Goal: Information Seeking & Learning: Learn about a topic

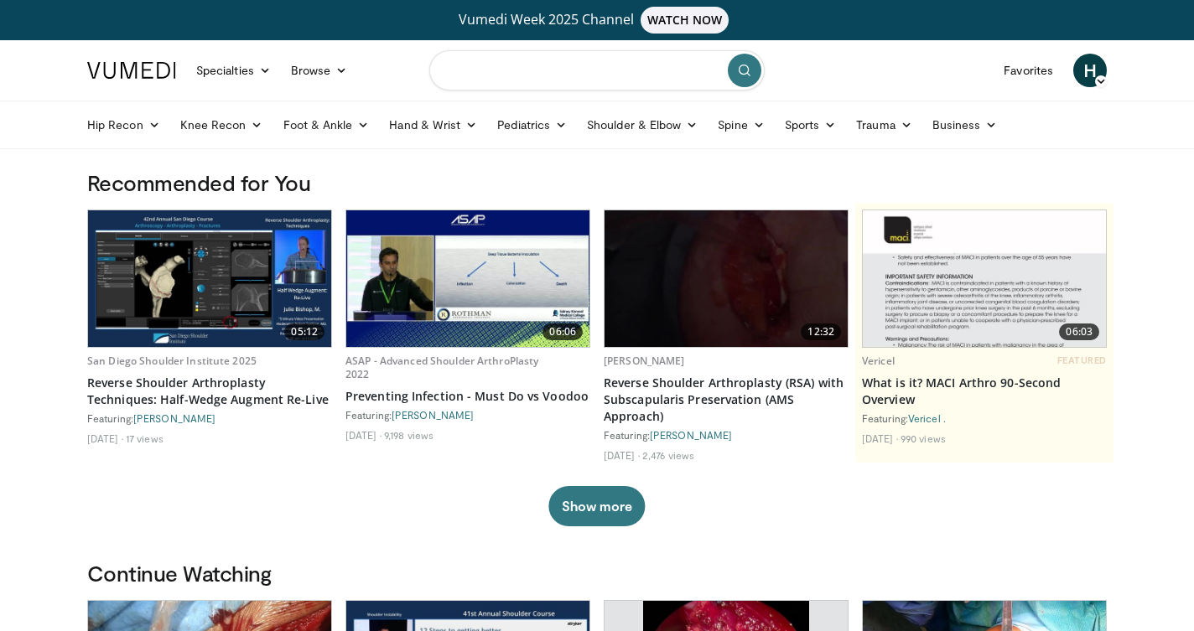
click at [548, 81] on input "Search topics, interventions" at bounding box center [596, 70] width 335 height 40
type input "**********"
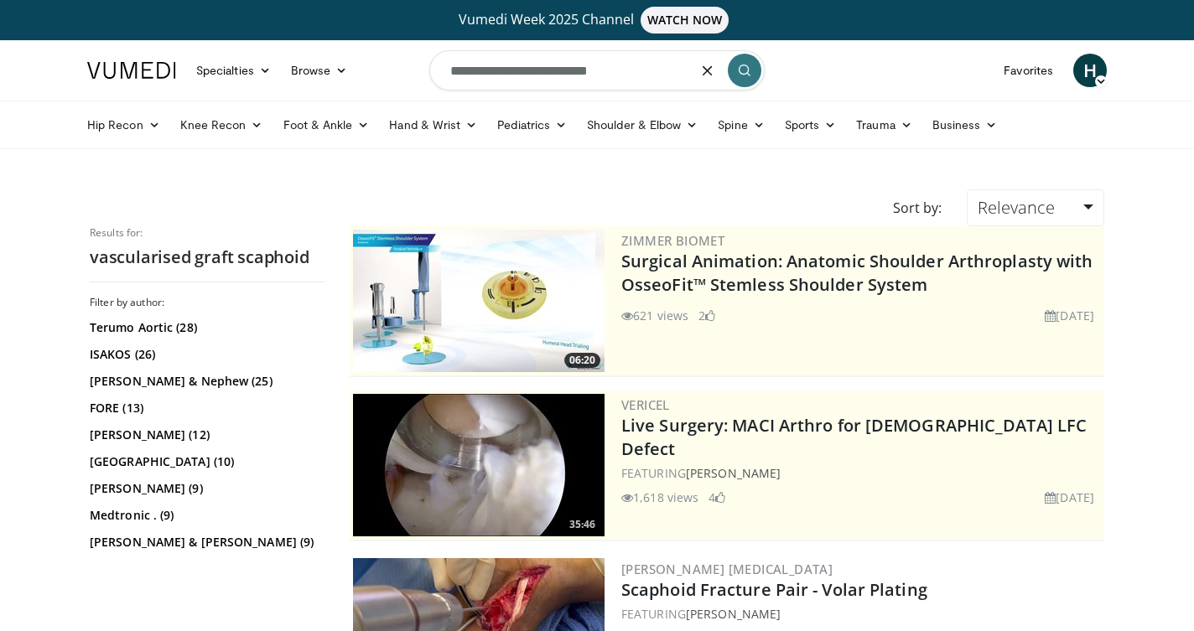
click at [511, 75] on input "**********" at bounding box center [596, 70] width 335 height 40
type input "**********"
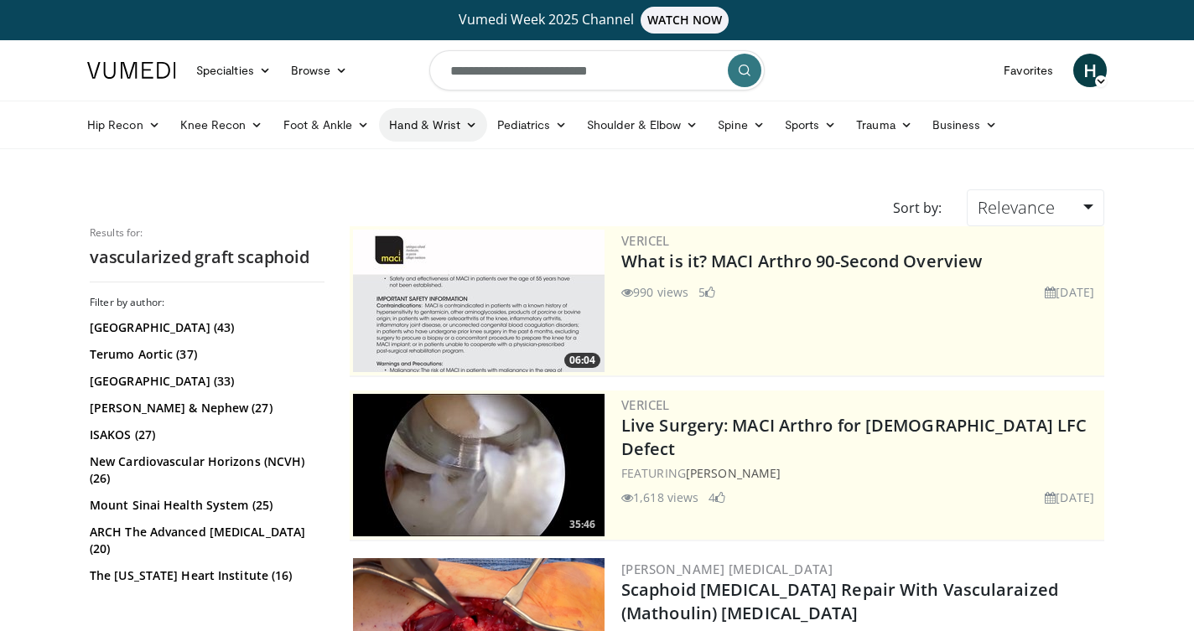
click at [457, 135] on link "Hand & Wrist" at bounding box center [433, 125] width 108 height 34
click at [437, 185] on link "Wrist" at bounding box center [480, 191] width 200 height 27
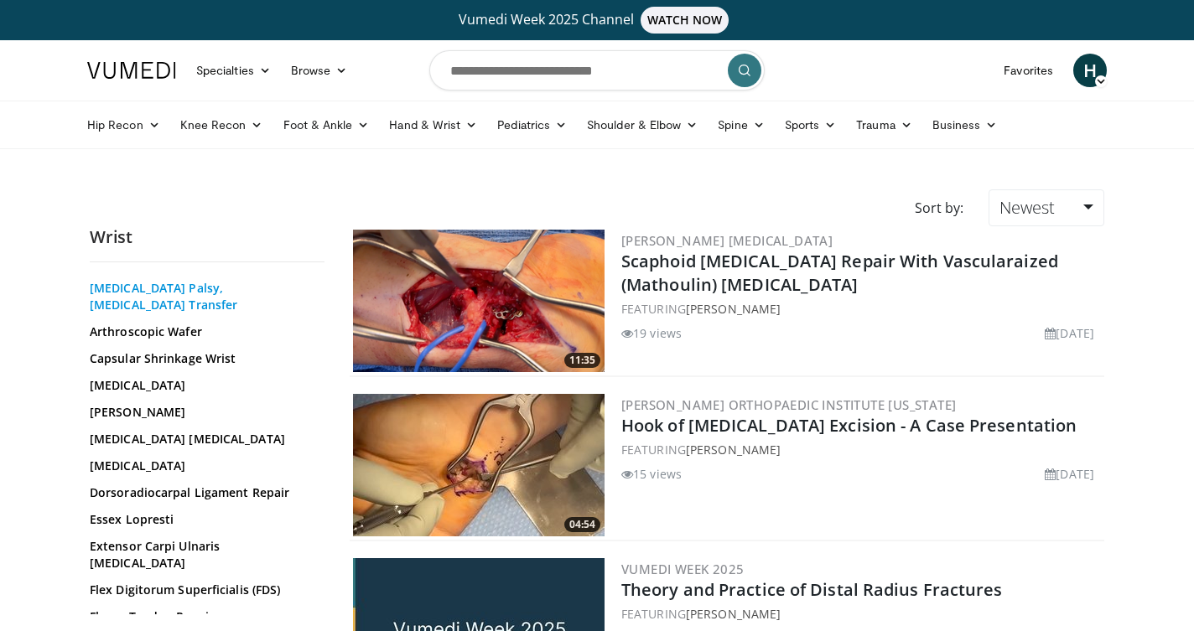
scroll to position [97, 0]
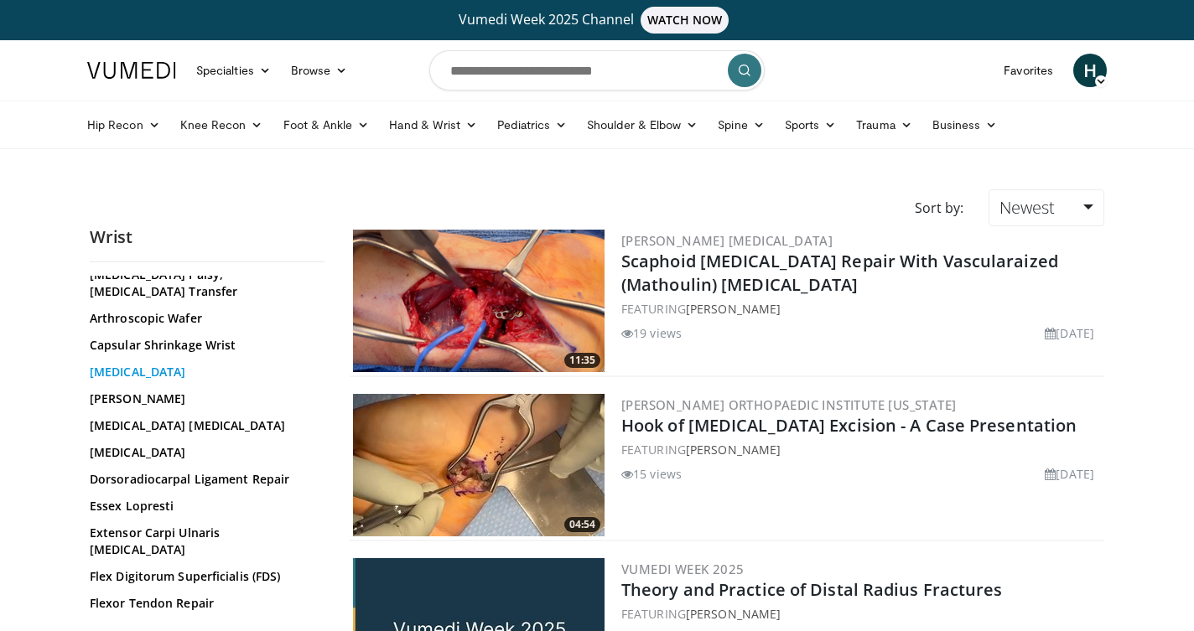
click at [169, 367] on link "Carpal Tunnel Release" at bounding box center [203, 372] width 226 height 17
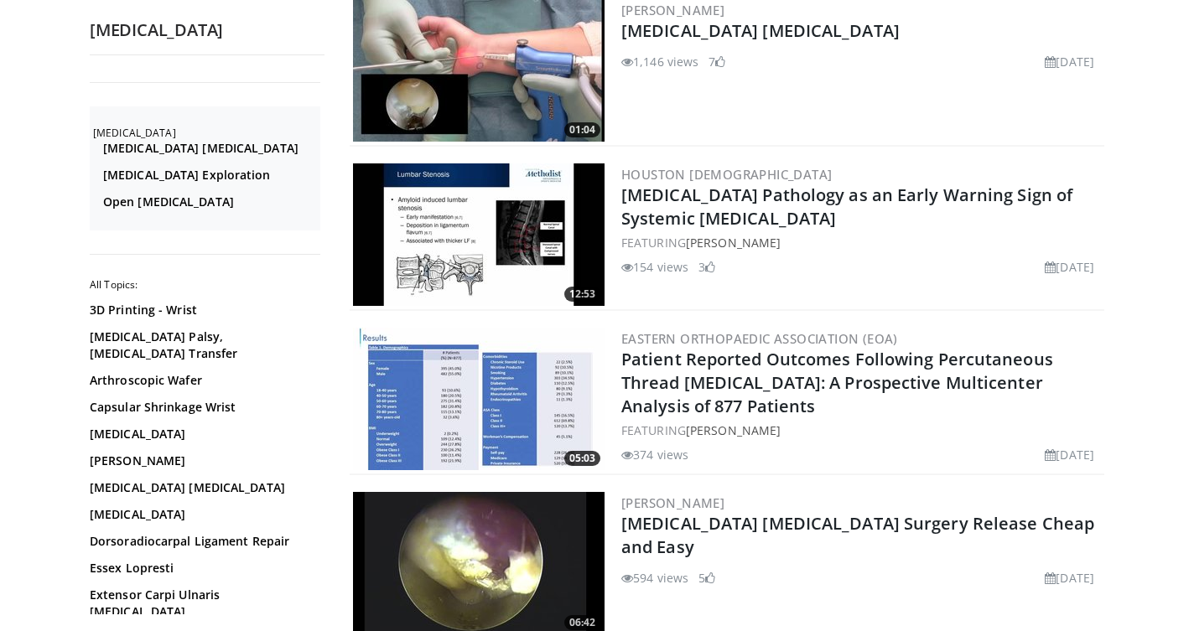
scroll to position [2872, 0]
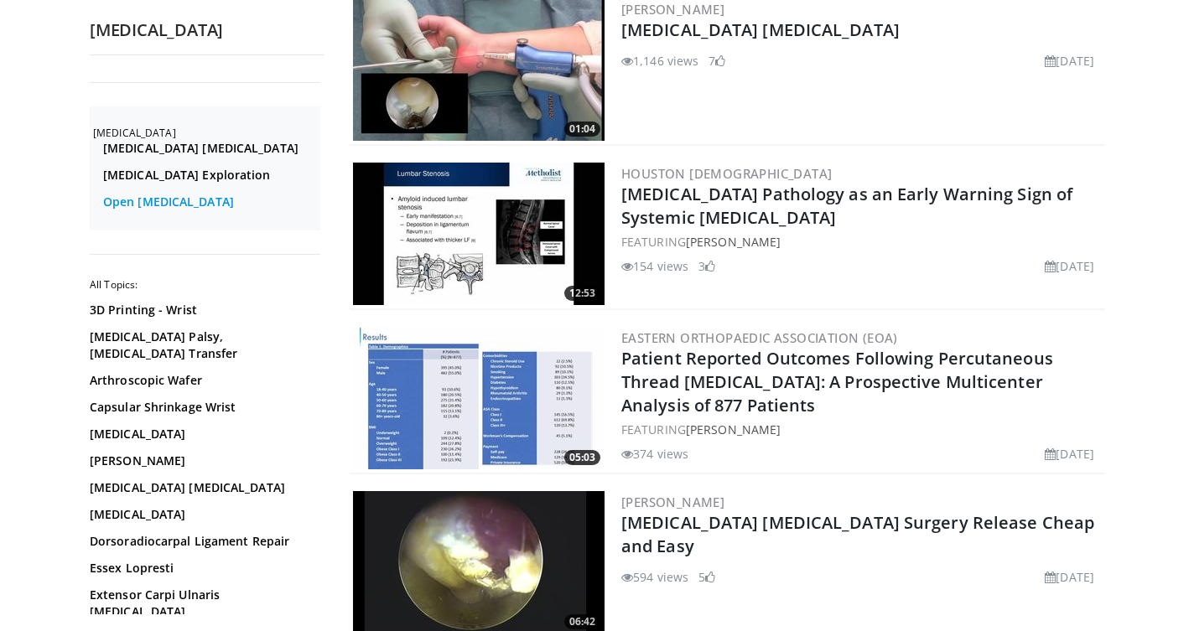
click at [202, 205] on link "Open Carpal Tunnel" at bounding box center [209, 202] width 213 height 17
click at [144, 148] on link "[MEDICAL_DATA] [MEDICAL_DATA]" at bounding box center [209, 148] width 213 height 17
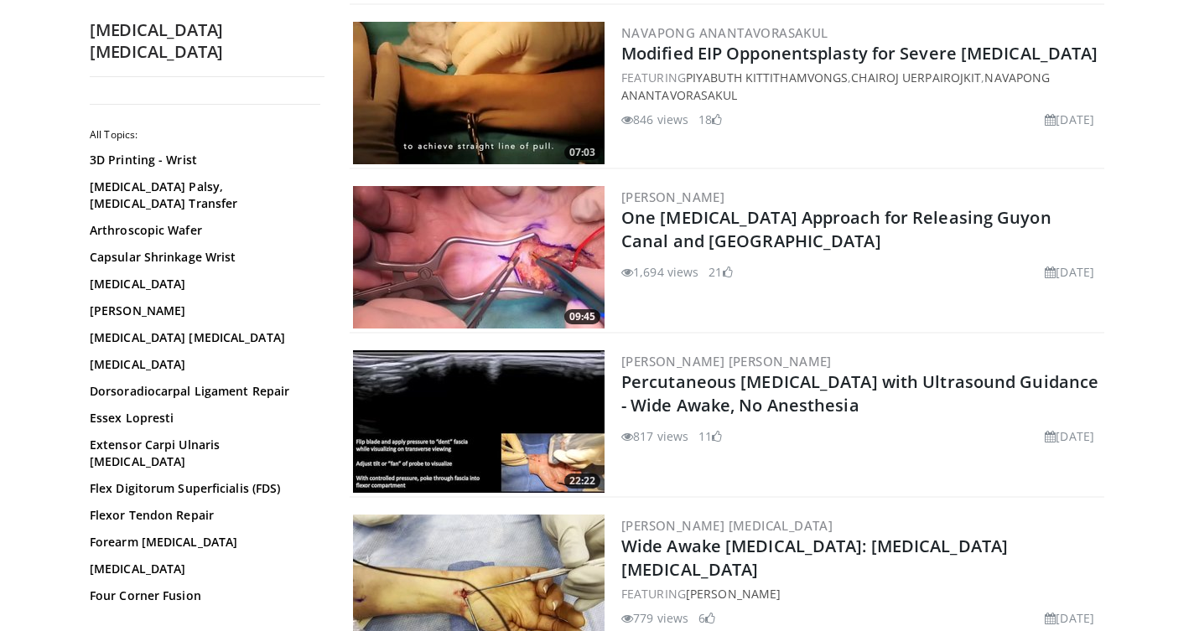
scroll to position [540, 0]
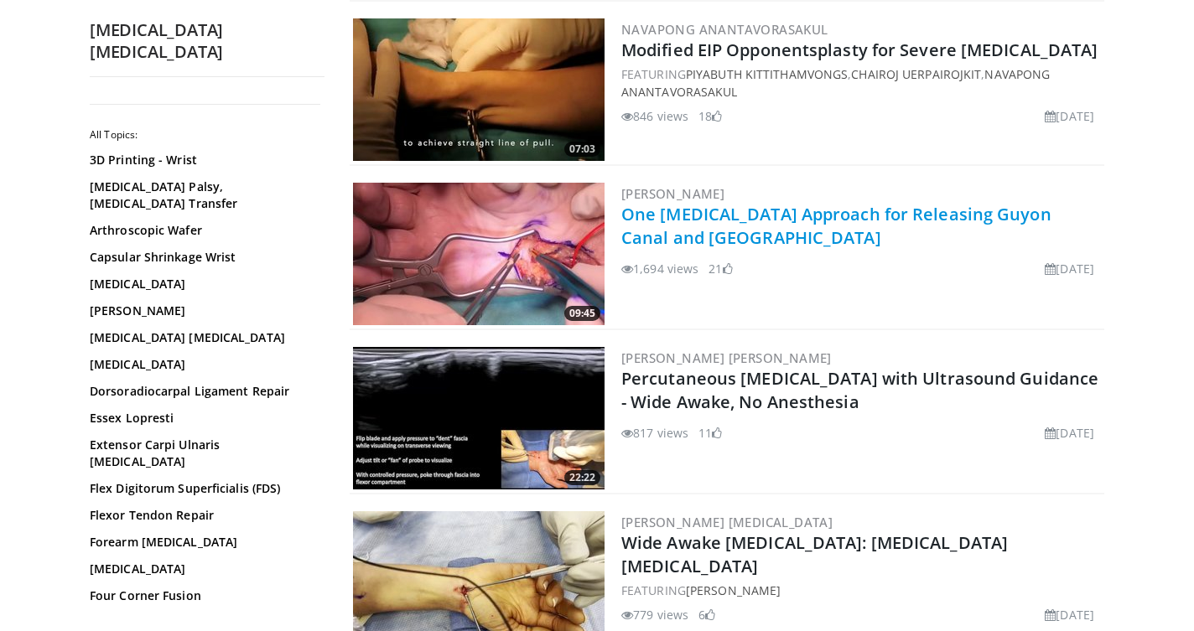
click at [695, 237] on link "One [MEDICAL_DATA] Approach for Releasing Guyon Canal and [GEOGRAPHIC_DATA]" at bounding box center [836, 226] width 430 height 46
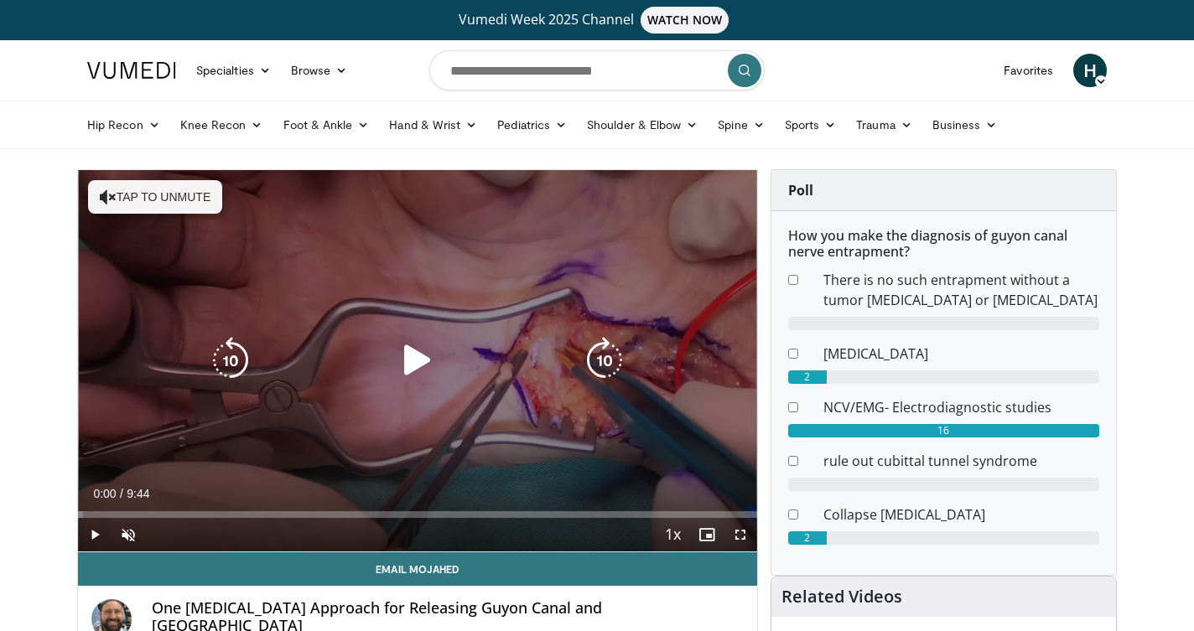
click at [174, 200] on button "Tap to unmute" at bounding box center [155, 197] width 134 height 34
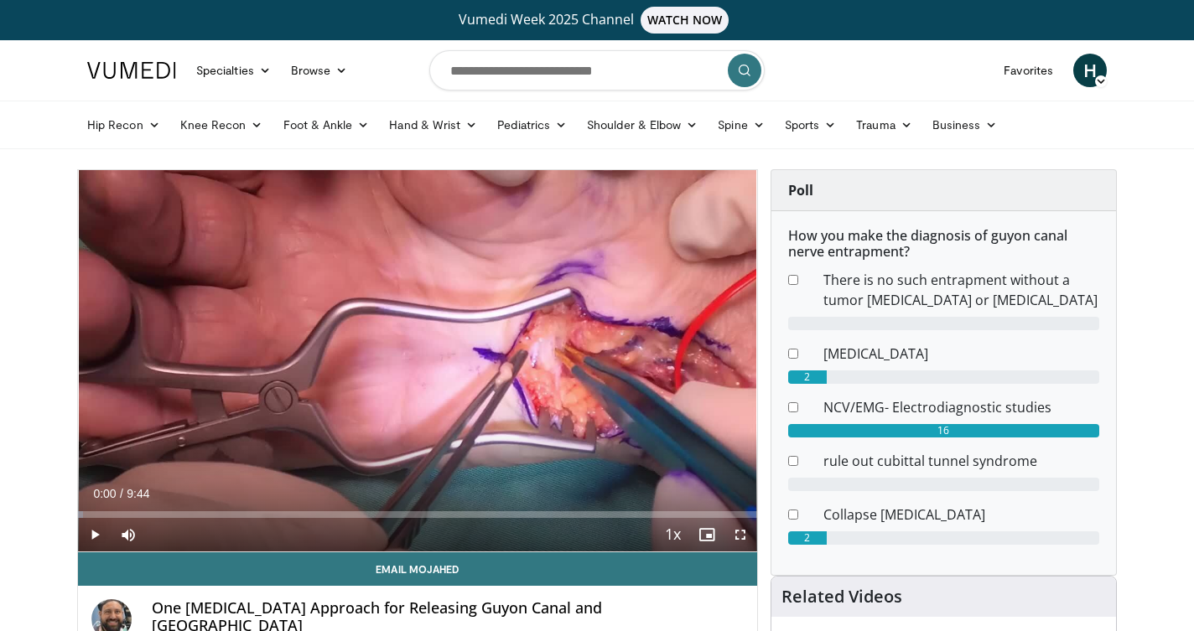
click at [98, 534] on span "Video Player" at bounding box center [95, 535] width 34 height 34
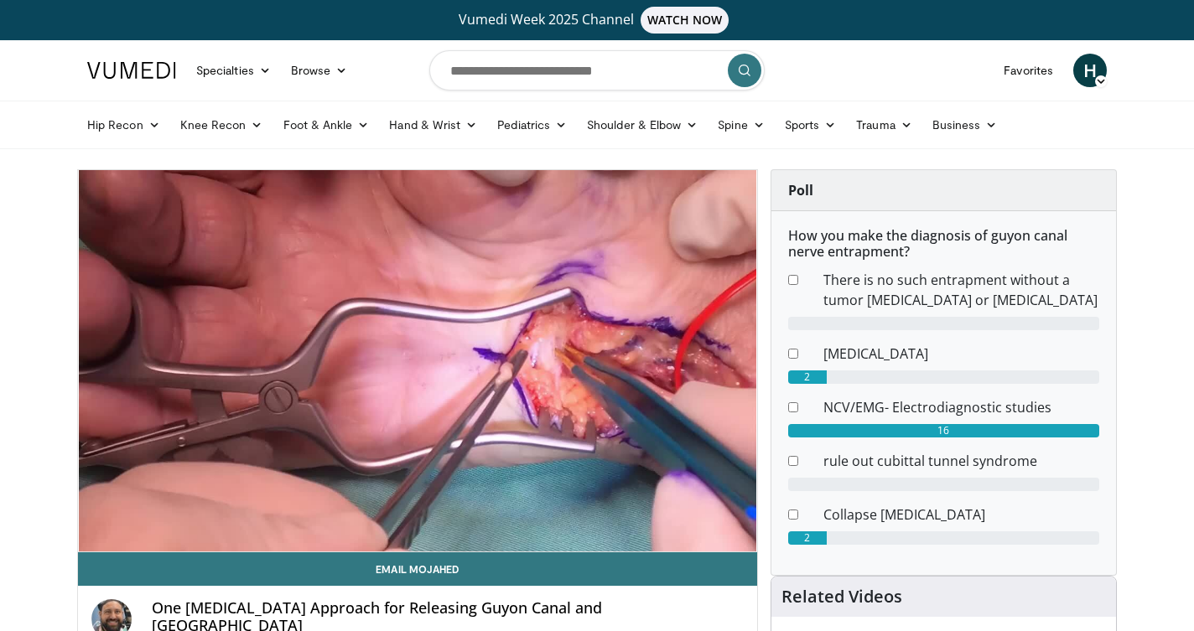
click at [635, 408] on div "10 seconds Tap to unmute" at bounding box center [417, 361] width 679 height 382
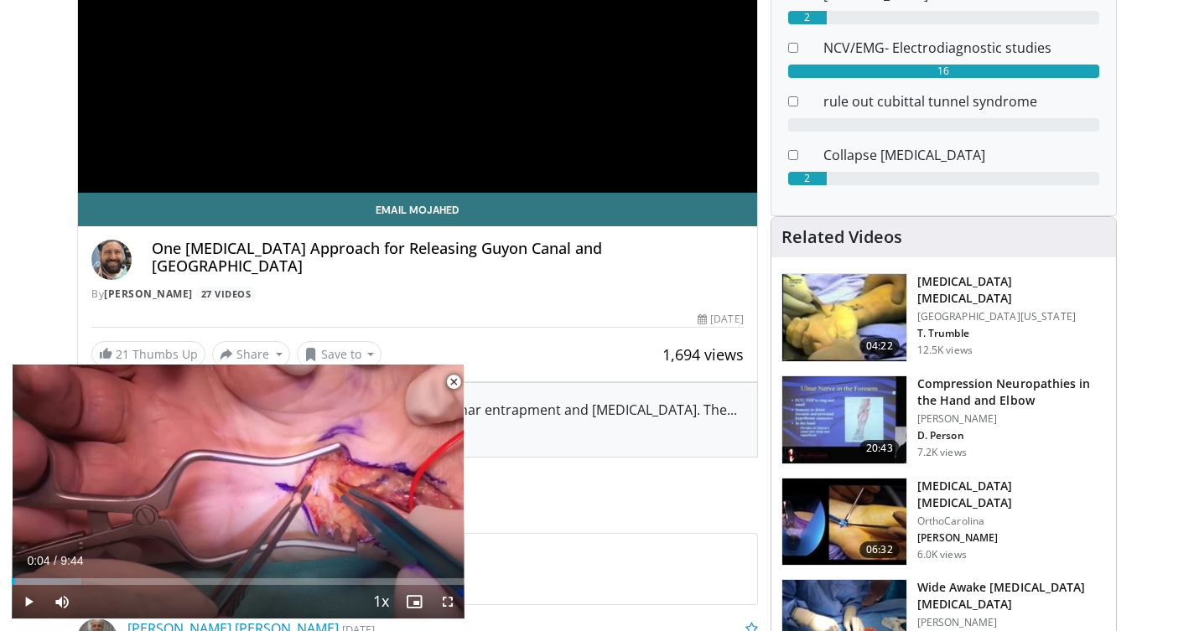
scroll to position [361, 0]
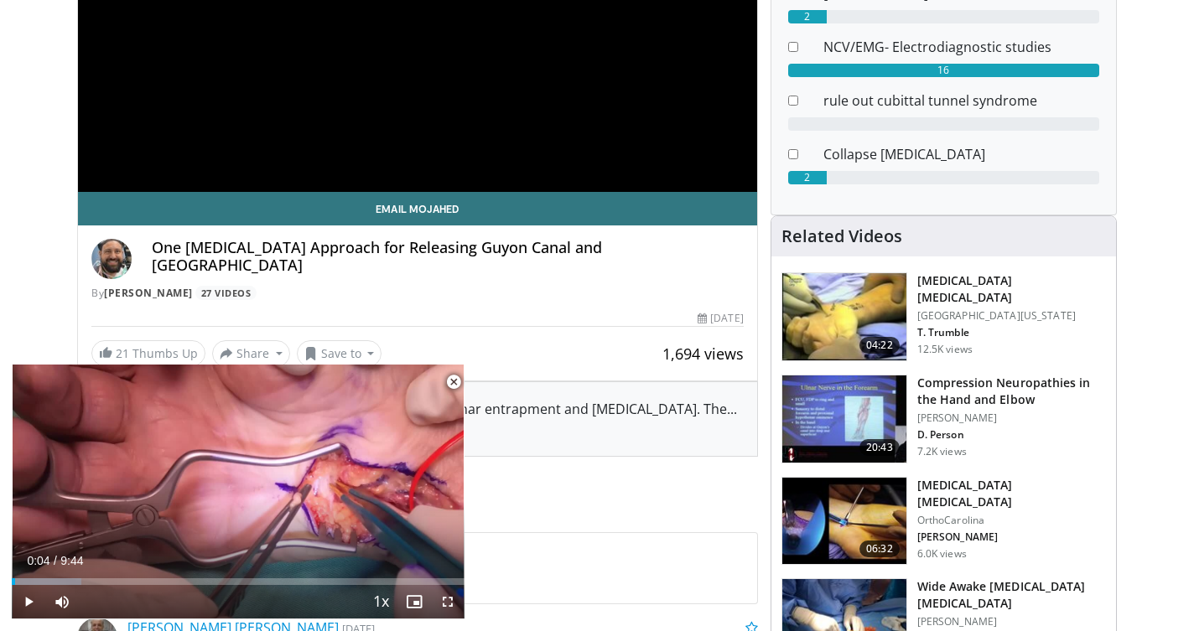
click at [878, 316] on img at bounding box center [844, 316] width 124 height 87
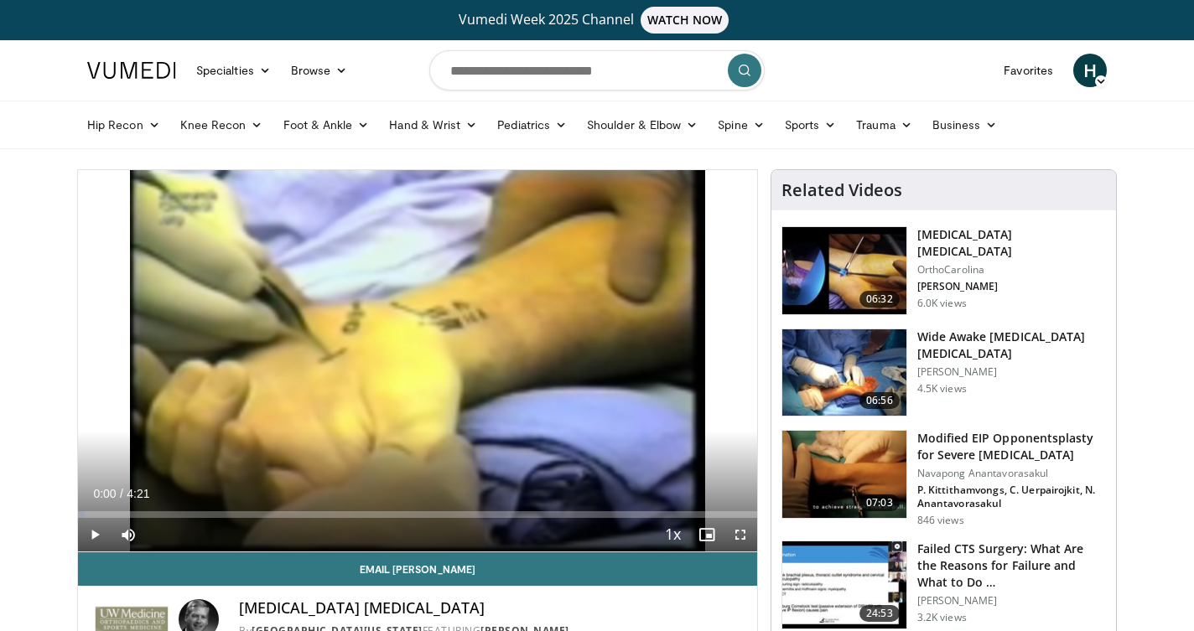
click at [96, 537] on span "Video Player" at bounding box center [95, 535] width 34 height 34
click at [740, 532] on span "Video Player" at bounding box center [741, 535] width 34 height 34
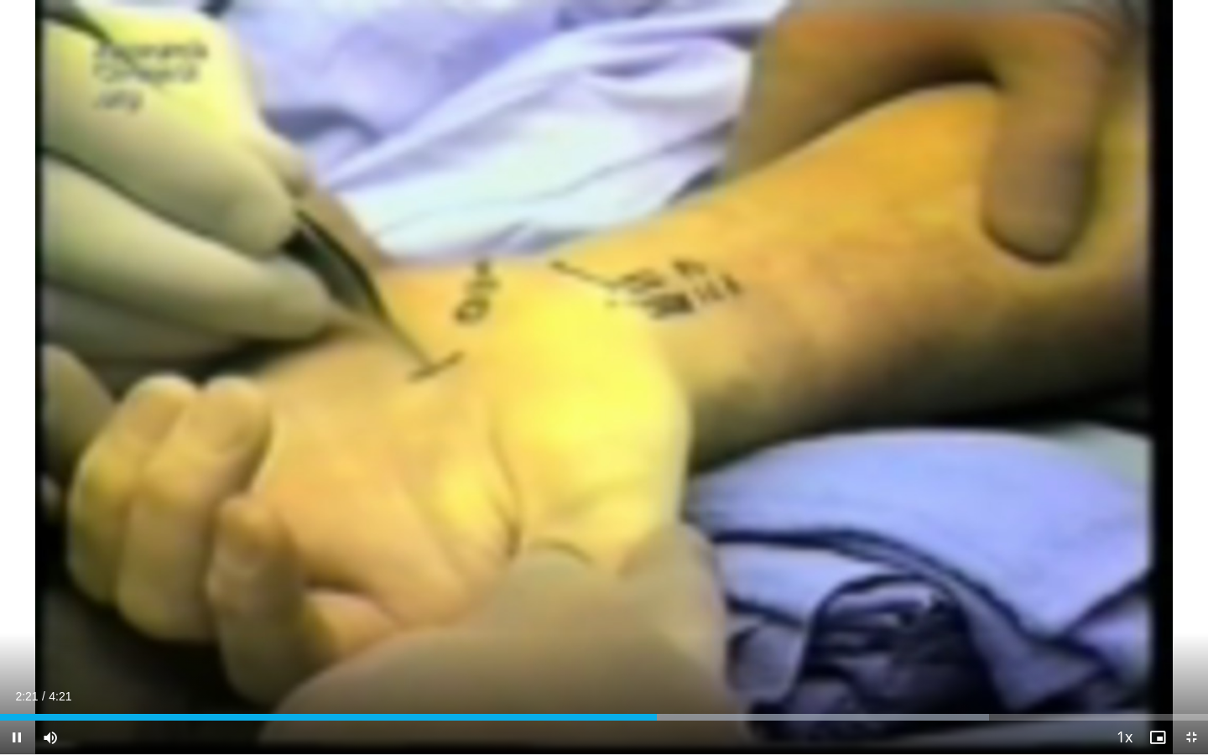
click at [1193, 631] on span "Video Player" at bounding box center [1191, 737] width 34 height 34
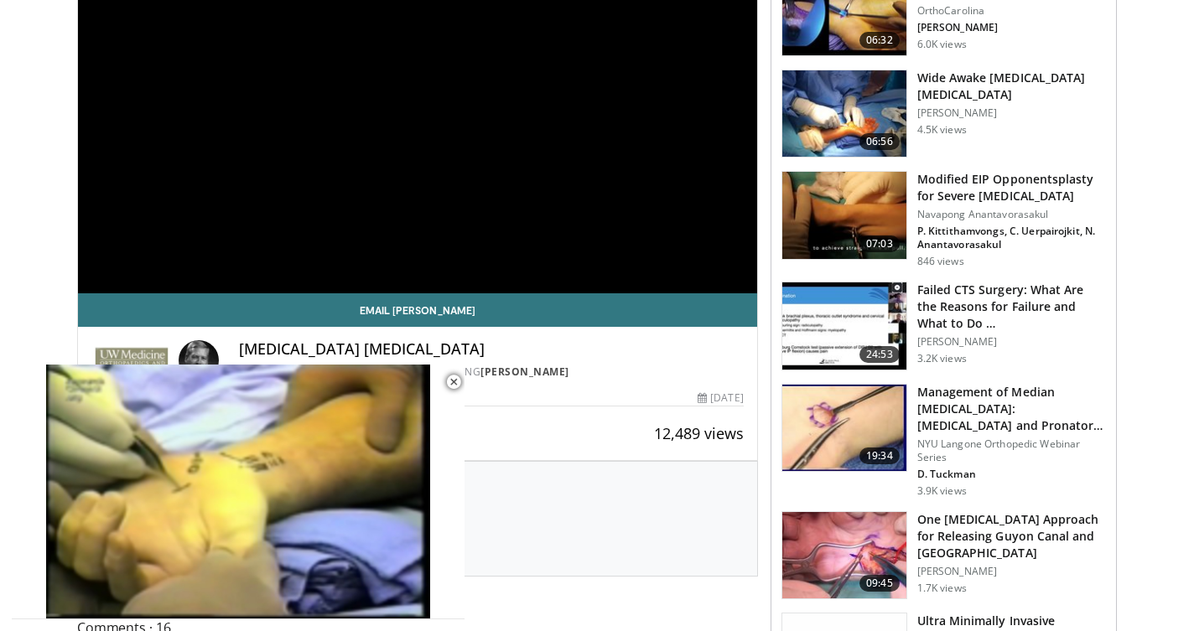
scroll to position [260, 0]
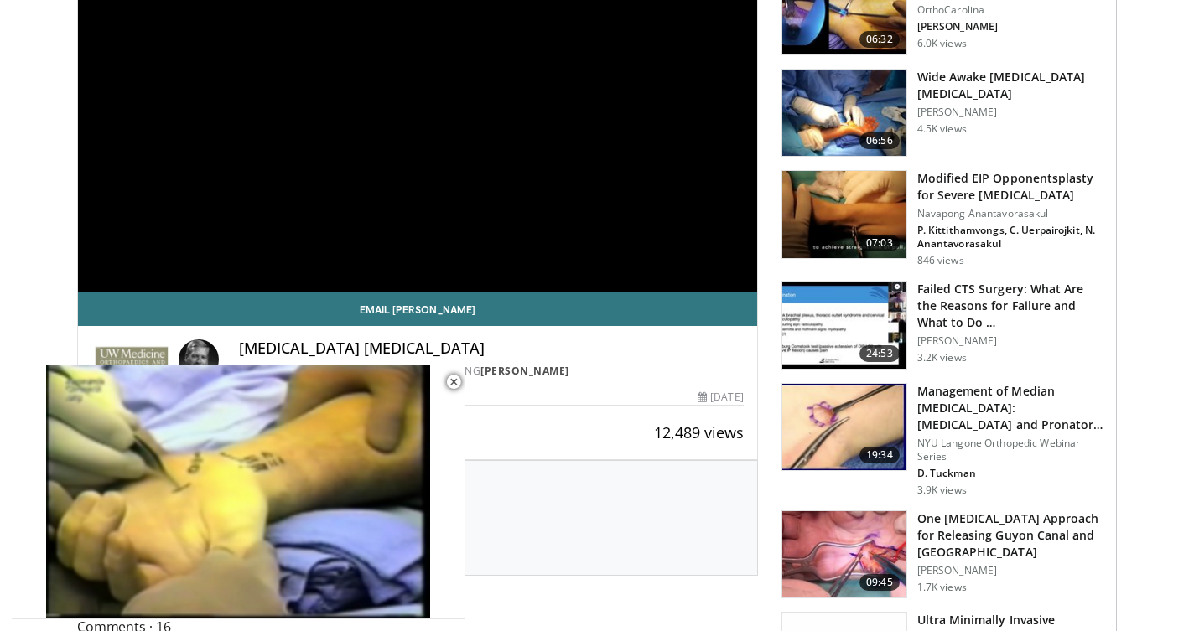
click at [929, 92] on h3 "Wide Awake Endoscopic Carpal Tunnel Release" at bounding box center [1011, 86] width 189 height 34
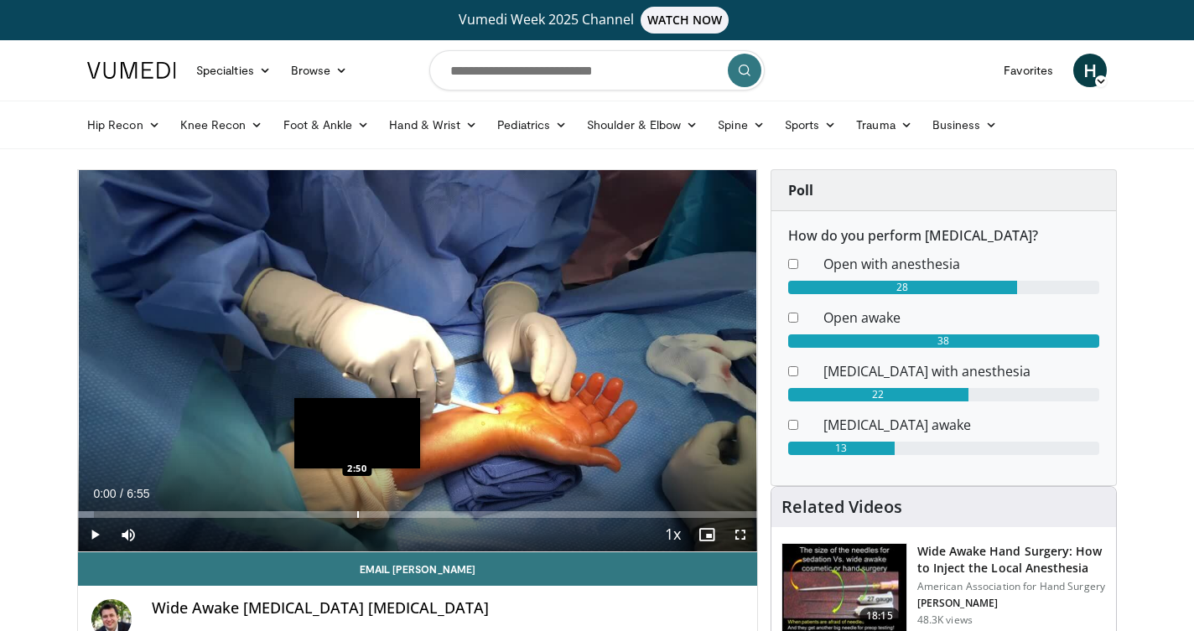
click at [357, 512] on div "Progress Bar" at bounding box center [358, 515] width 2 height 7
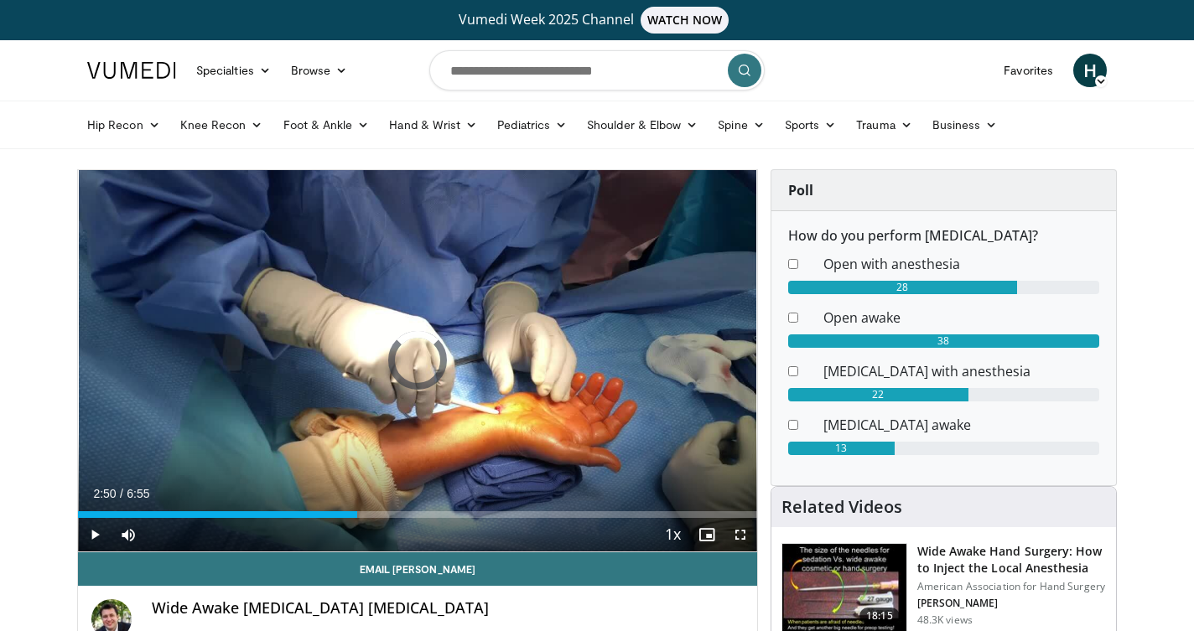
click at [95, 530] on span "Video Player" at bounding box center [95, 535] width 34 height 34
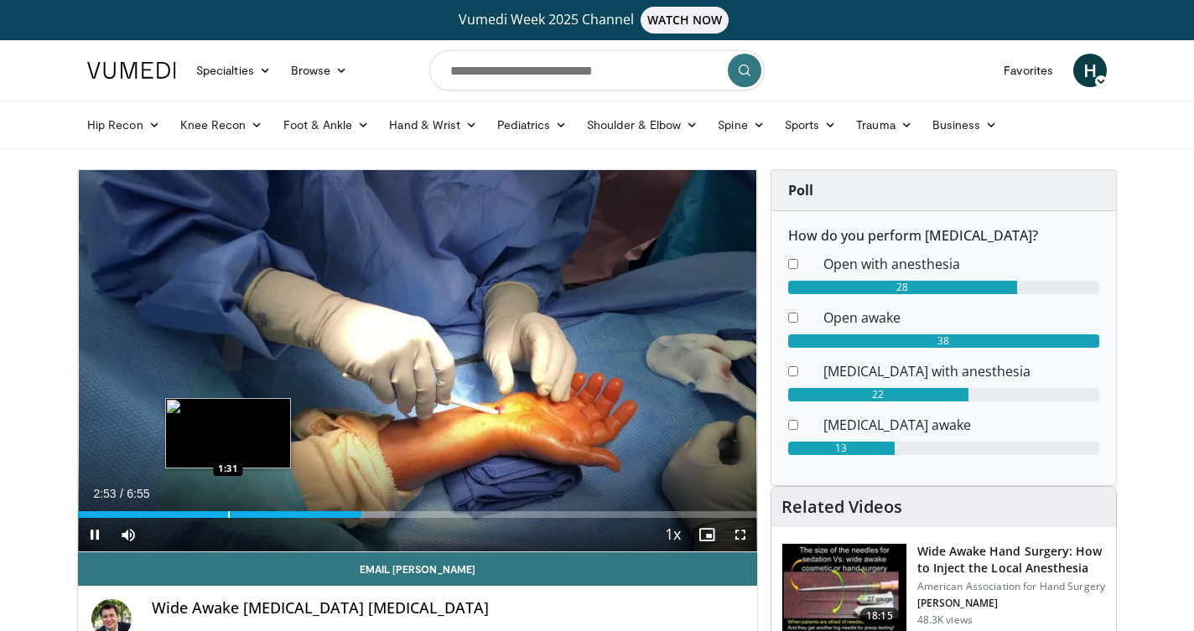
click at [228, 512] on div "Progress Bar" at bounding box center [229, 515] width 2 height 7
click at [260, 515] on div "Progress Bar" at bounding box center [261, 515] width 2 height 7
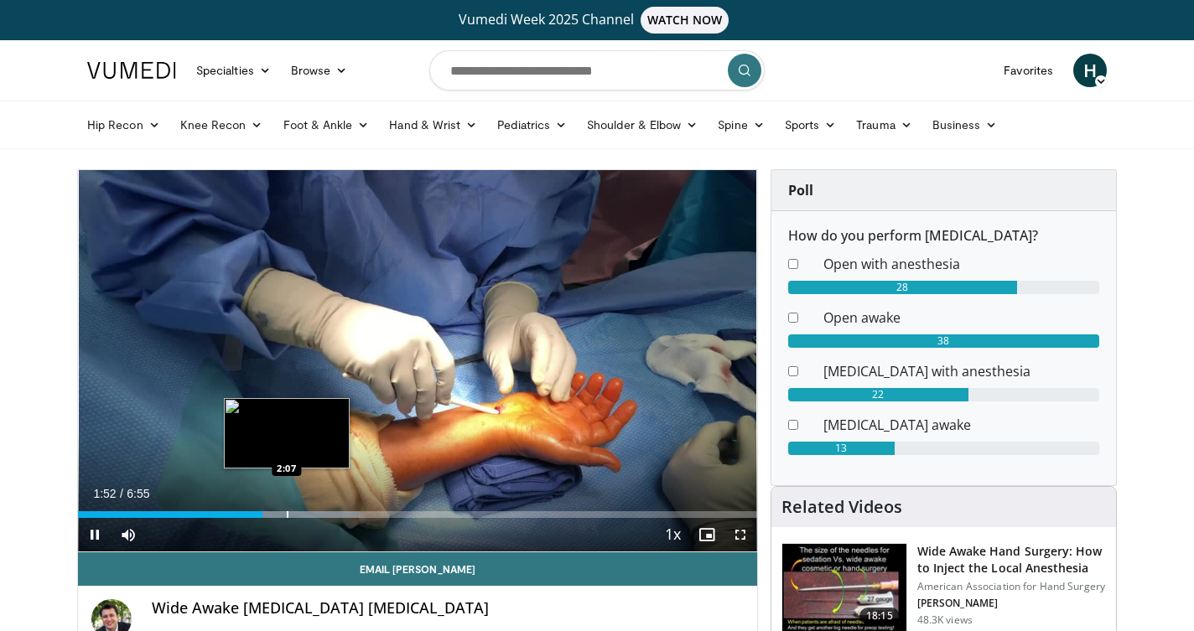
click at [288, 512] on div "Progress Bar" at bounding box center [288, 515] width 2 height 7
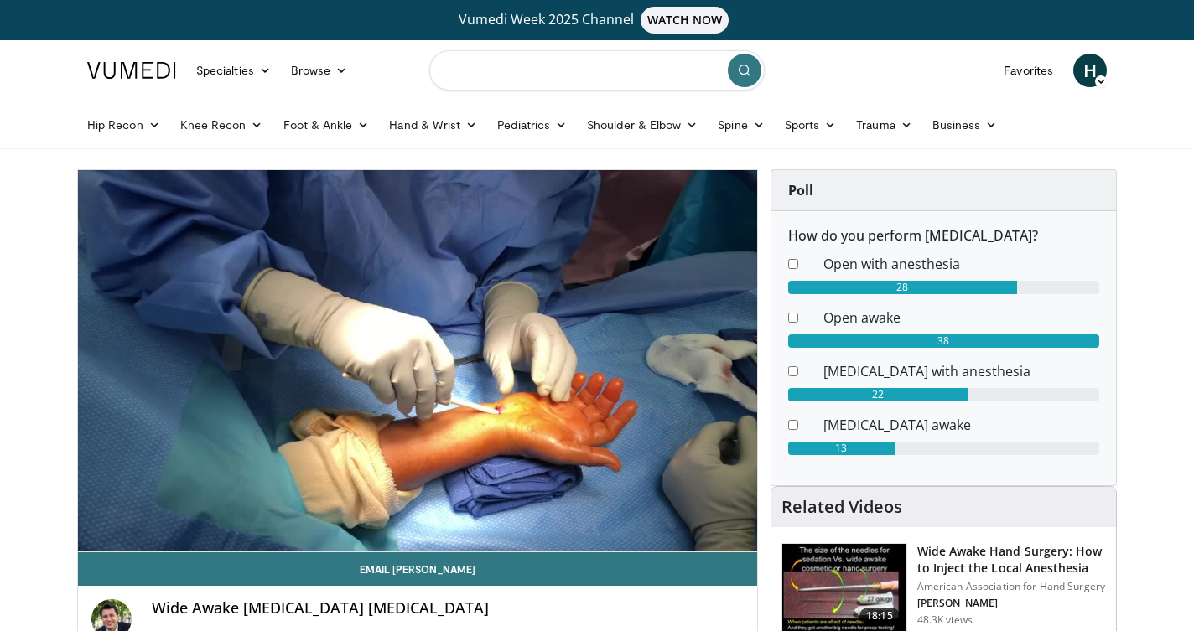
click at [652, 61] on input "Search topics, interventions" at bounding box center [596, 70] width 335 height 40
type input "**********"
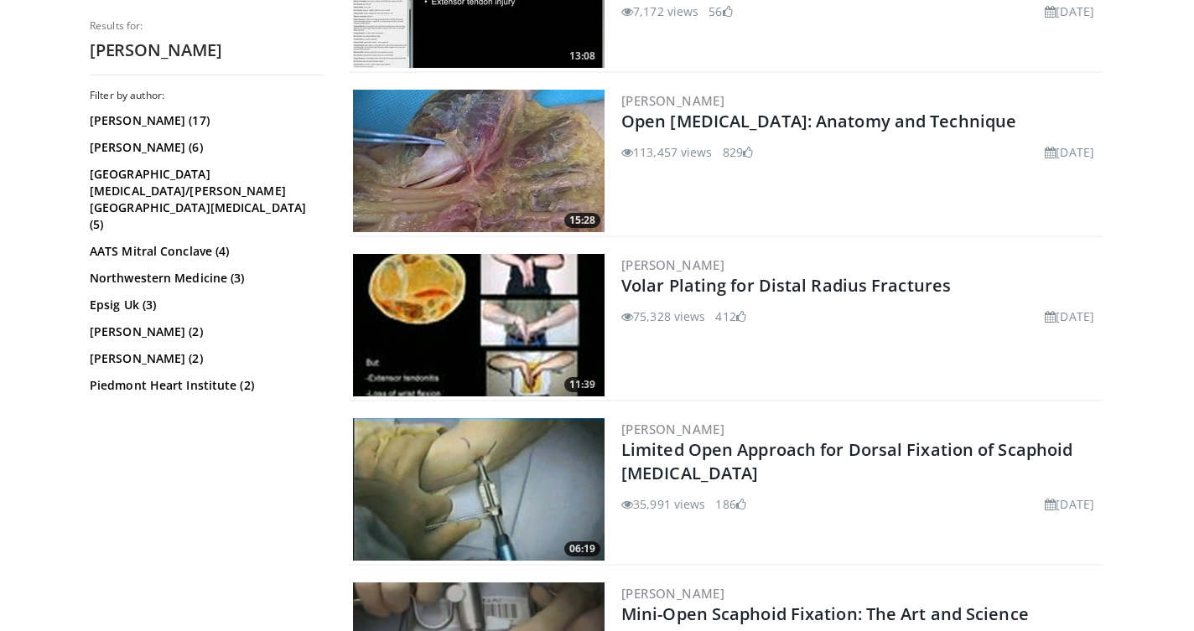
scroll to position [2112, 0]
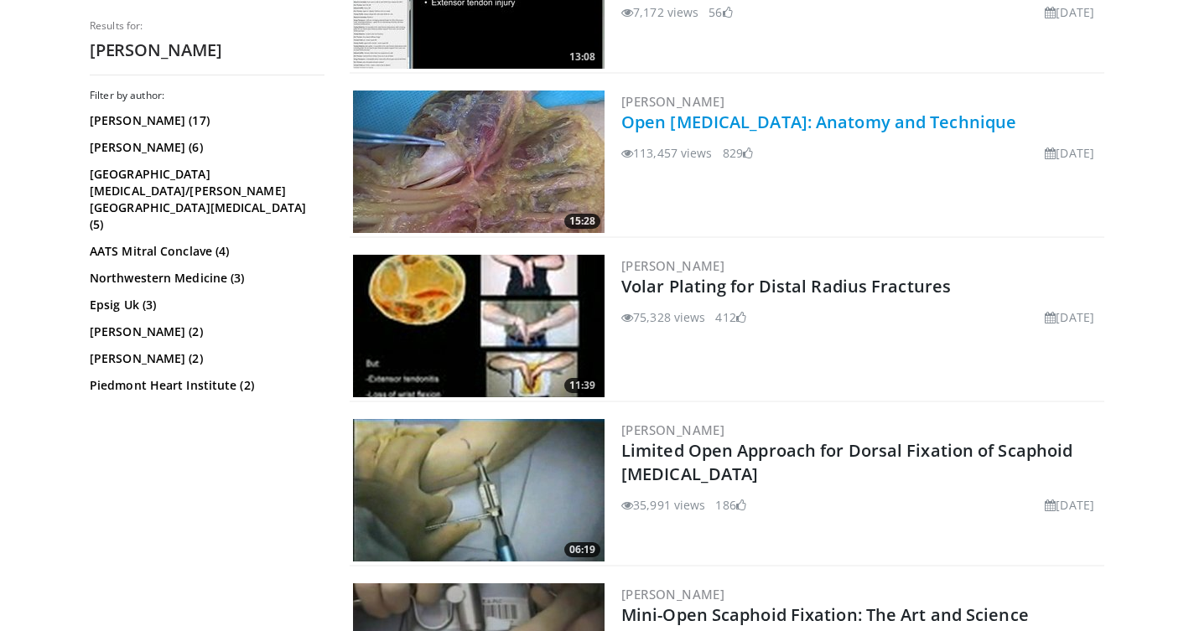
click at [771, 125] on link "Open [MEDICAL_DATA]: Anatomy and Technique" at bounding box center [818, 122] width 395 height 23
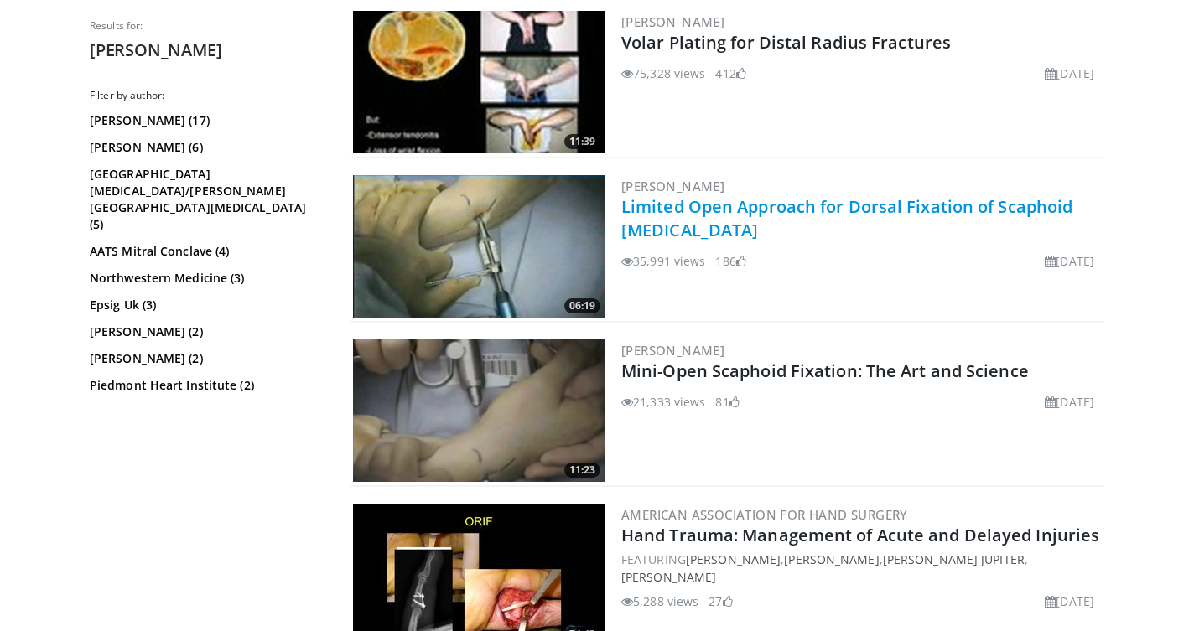
scroll to position [2356, 0]
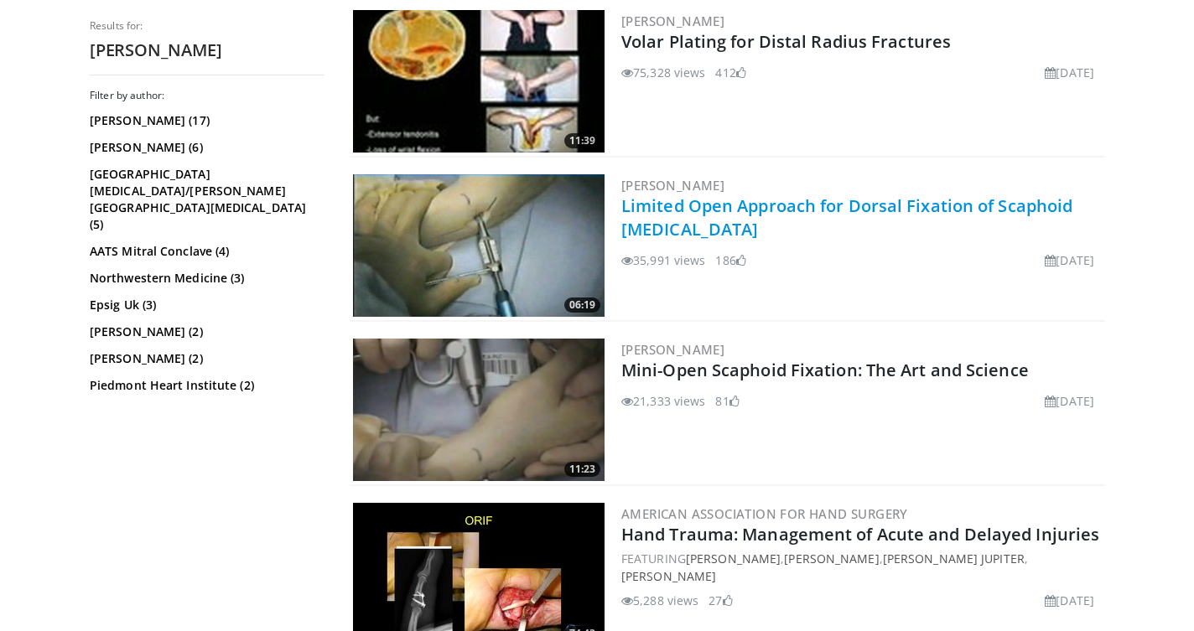
click at [720, 210] on link "Limited Open Approach for Dorsal Fixation of Scaphoid [MEDICAL_DATA]" at bounding box center [846, 218] width 451 height 46
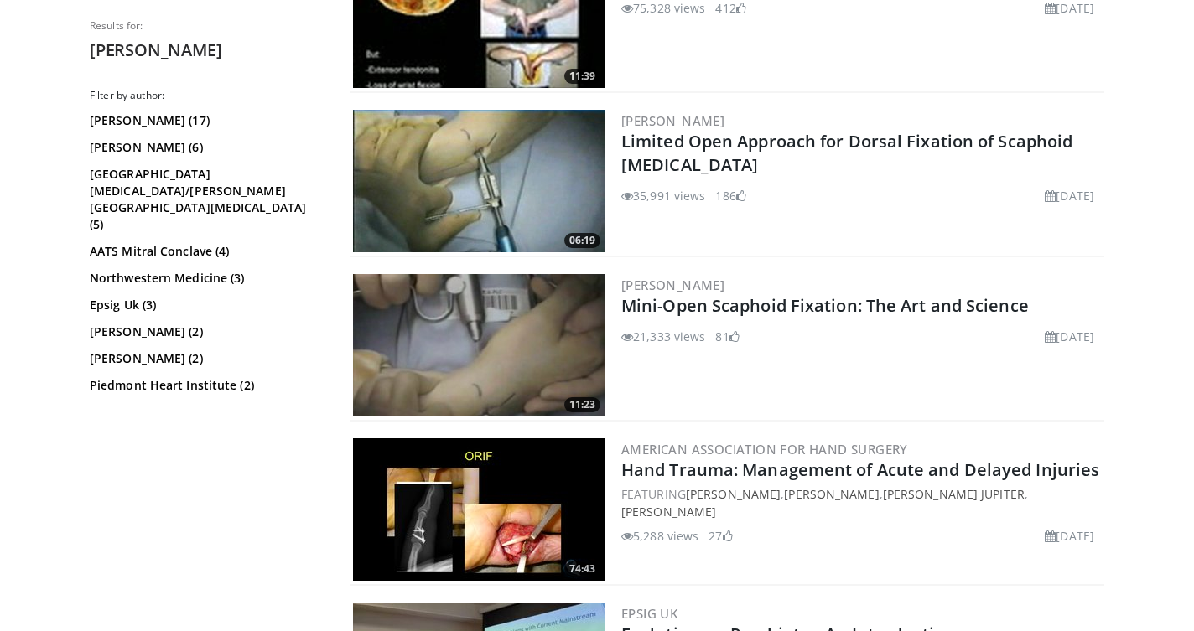
scroll to position [2418, 0]
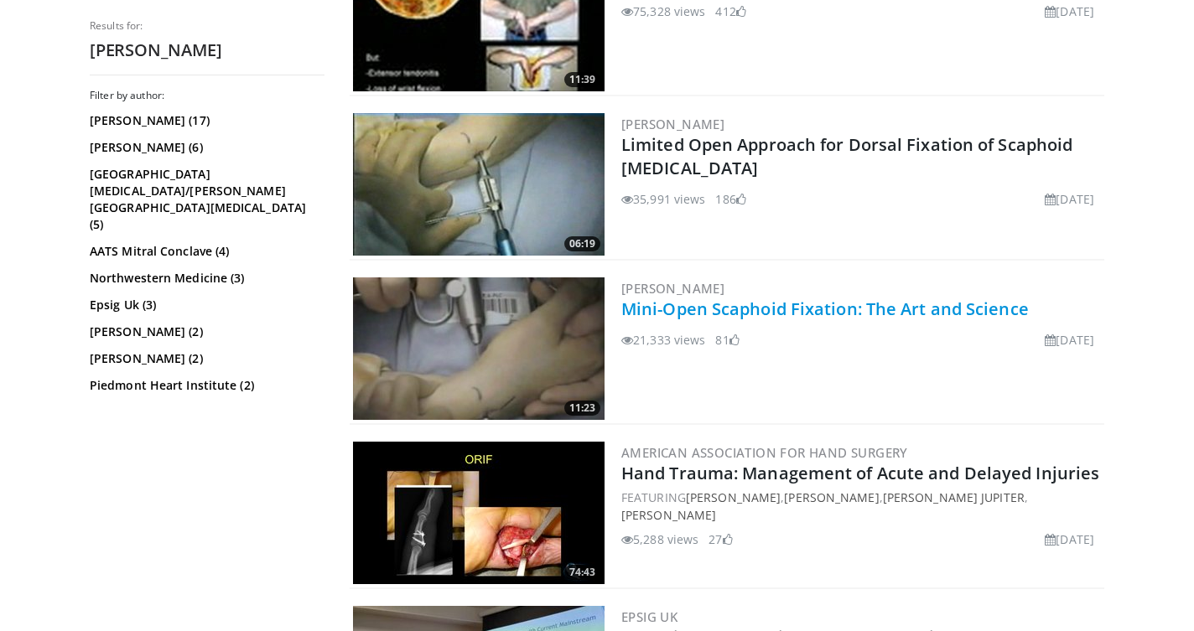
click at [761, 314] on link "Mini-Open Scaphoid Fixation: The Art and Science" at bounding box center [825, 309] width 408 height 23
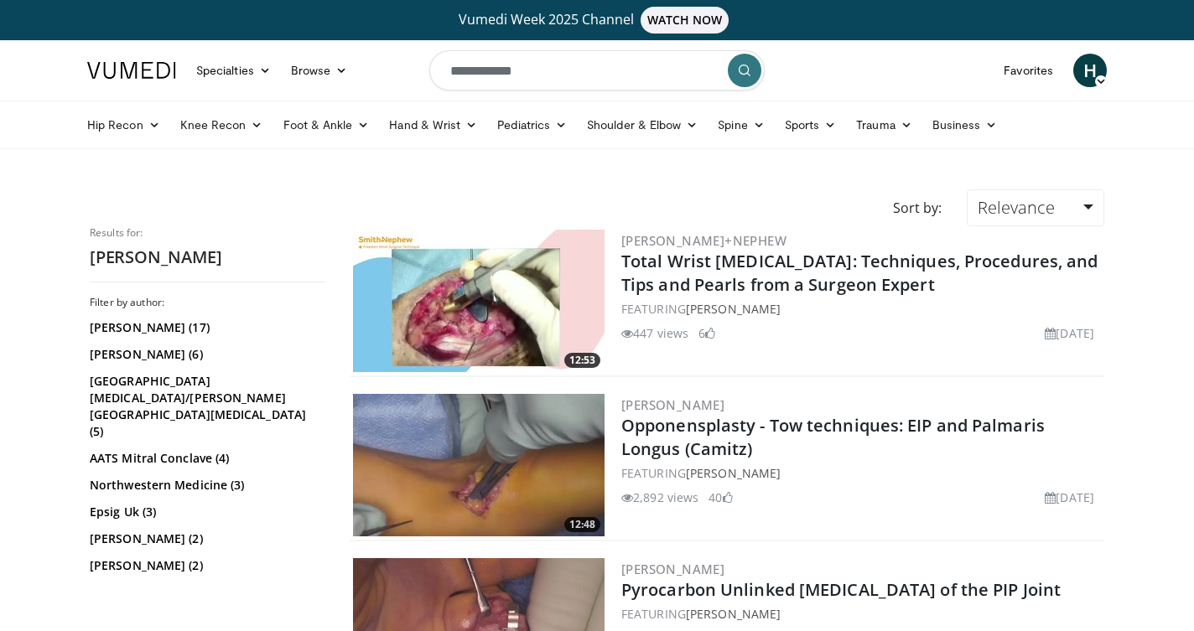
scroll to position [0, 0]
click at [541, 68] on input "**********" at bounding box center [596, 70] width 335 height 40
type input "*"
type input "**********"
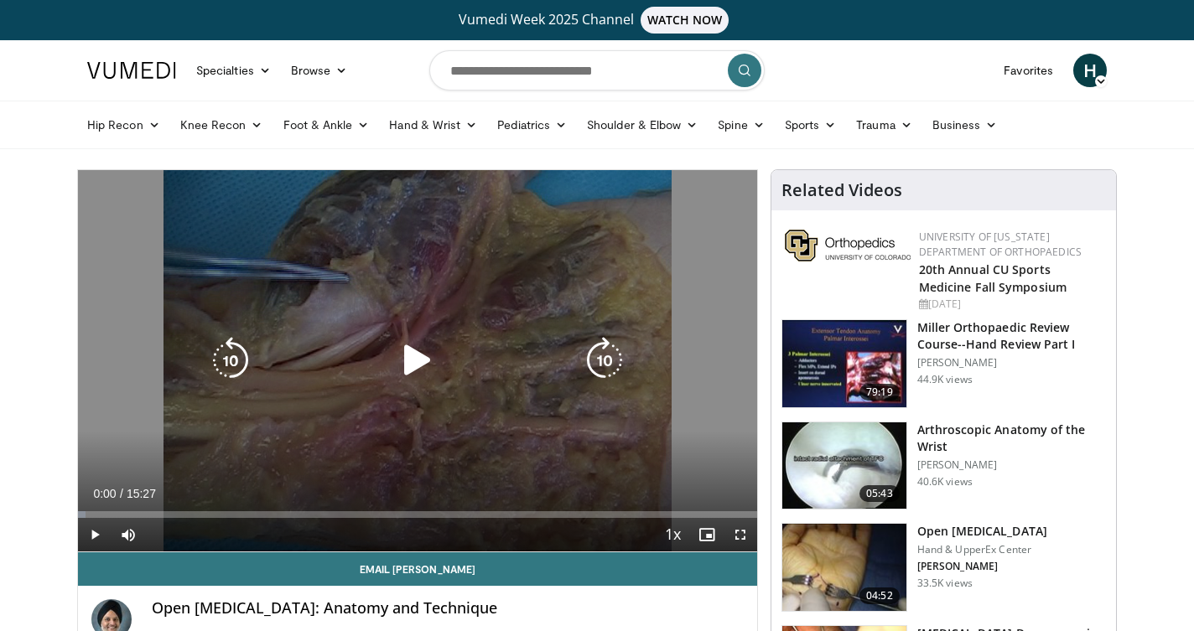
click at [427, 358] on icon "Video Player" at bounding box center [417, 360] width 47 height 47
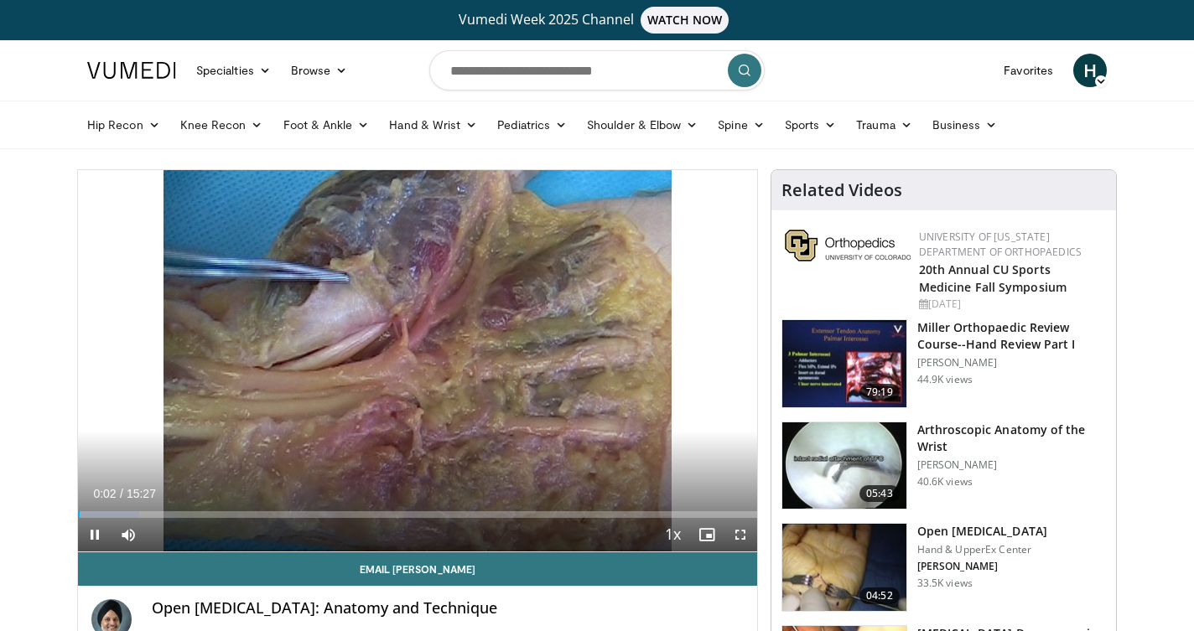
click at [732, 534] on span "Video Player" at bounding box center [741, 535] width 34 height 34
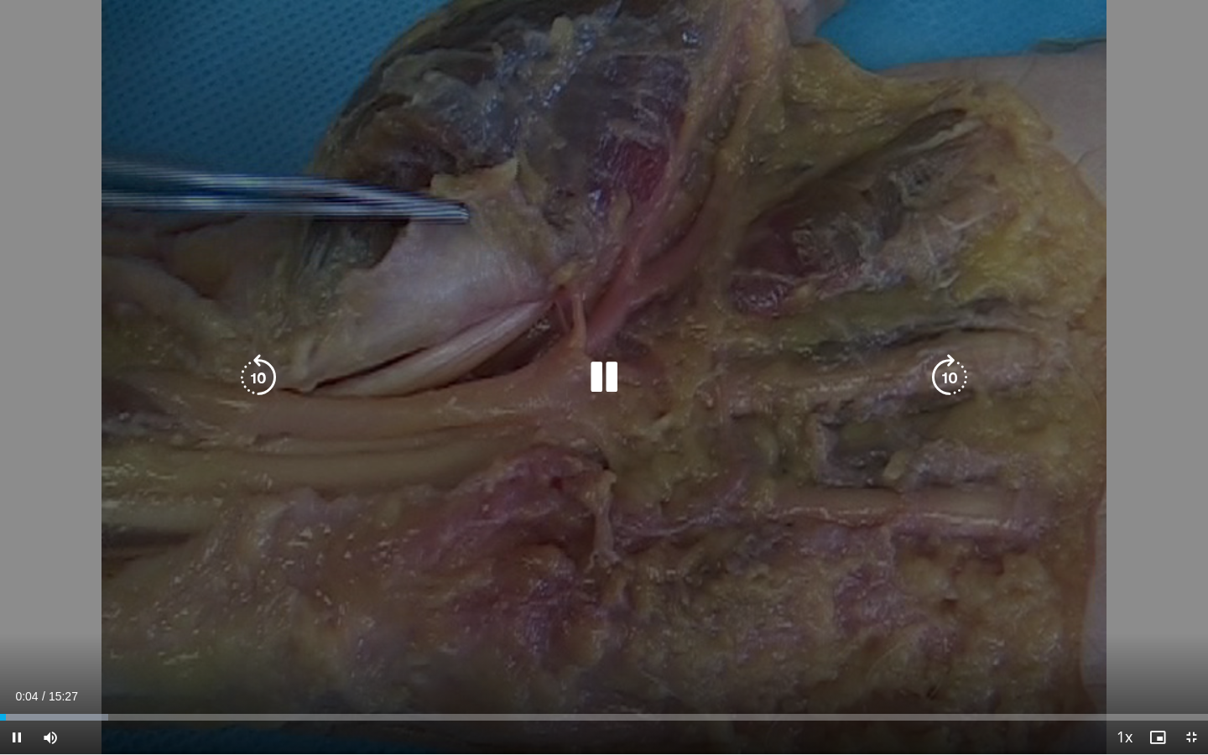
click at [262, 89] on div "10 seconds Tap to unmute" at bounding box center [604, 377] width 1208 height 754
click at [332, 126] on div "10 seconds Tap to unmute" at bounding box center [604, 377] width 1208 height 754
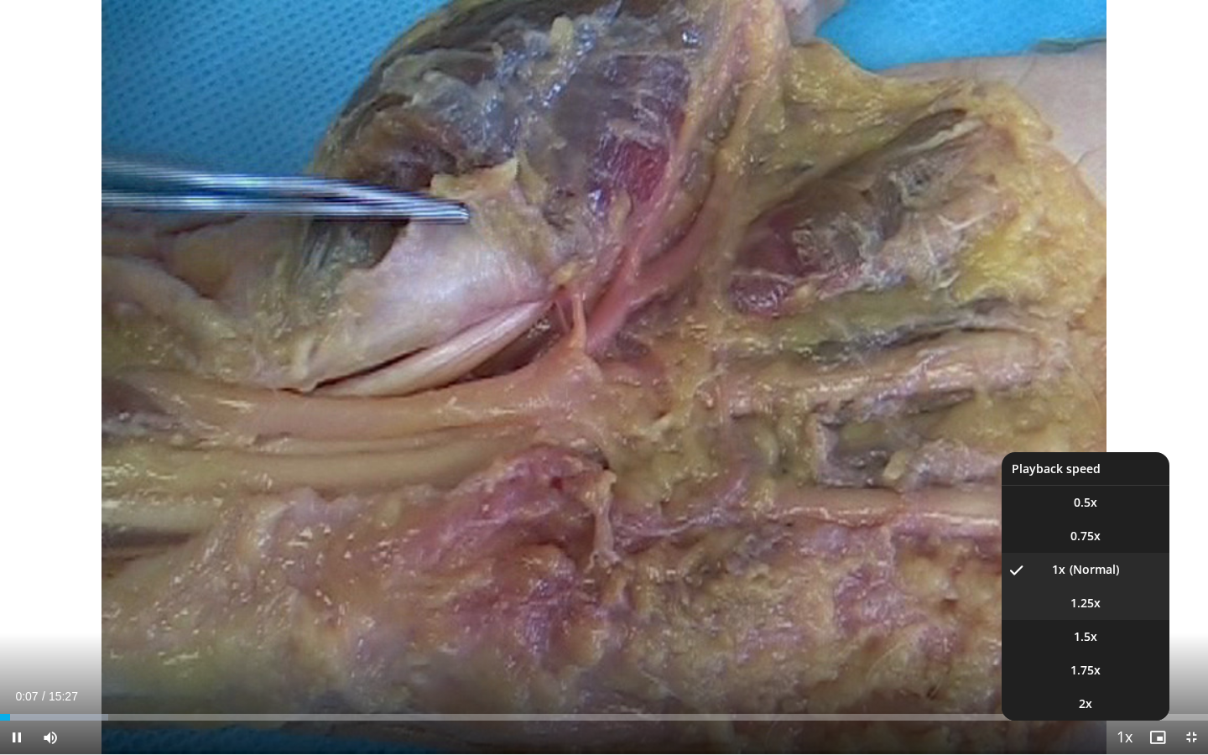
click at [1090, 609] on span "1.25x" at bounding box center [1085, 603] width 30 height 17
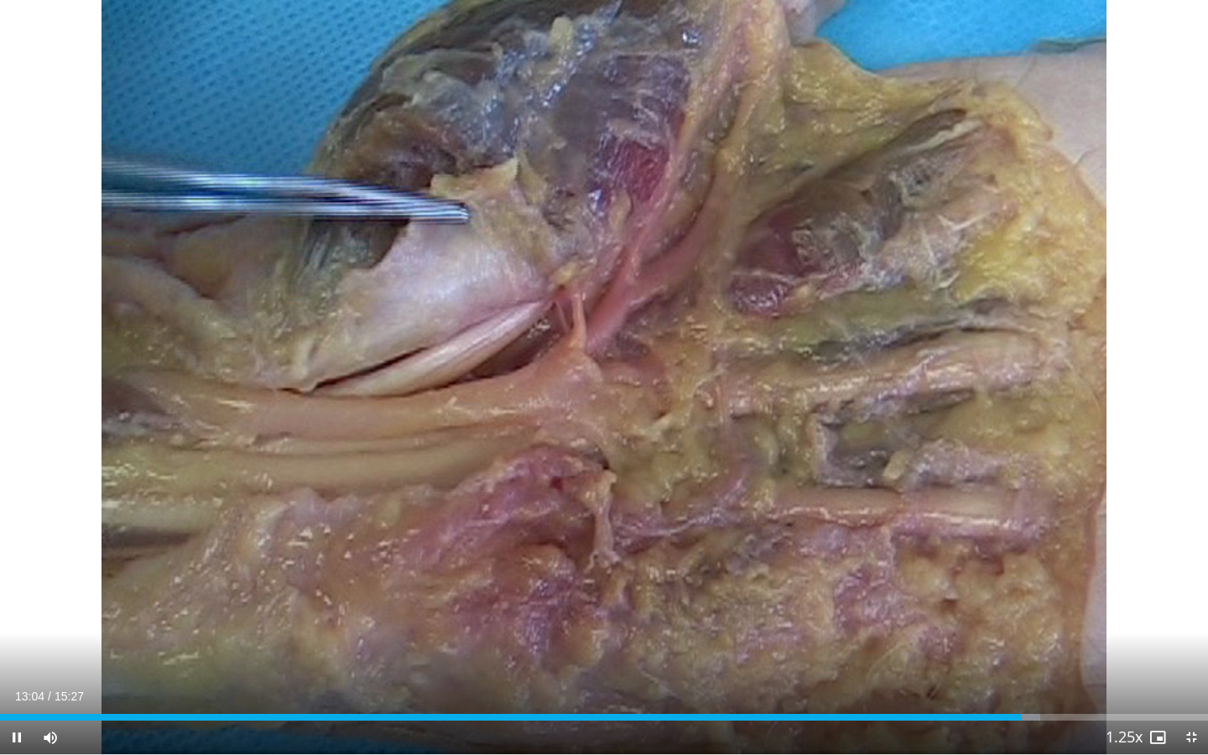
click at [1191, 631] on span "Video Player" at bounding box center [1191, 737] width 34 height 34
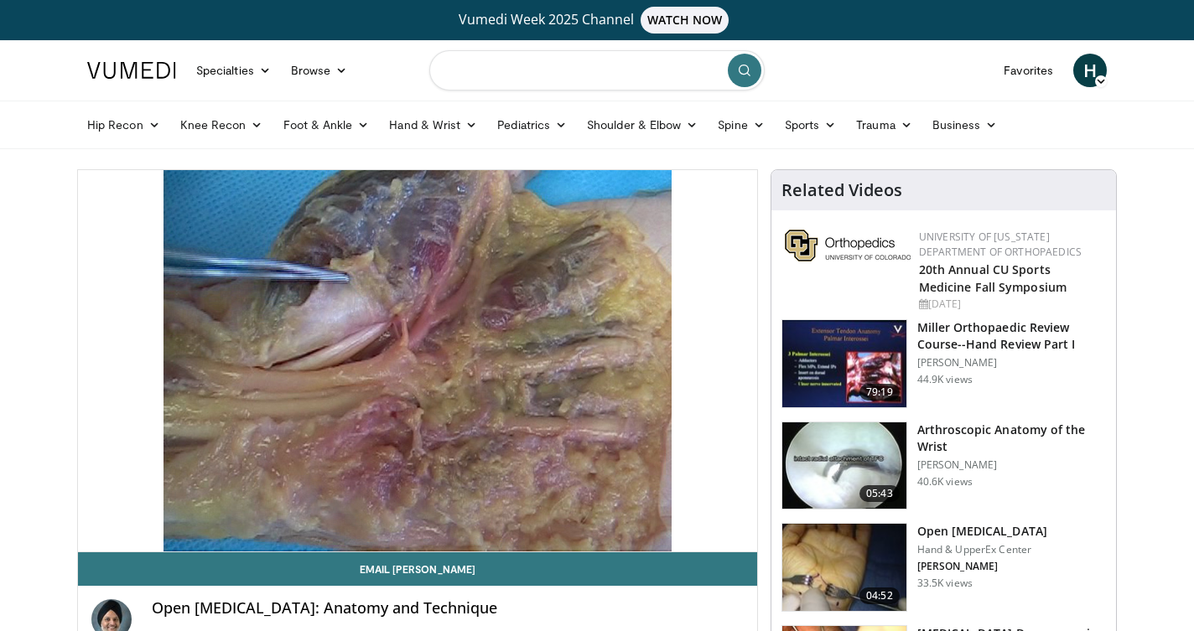
click at [655, 78] on input "Search topics, interventions" at bounding box center [596, 70] width 335 height 40
type input "*******"
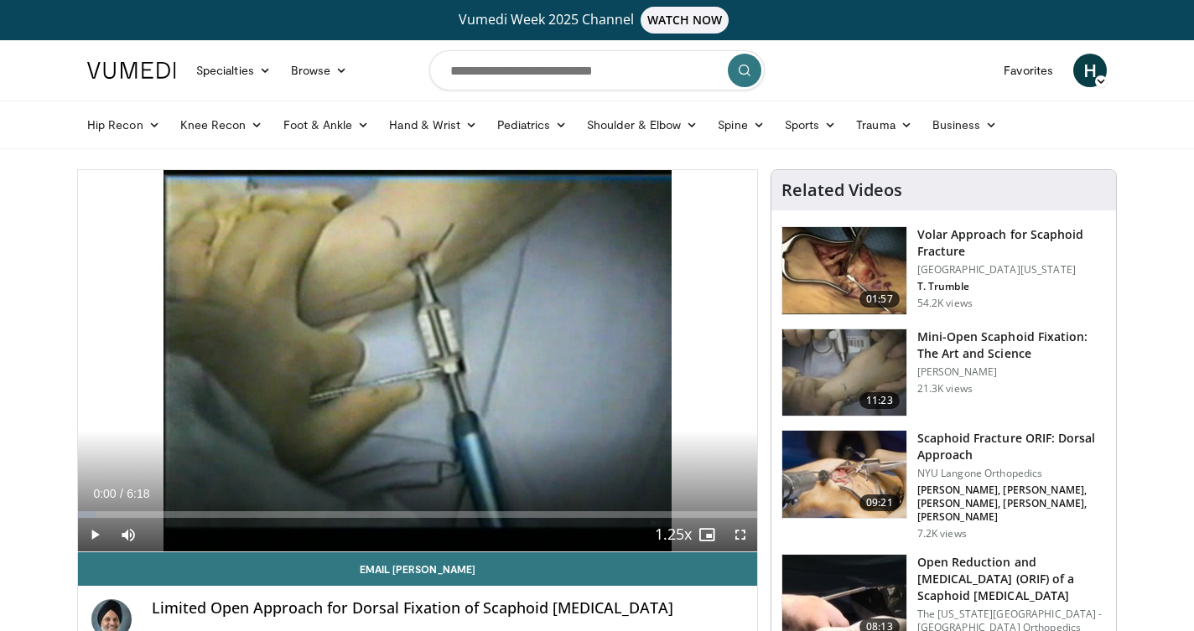
click at [741, 533] on span "Video Player" at bounding box center [741, 535] width 34 height 34
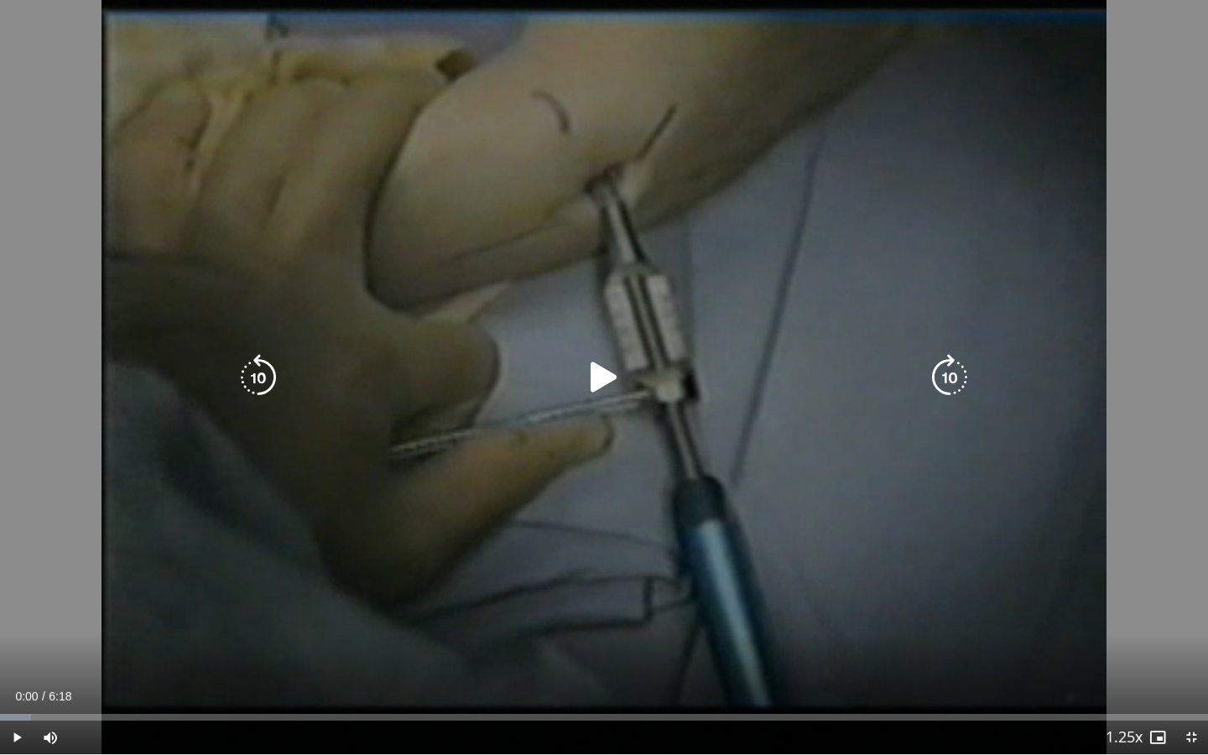
click at [614, 394] on icon "Video Player" at bounding box center [603, 377] width 47 height 47
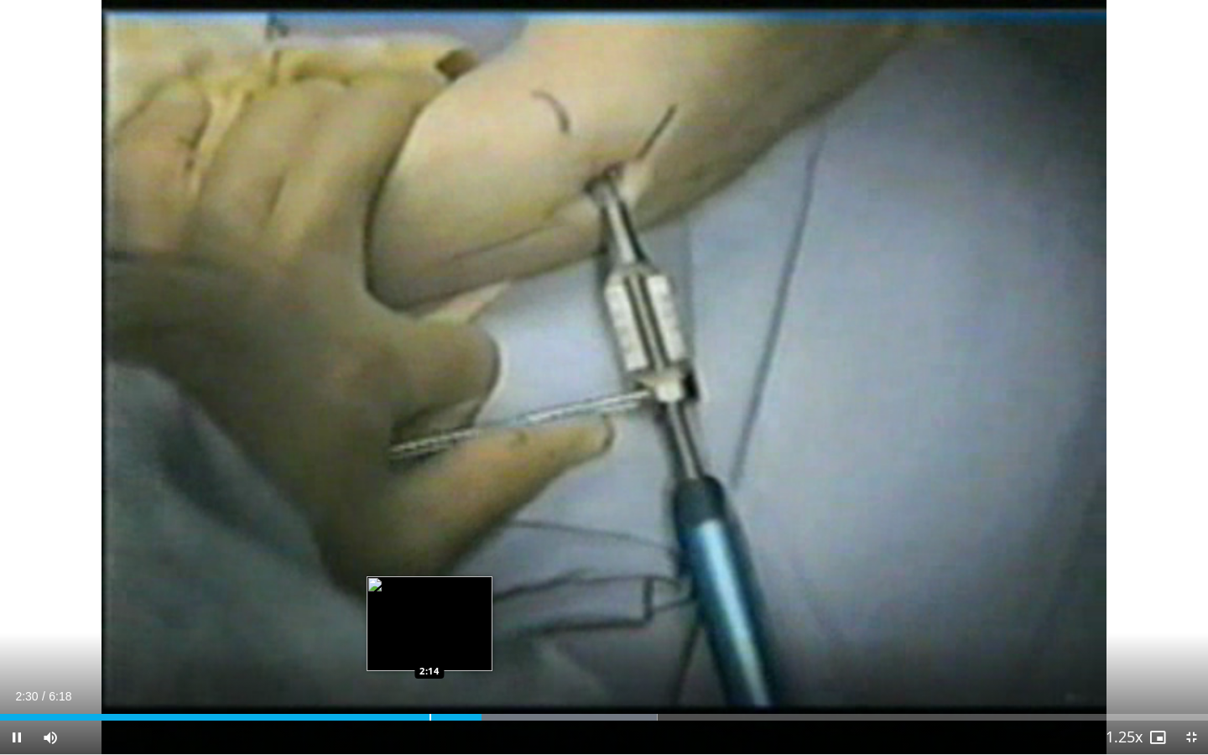
click at [429, 631] on div "Progress Bar" at bounding box center [430, 717] width 2 height 7
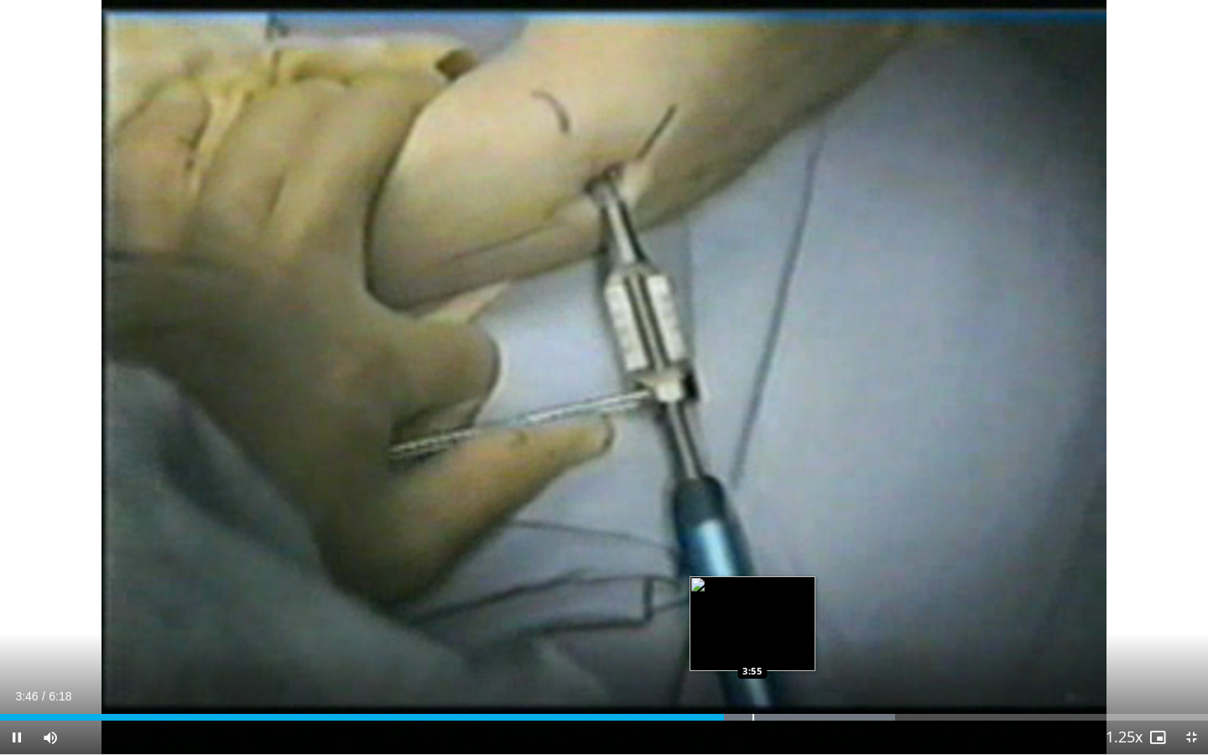
click at [752, 631] on div "Progress Bar" at bounding box center [753, 717] width 2 height 7
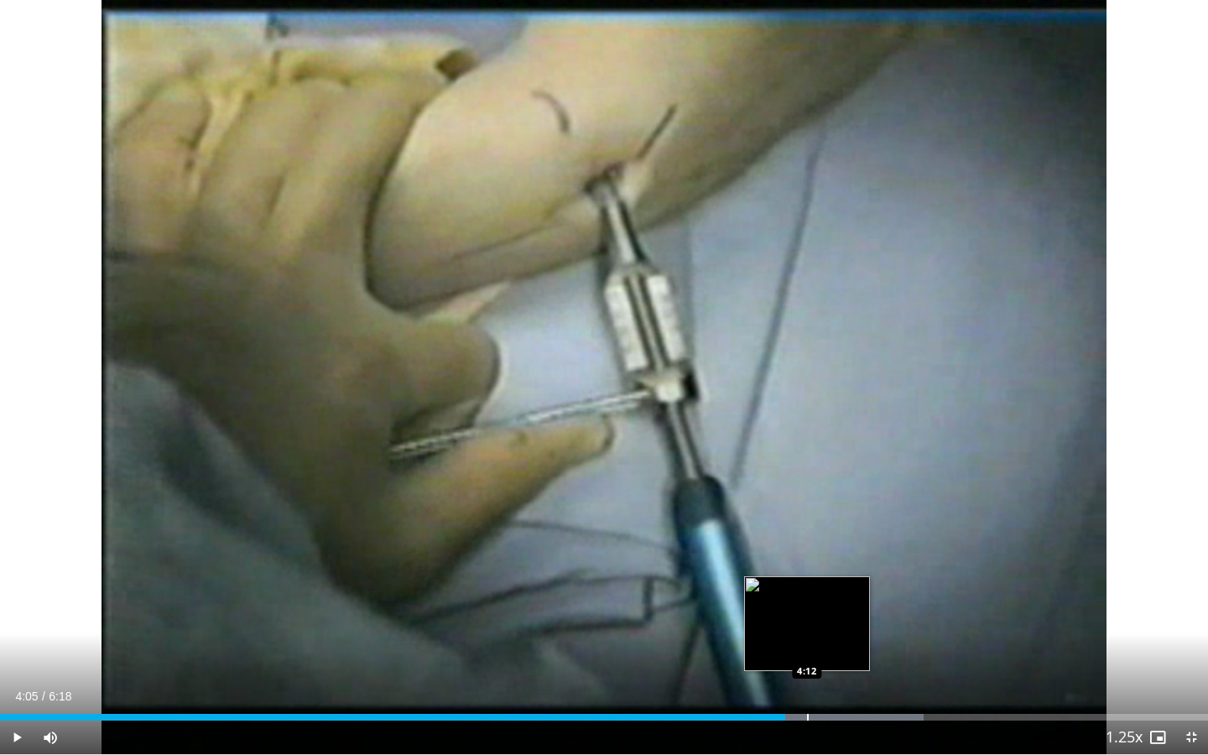
click at [808, 631] on div "Progress Bar" at bounding box center [808, 717] width 2 height 7
click at [836, 631] on div "Progress Bar" at bounding box center [808, 717] width 296 height 7
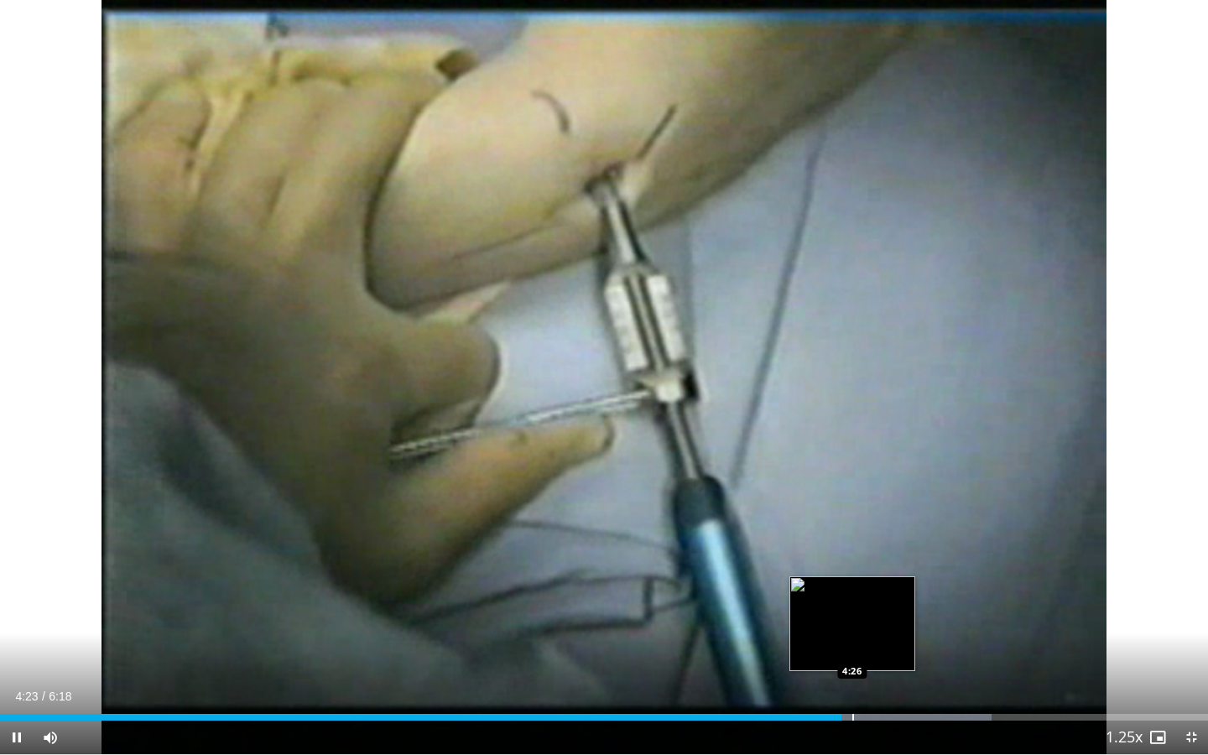
click at [852, 631] on div "Progress Bar" at bounding box center [853, 717] width 2 height 7
click at [875, 631] on div "Progress Bar" at bounding box center [876, 717] width 2 height 7
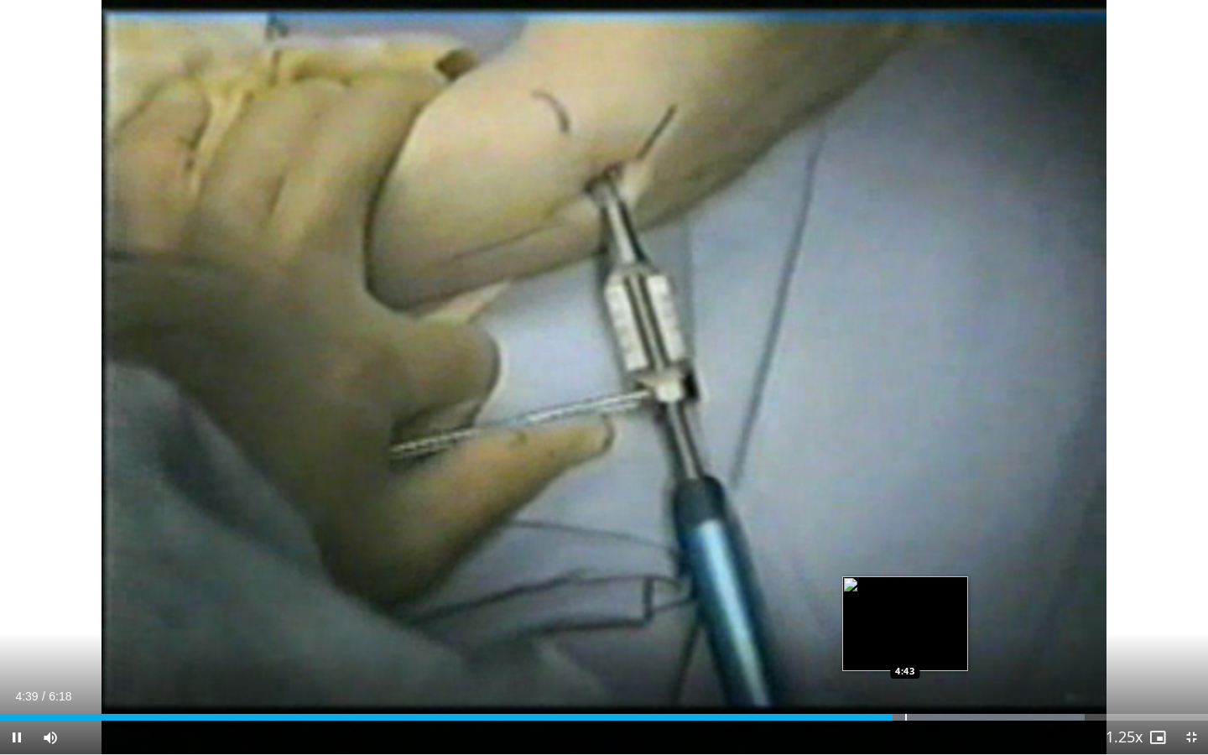
click at [905, 631] on div "Progress Bar" at bounding box center [906, 717] width 2 height 7
click at [931, 631] on div "Loaded : 92.34% 4:45 4:51" at bounding box center [604, 712] width 1208 height 16
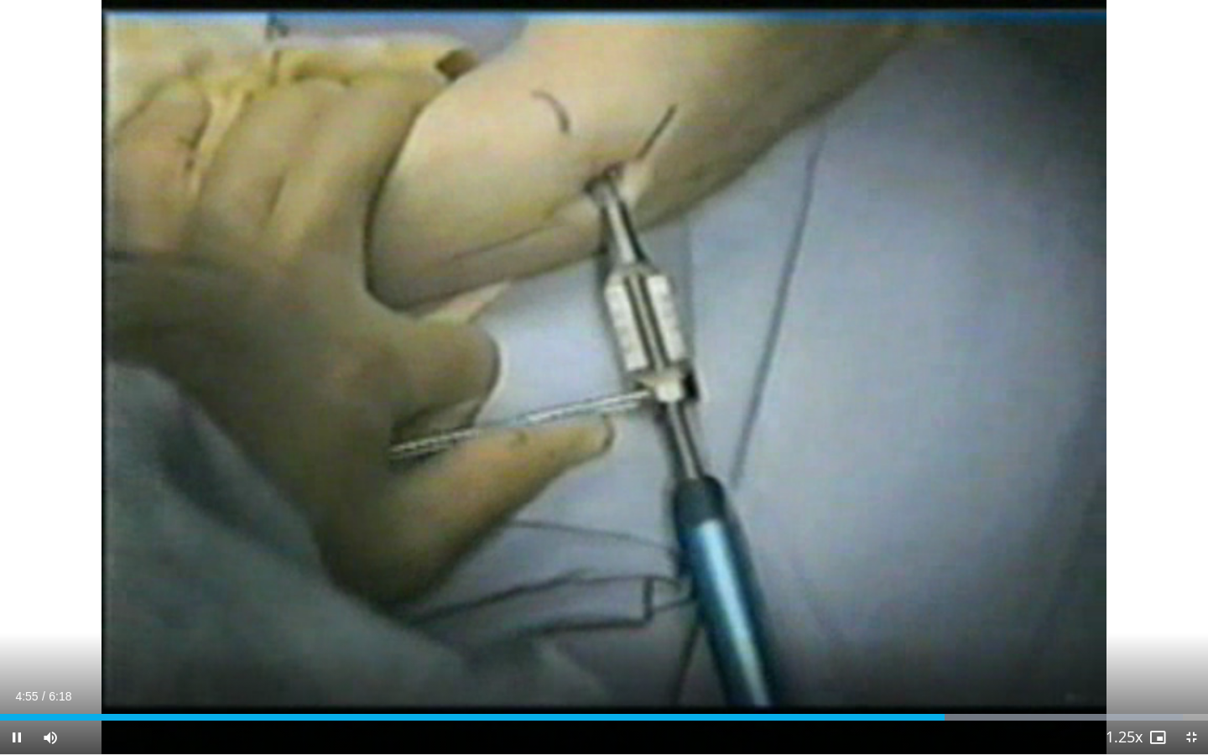
click at [1187, 631] on span "Video Player" at bounding box center [1191, 737] width 34 height 34
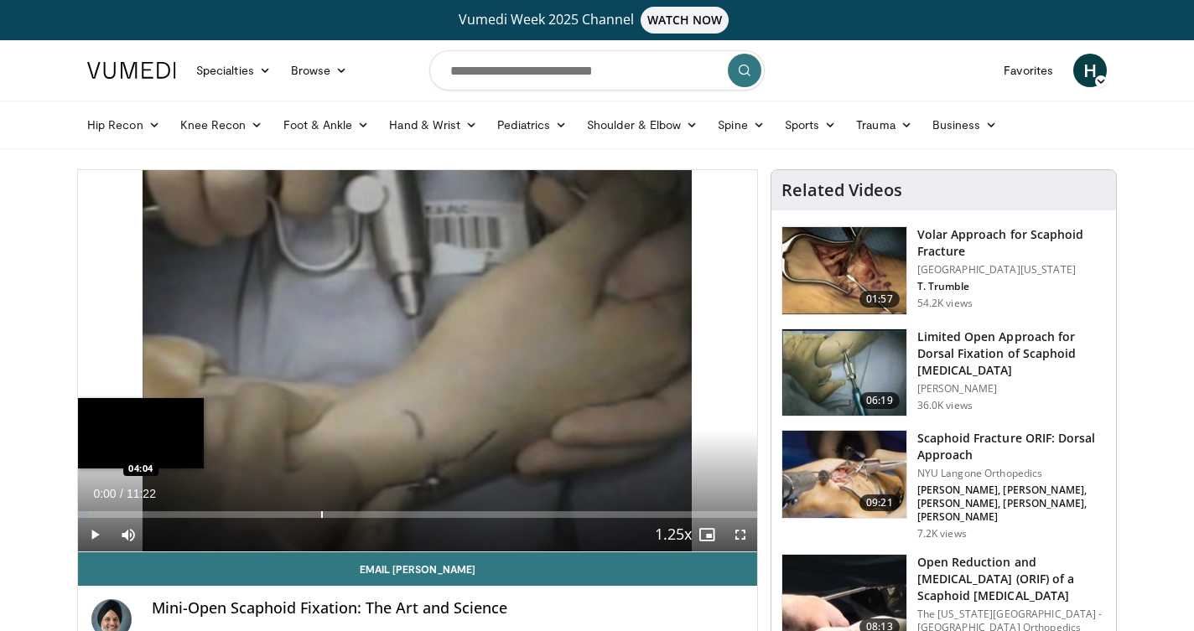
click at [321, 513] on div "Progress Bar" at bounding box center [322, 515] width 2 height 7
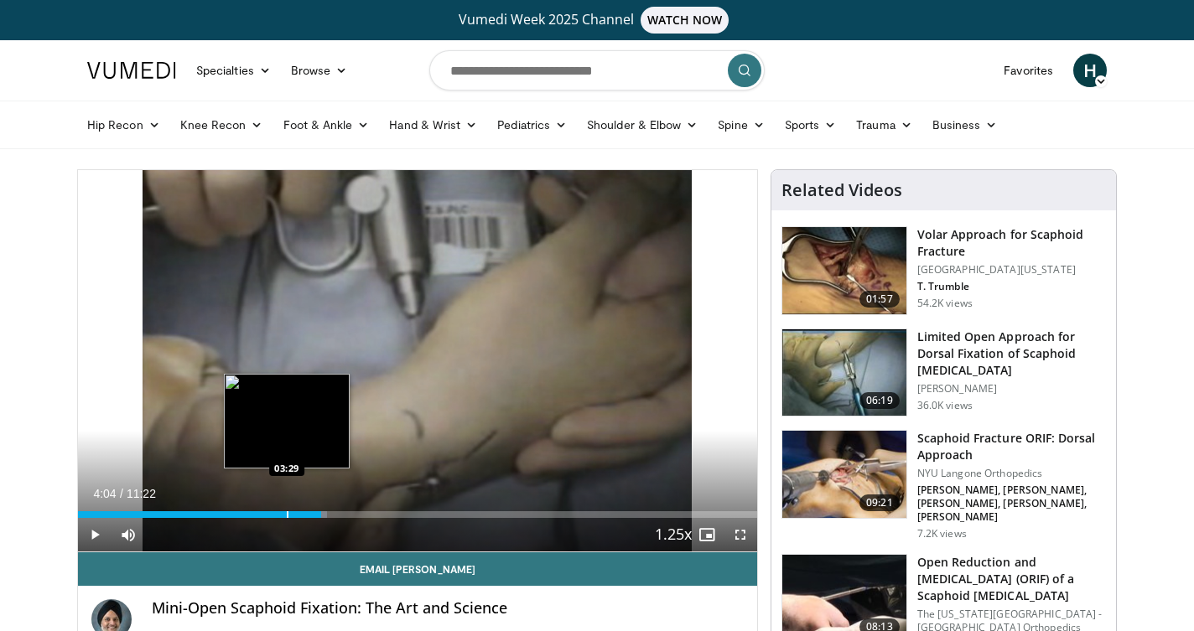
click at [287, 513] on div "Progress Bar" at bounding box center [288, 515] width 2 height 7
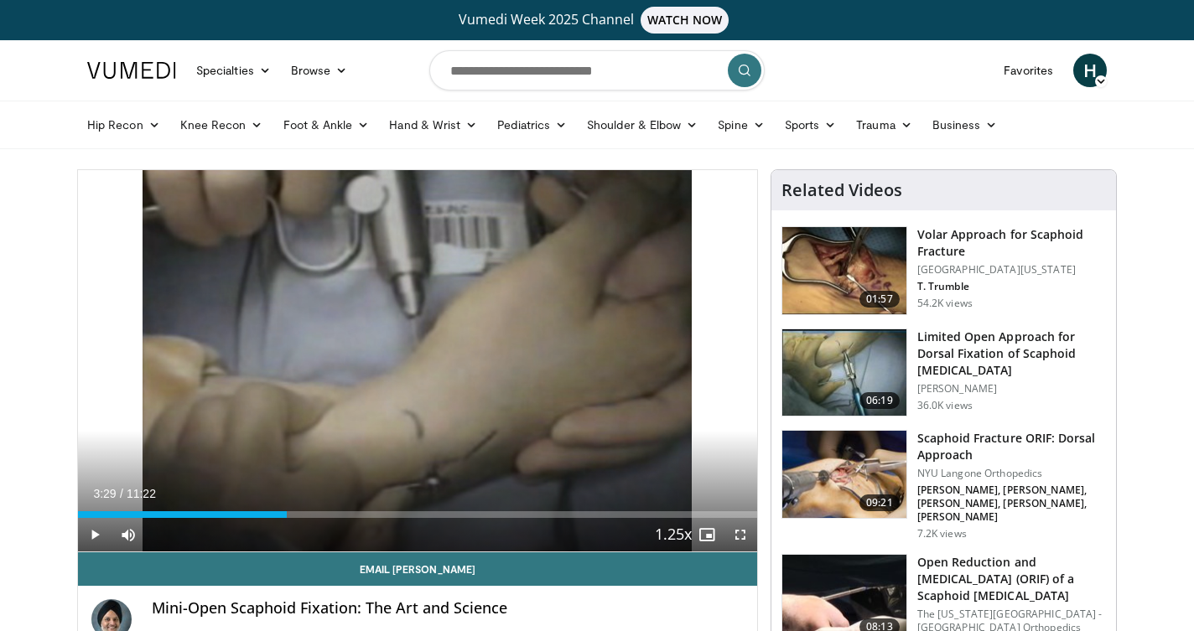
click at [96, 539] on span "Video Player" at bounding box center [95, 535] width 34 height 34
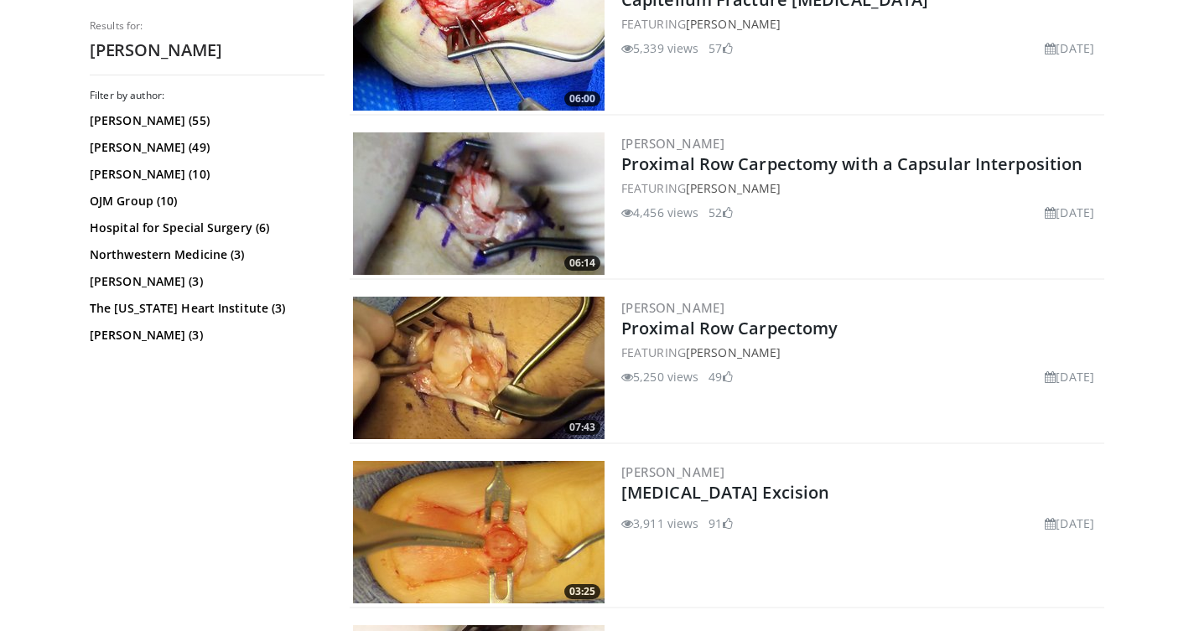
scroll to position [2236, 0]
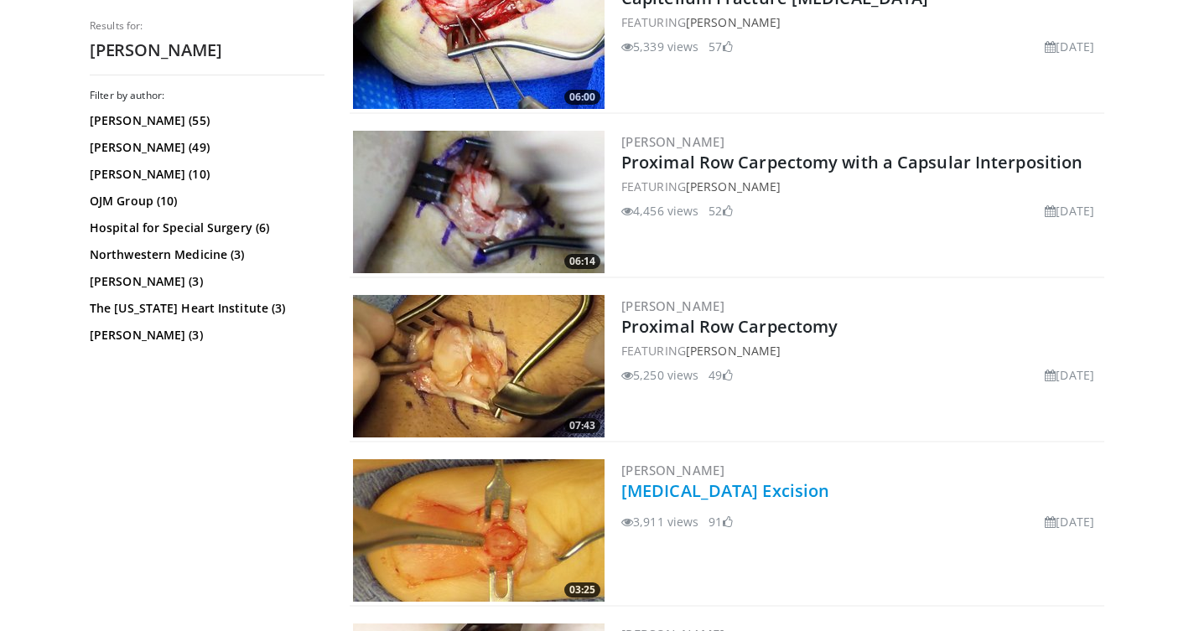
click at [782, 495] on link "Glomus Tumor Excision" at bounding box center [725, 491] width 208 height 23
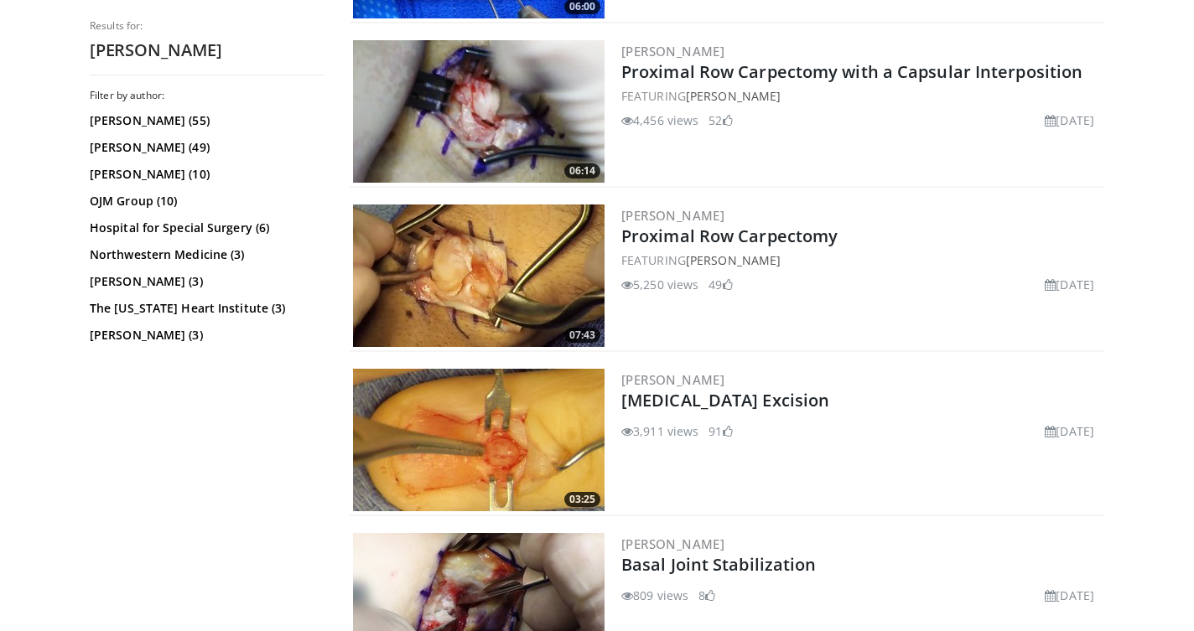
scroll to position [2298, 0]
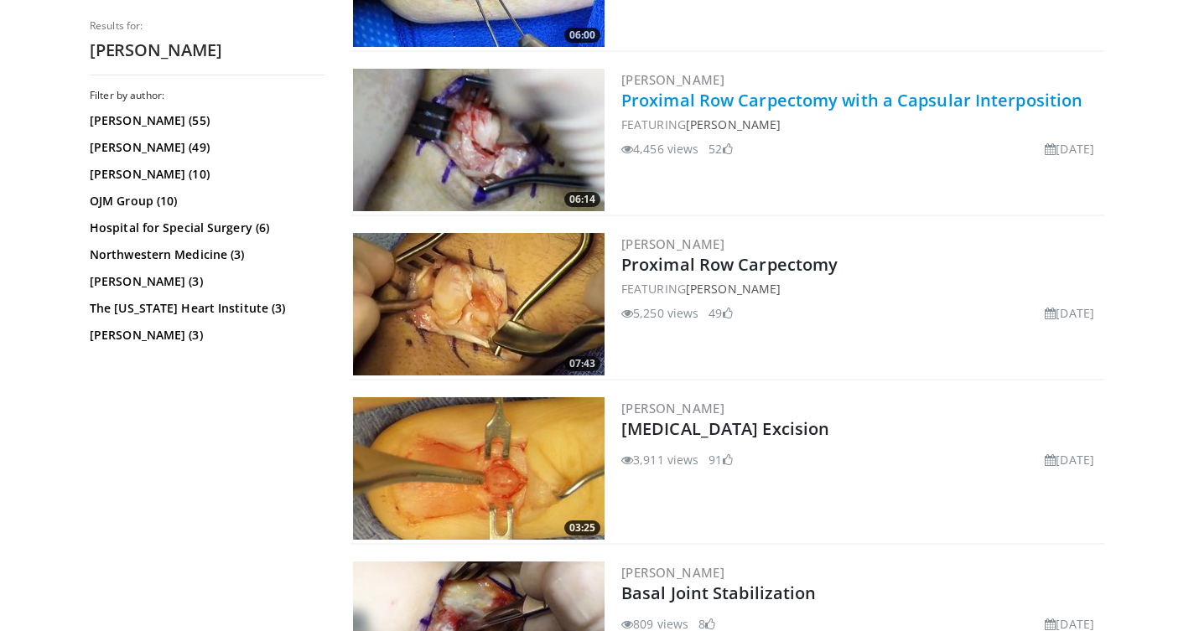
click at [726, 106] on link "Proximal Row Carpectomy with a Capsular Interposition" at bounding box center [851, 100] width 461 height 23
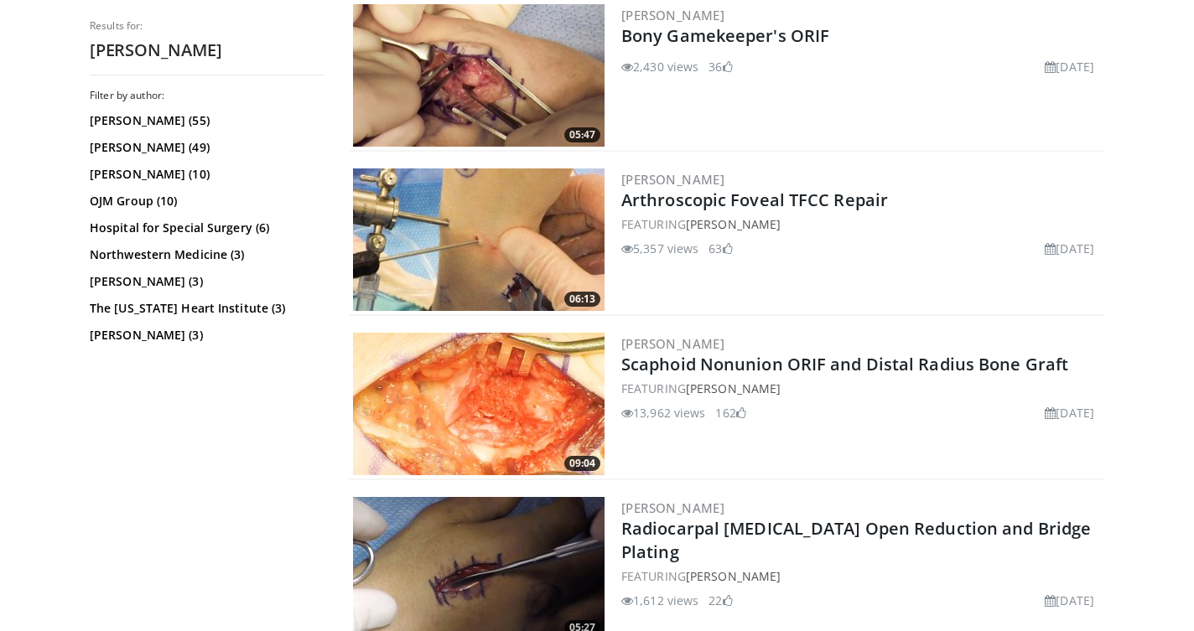
scroll to position [3018, 0]
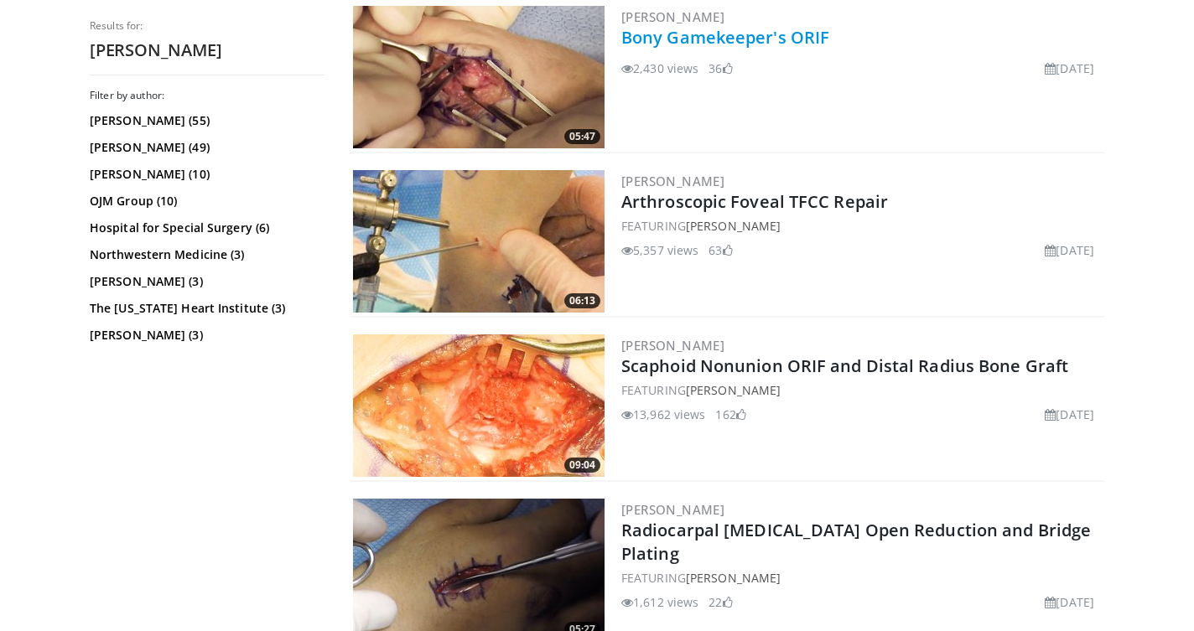
click at [725, 39] on link "Bony Gamekeeper's ORIF" at bounding box center [725, 37] width 208 height 23
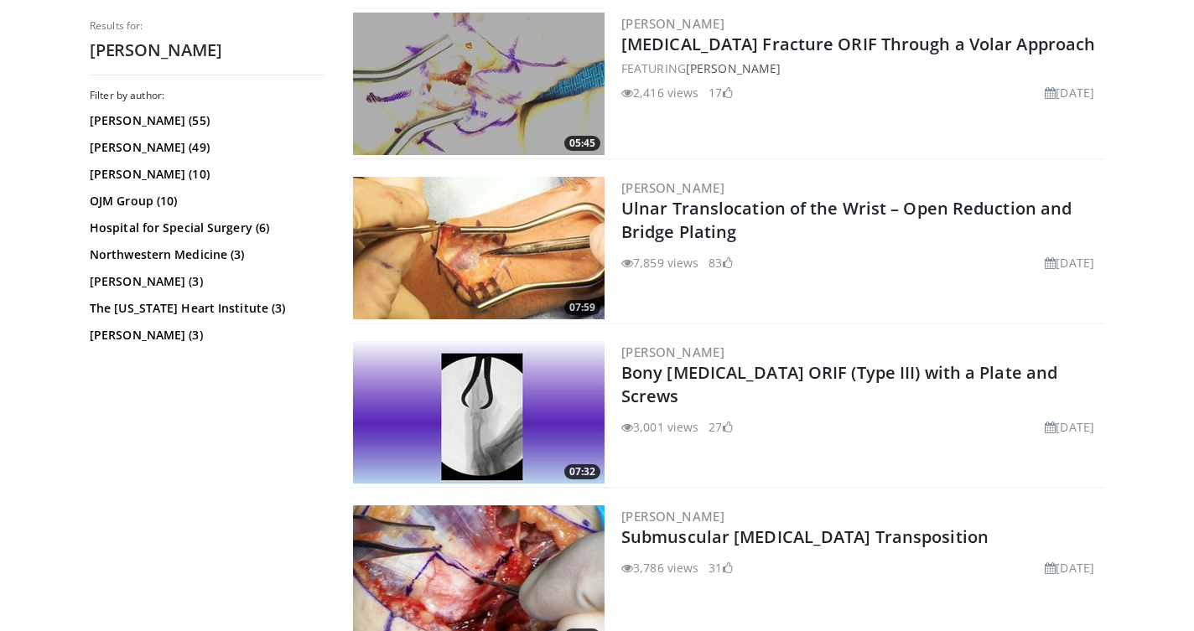
scroll to position [3839, 0]
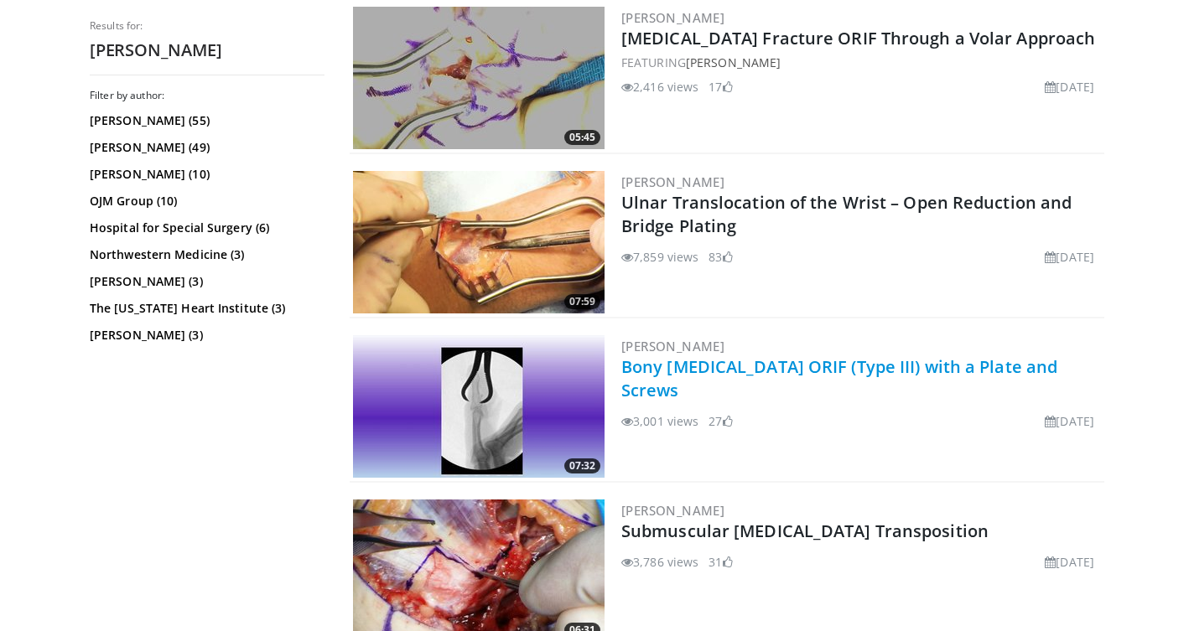
click at [800, 368] on link "Bony Jersey Finger ORIF (Type III) with a Plate and Screws" at bounding box center [839, 379] width 436 height 46
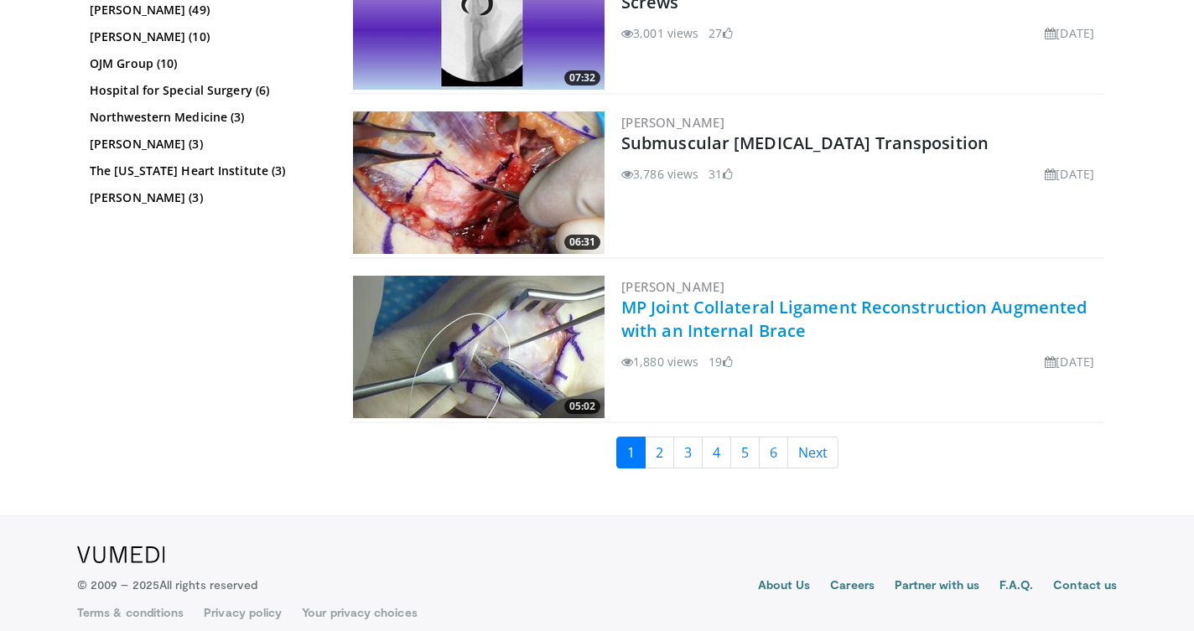
scroll to position [4228, 0]
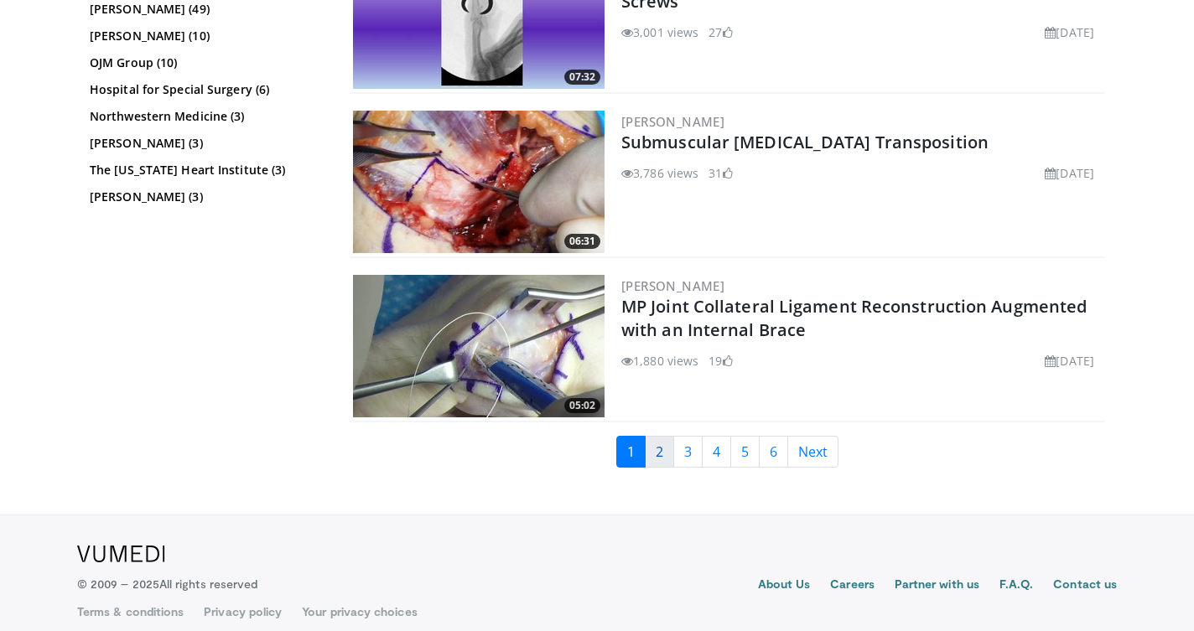
click at [669, 457] on link "2" at bounding box center [659, 452] width 29 height 32
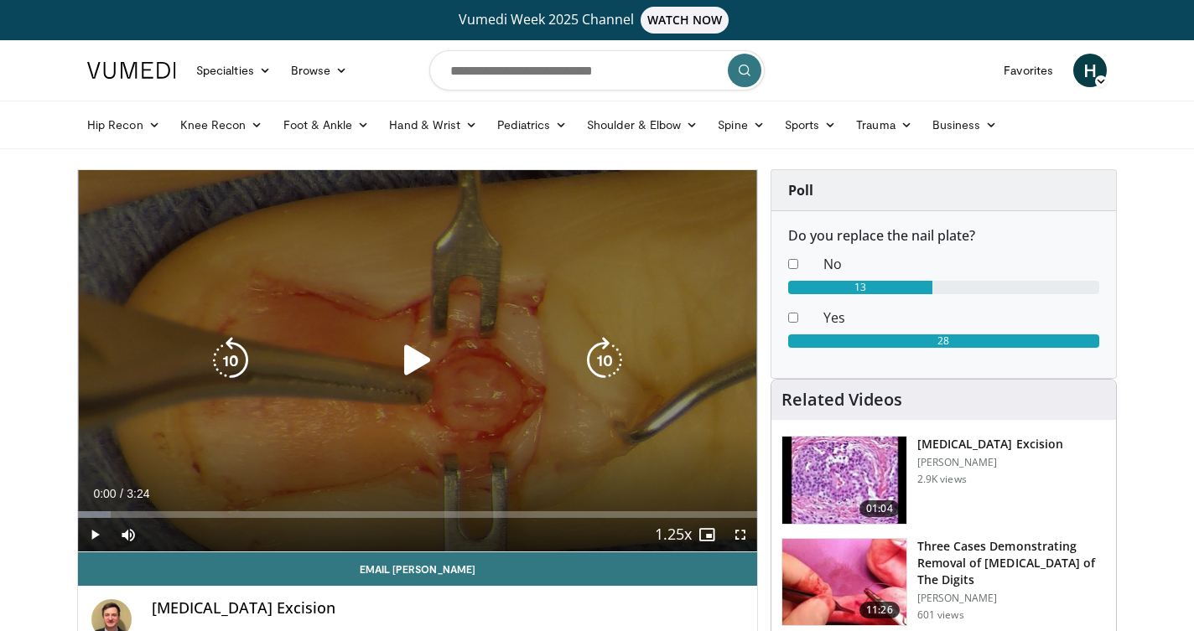
click at [425, 371] on icon "Video Player" at bounding box center [417, 360] width 47 height 47
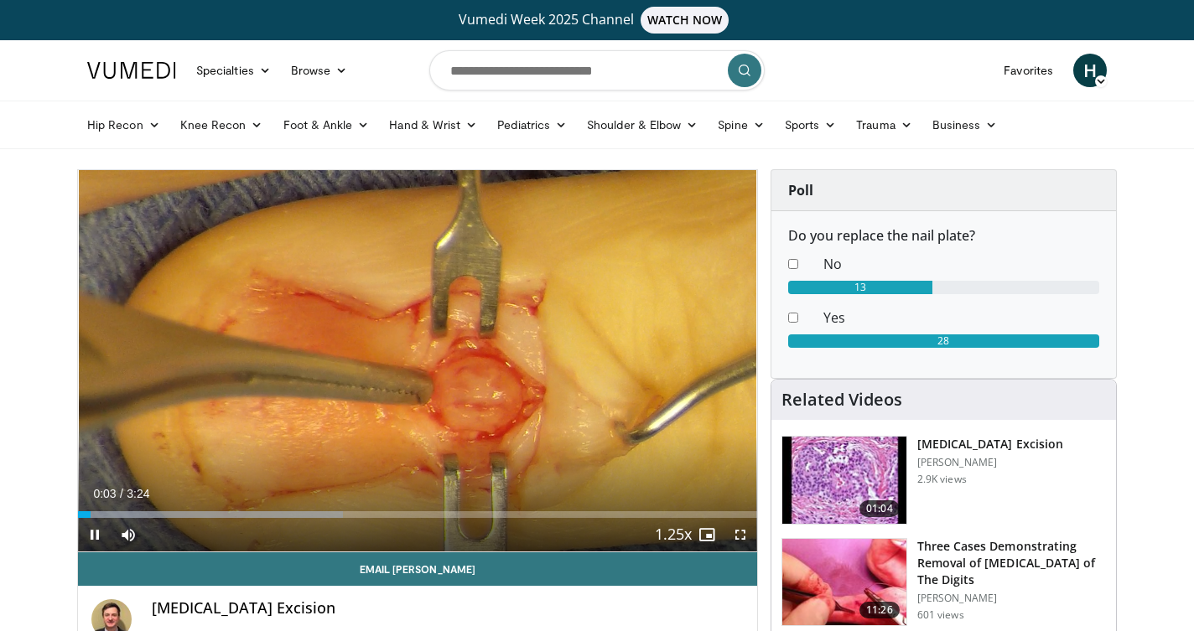
click at [742, 536] on span "Video Player" at bounding box center [741, 535] width 34 height 34
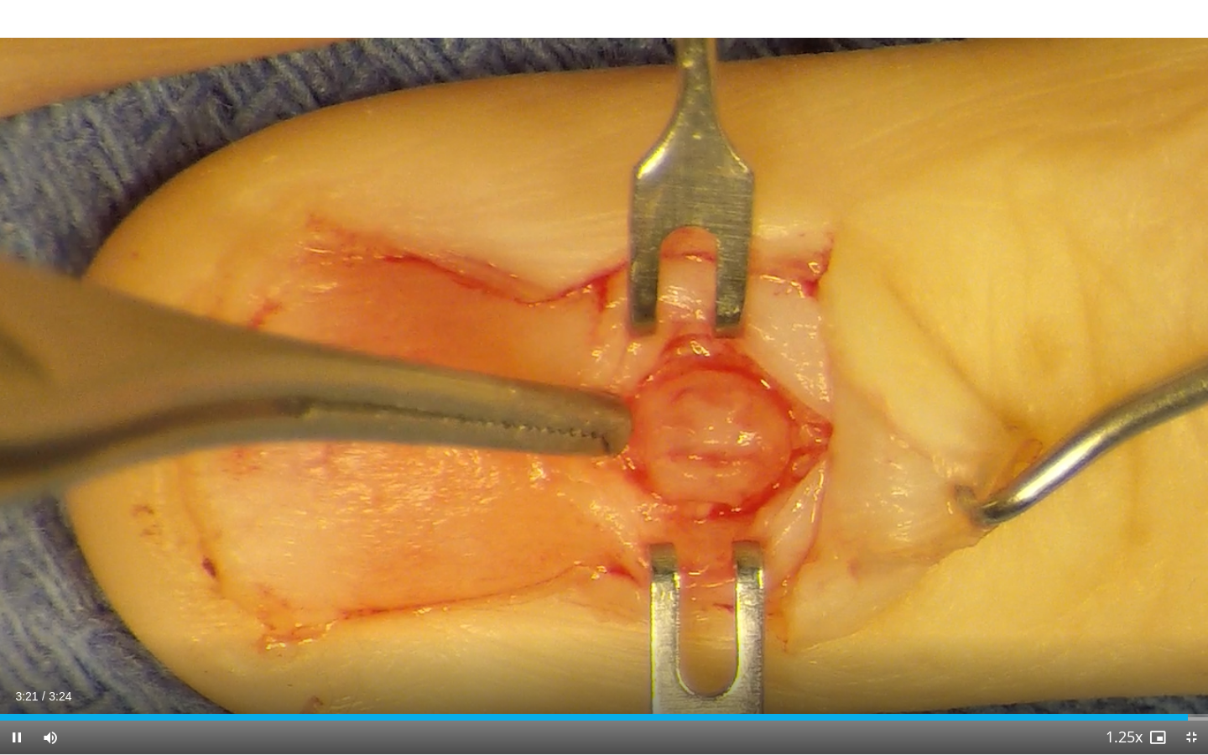
click at [1183, 631] on span "Video Player" at bounding box center [1191, 737] width 34 height 34
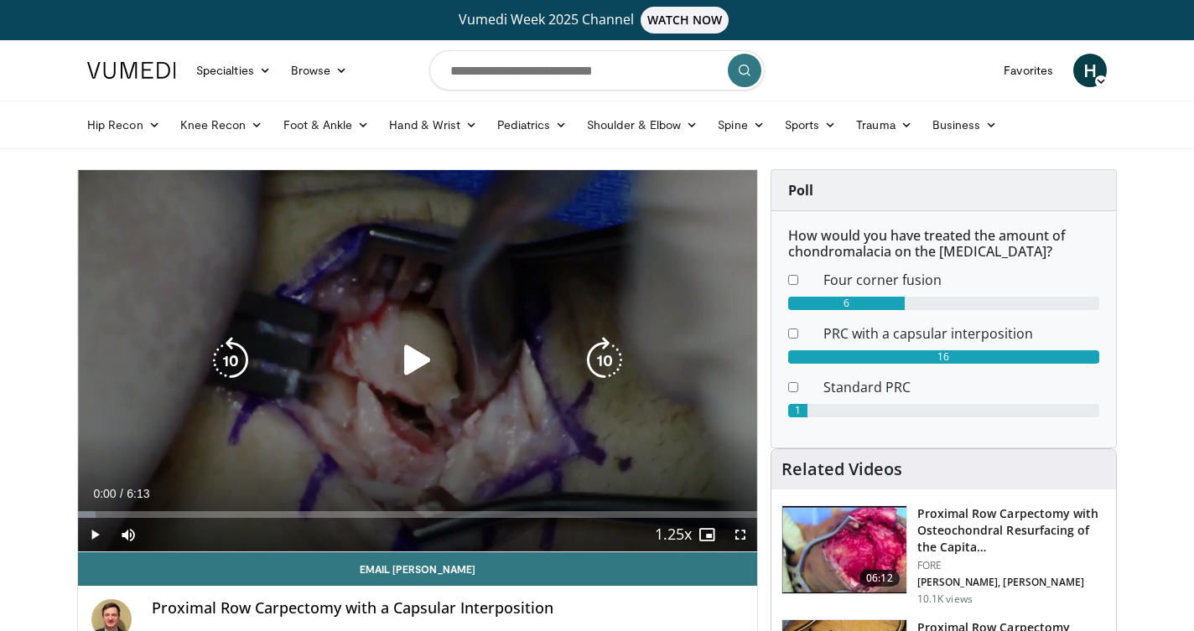
click at [430, 373] on icon "Video Player" at bounding box center [417, 360] width 47 height 47
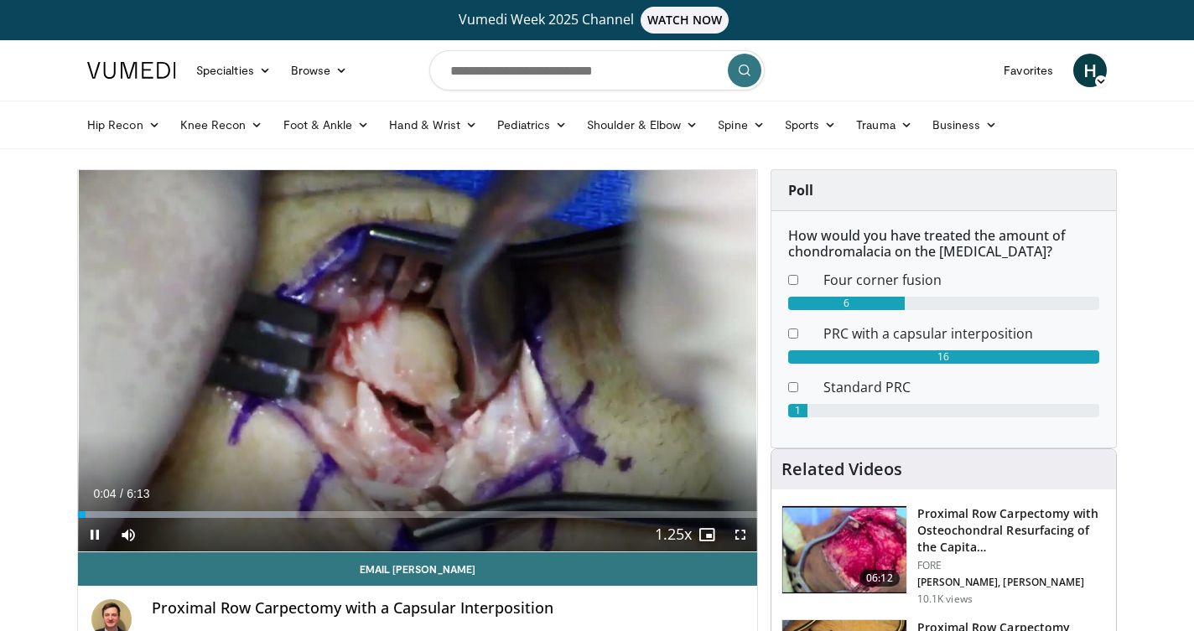
click at [741, 538] on span "Video Player" at bounding box center [741, 535] width 34 height 34
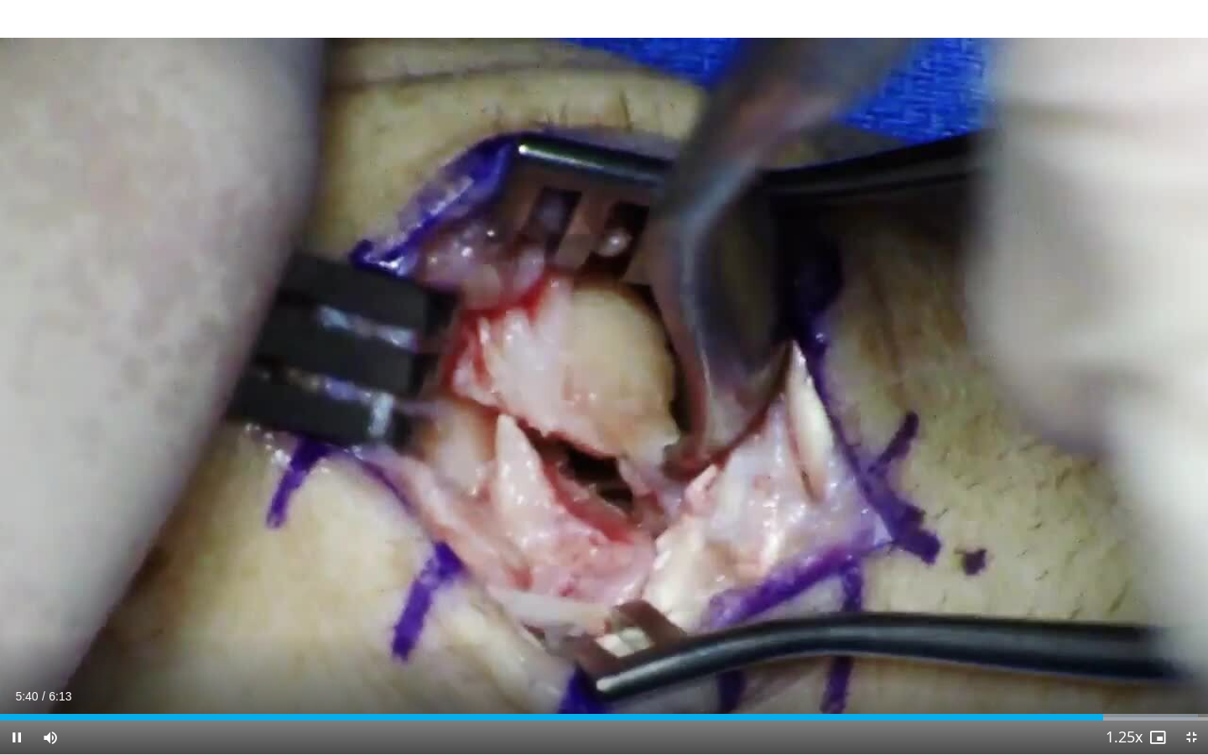
click at [1190, 631] on span "Video Player" at bounding box center [1191, 737] width 34 height 34
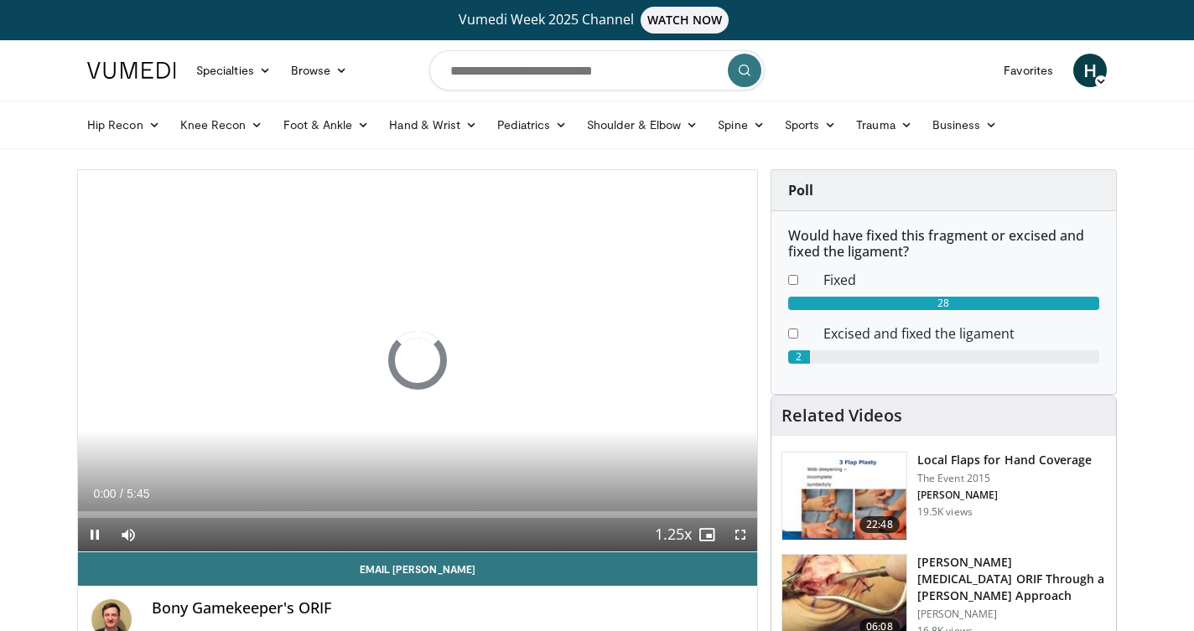
click at [741, 532] on span "Video Player" at bounding box center [741, 535] width 34 height 34
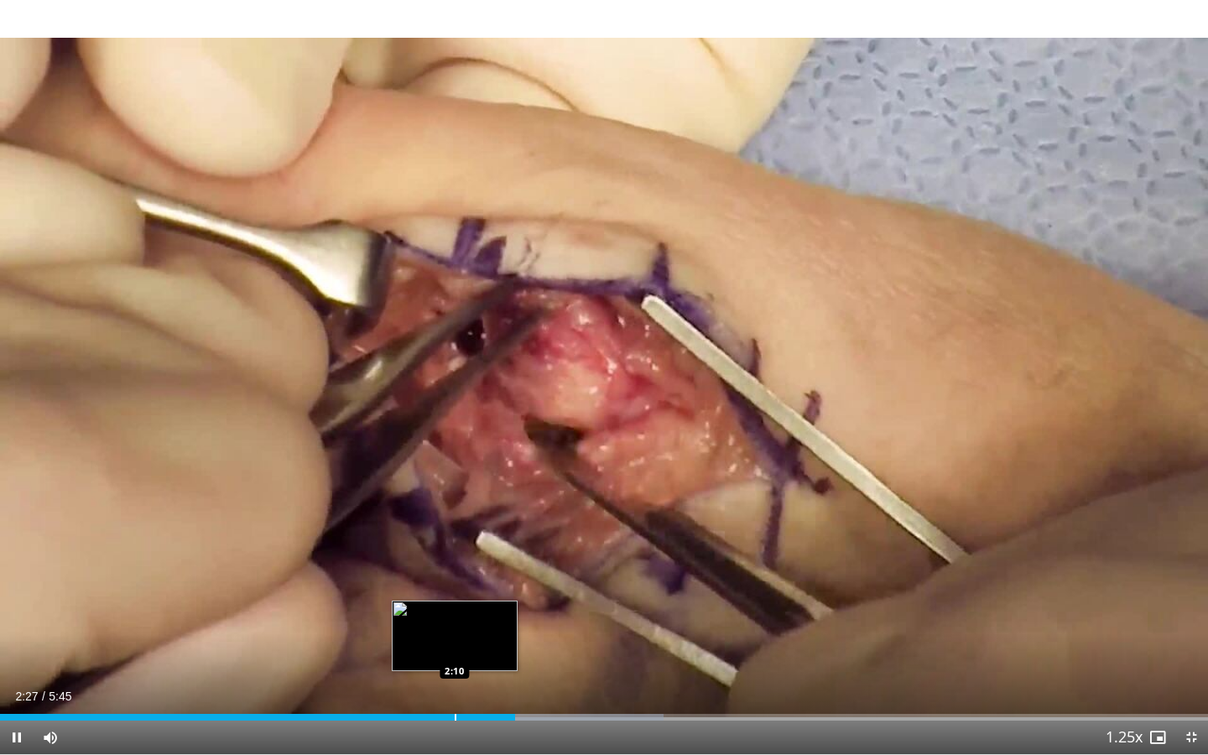
click at [455, 631] on div "Progress Bar" at bounding box center [456, 717] width 2 height 7
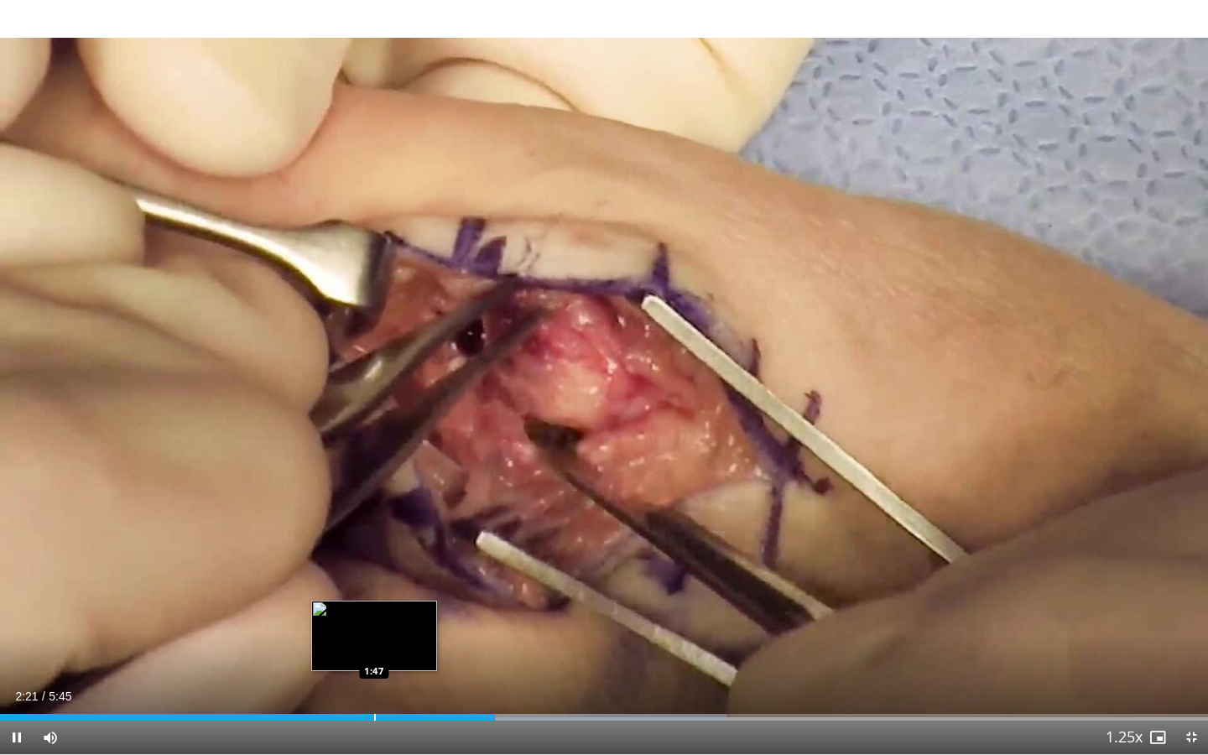
click at [373, 631] on div "Loaded : 60.12% 2:21 1:47" at bounding box center [604, 717] width 1208 height 7
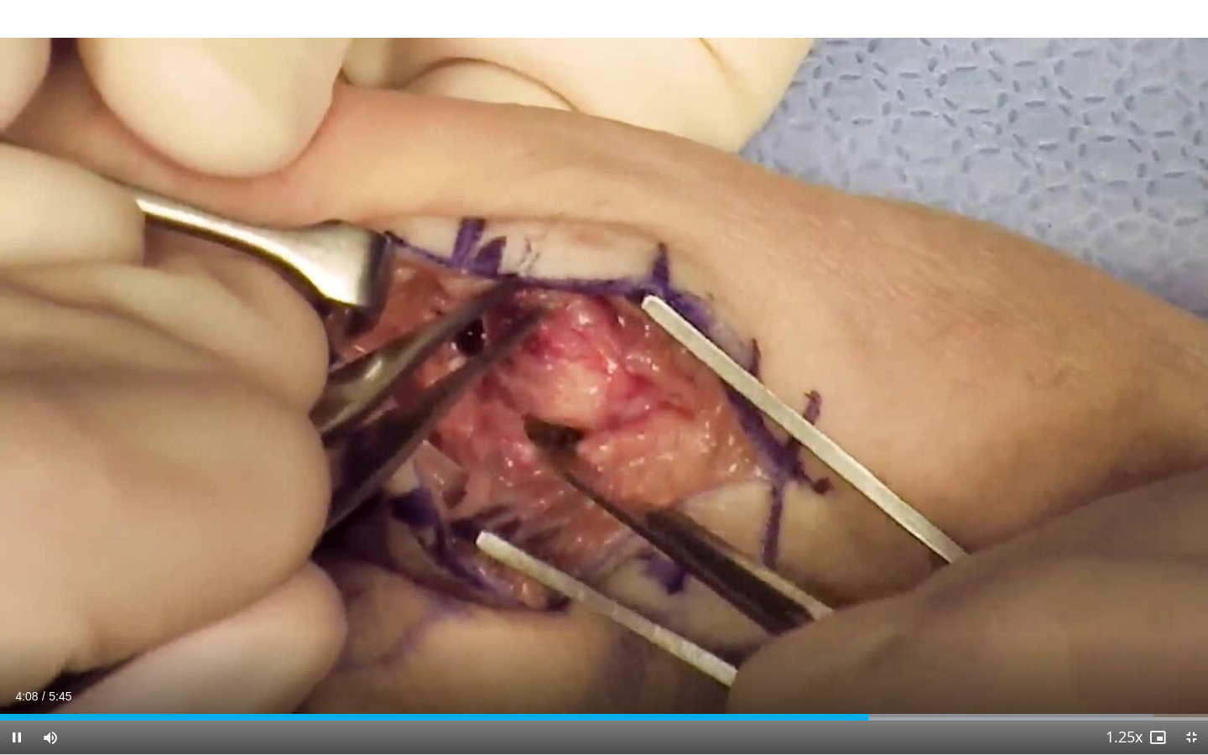
click at [1193, 631] on span "Video Player" at bounding box center [1191, 737] width 34 height 34
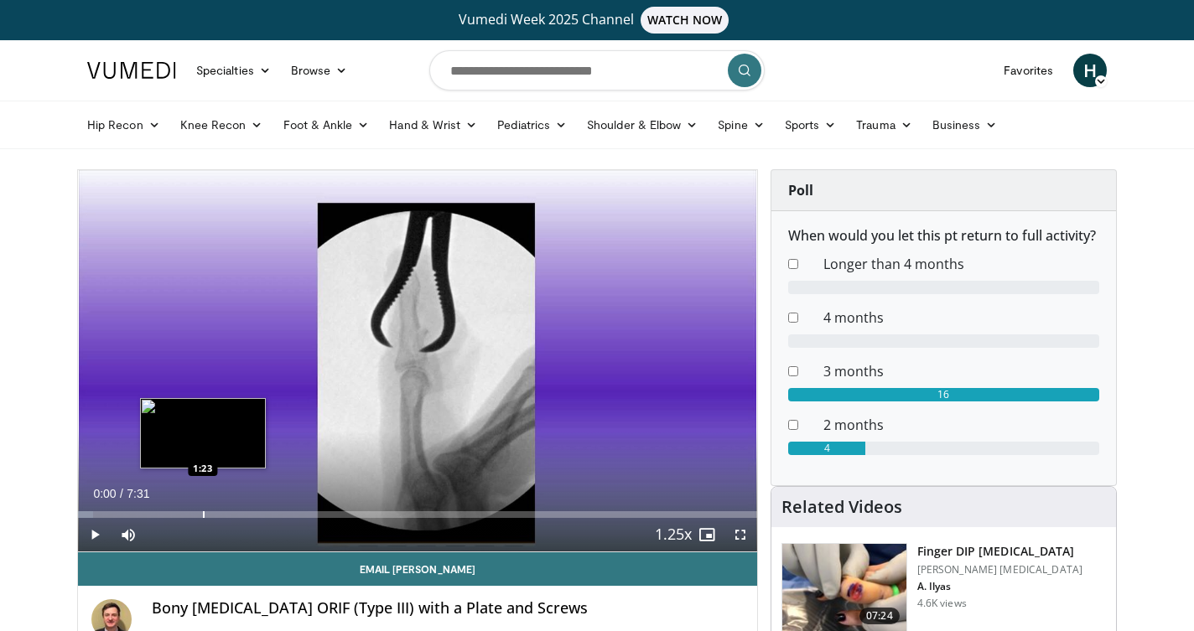
click at [203, 517] on div "Progress Bar" at bounding box center [204, 515] width 2 height 7
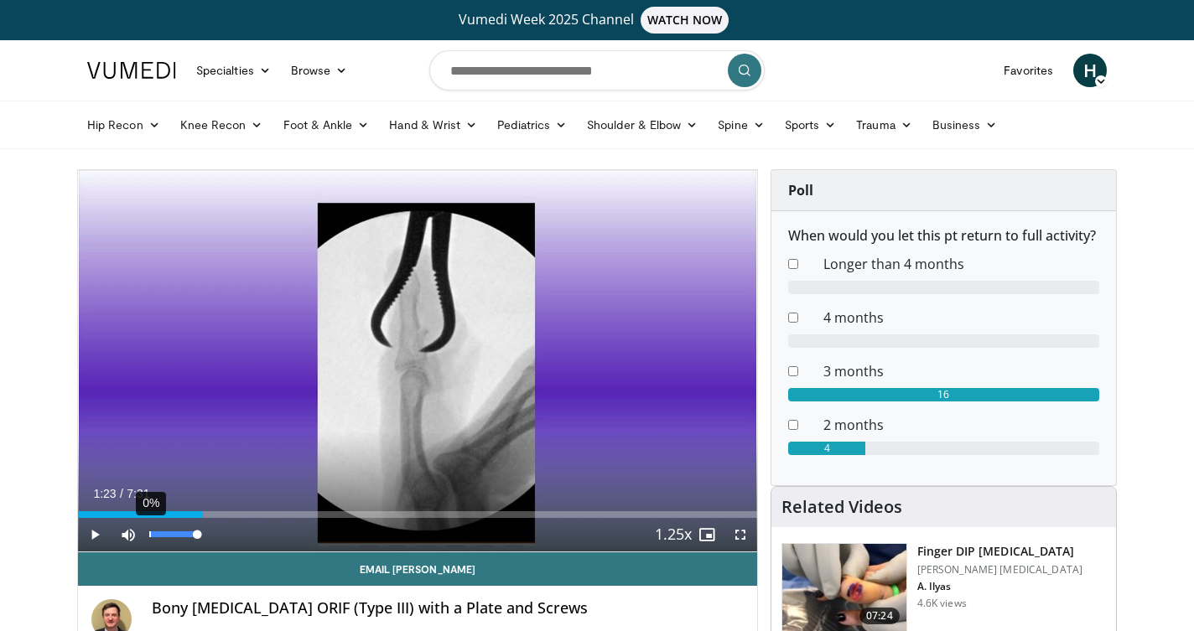
click at [144, 518] on div "0%" at bounding box center [173, 535] width 59 height 34
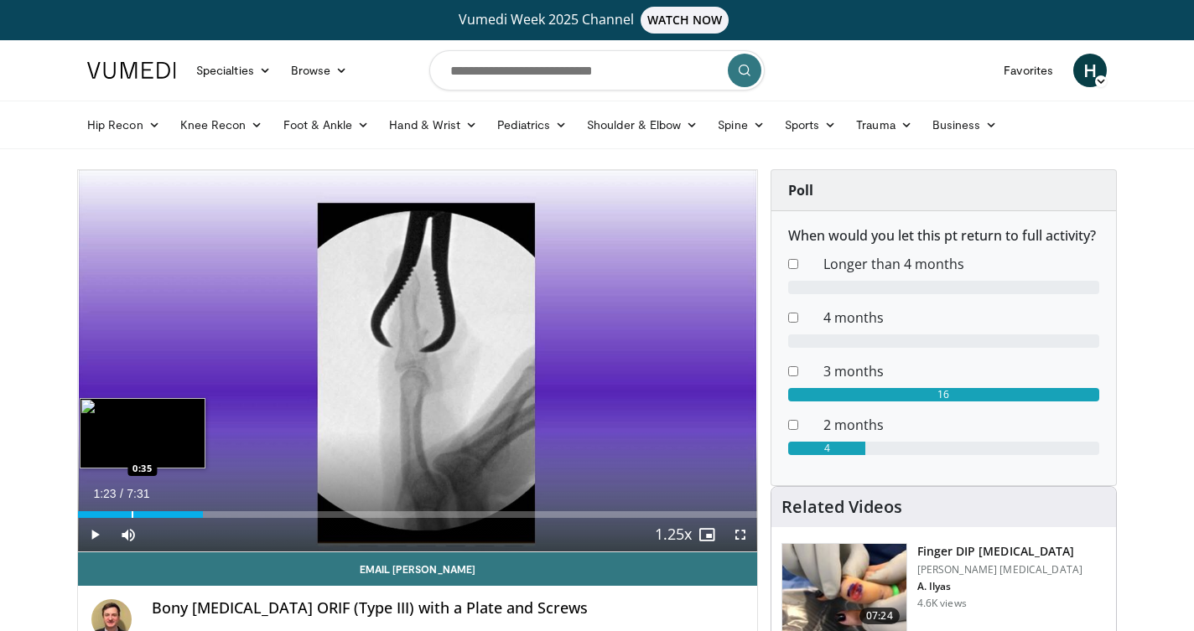
click at [132, 517] on div "Progress Bar" at bounding box center [133, 515] width 2 height 7
click at [105, 514] on div "0:35" at bounding box center [105, 515] width 54 height 7
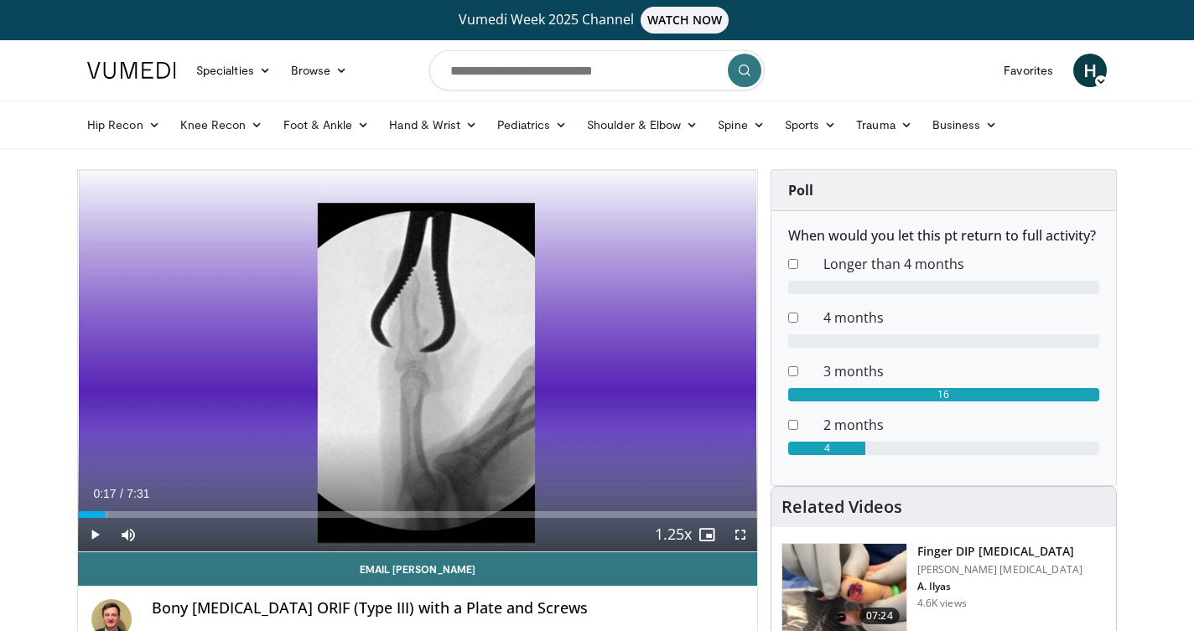
click at [99, 531] on span "Video Player" at bounding box center [95, 535] width 34 height 34
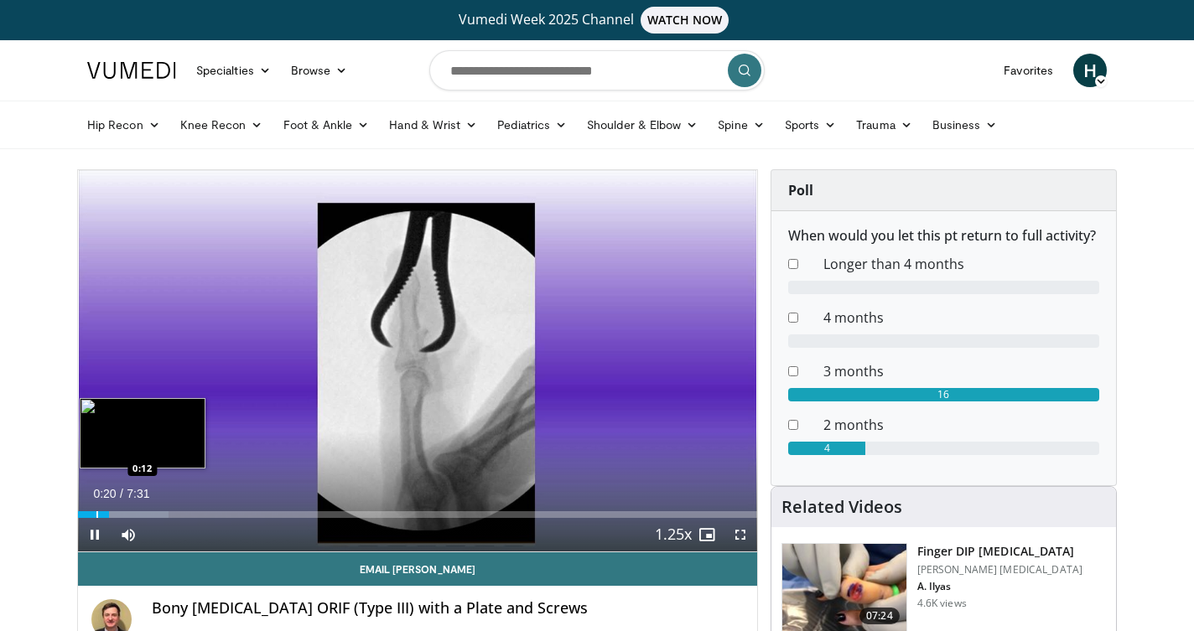
click at [96, 517] on div "Progress Bar" at bounding box center [97, 515] width 2 height 7
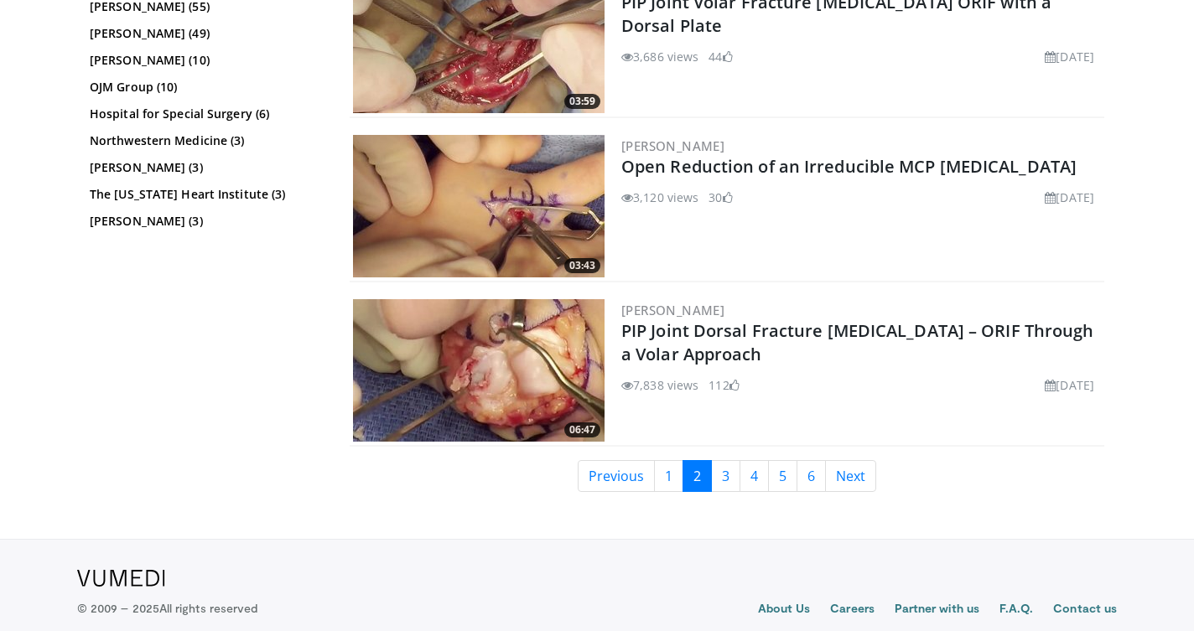
scroll to position [4209, 0]
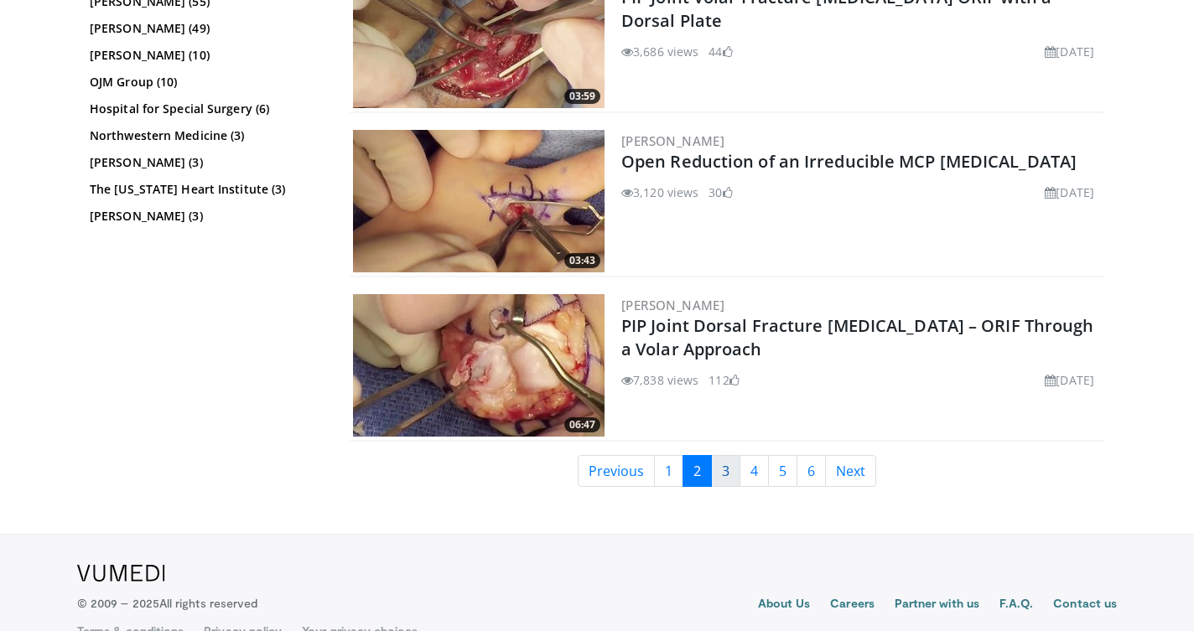
click at [735, 470] on link "3" at bounding box center [725, 471] width 29 height 32
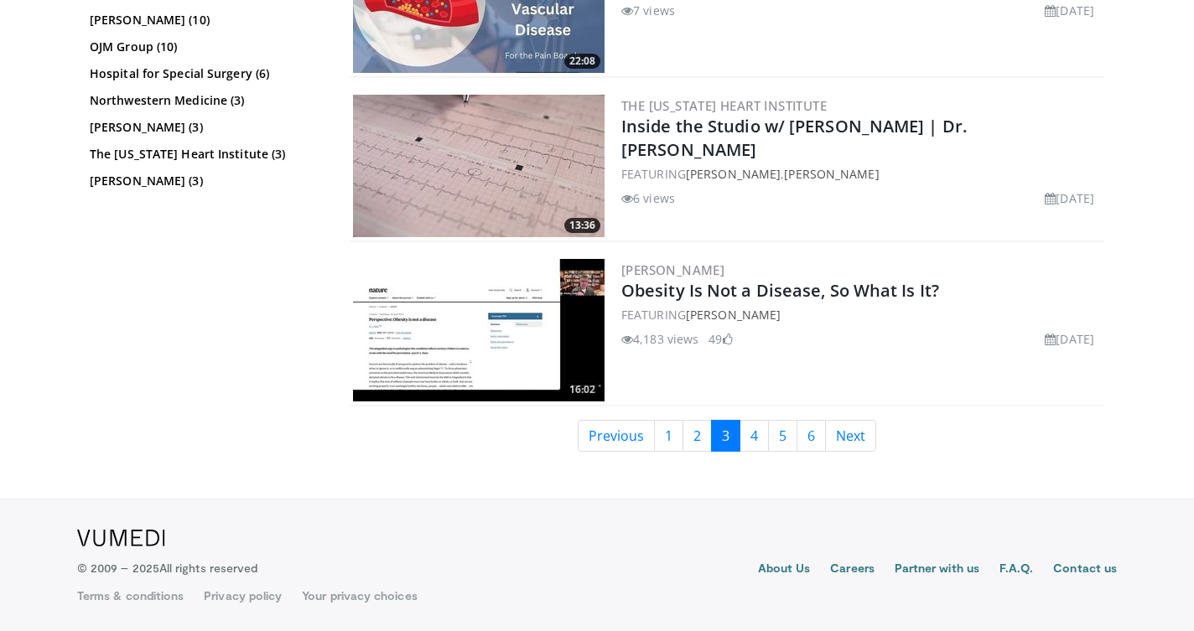
scroll to position [4244, 0]
click at [766, 440] on link "4" at bounding box center [754, 436] width 29 height 32
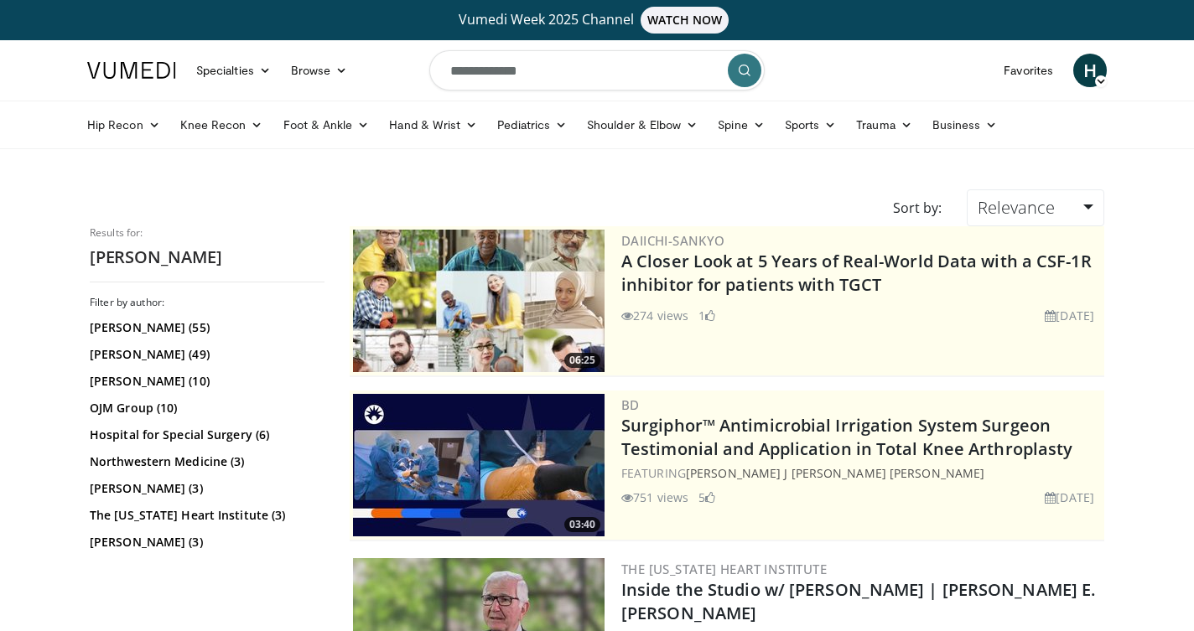
click at [604, 65] on input "**********" at bounding box center [596, 70] width 335 height 40
type input "**********"
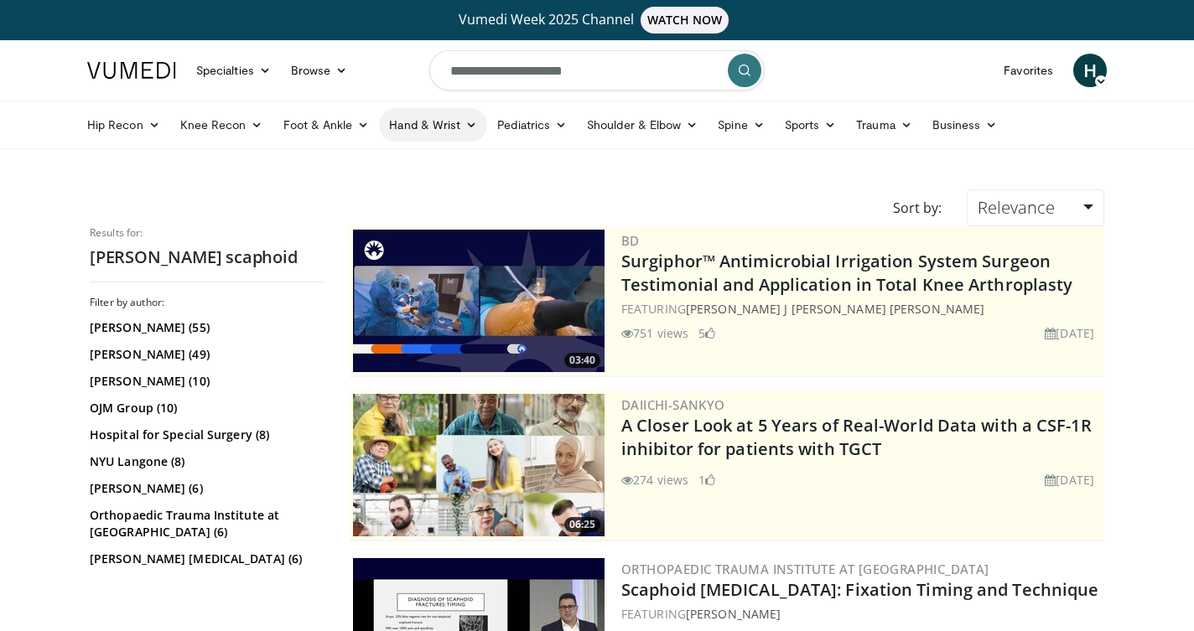
click at [450, 136] on link "Hand & Wrist" at bounding box center [433, 125] width 108 height 34
click at [430, 189] on link "Wrist" at bounding box center [480, 191] width 200 height 27
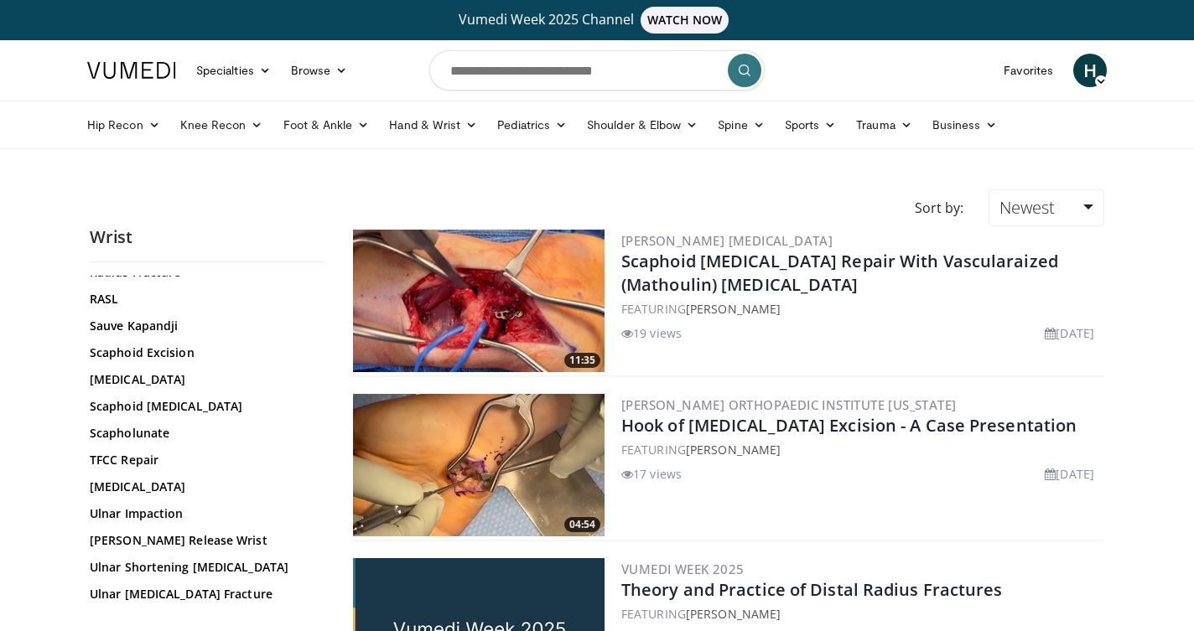
scroll to position [994, 0]
click at [190, 397] on link "Scaphoid [MEDICAL_DATA]" at bounding box center [203, 405] width 226 height 17
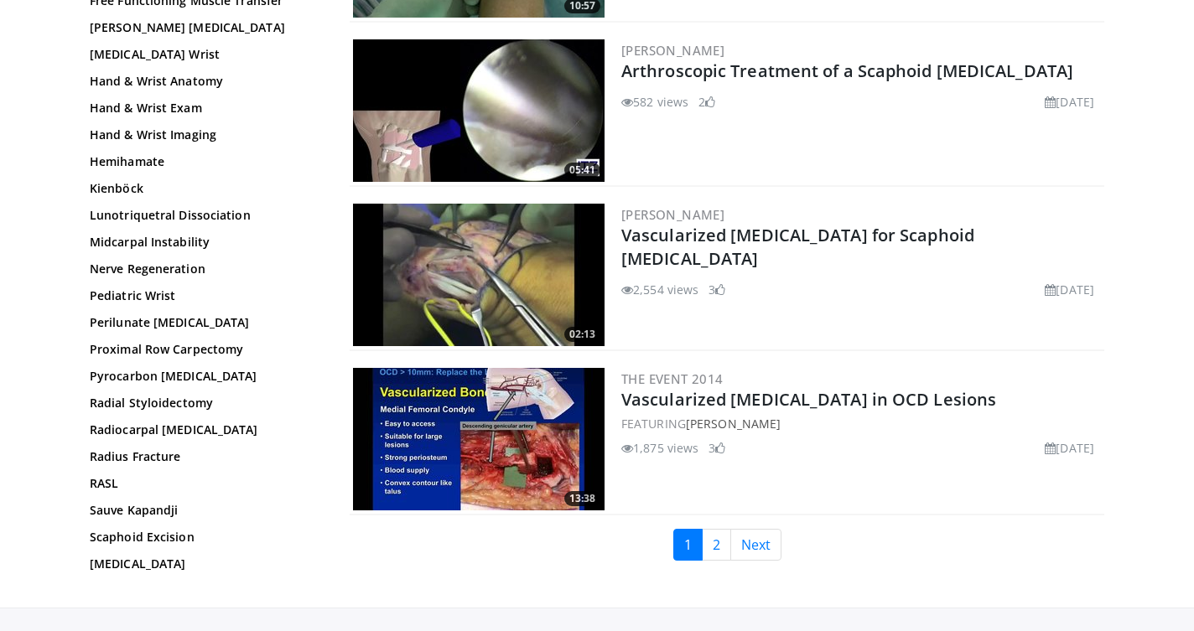
scroll to position [3807, 0]
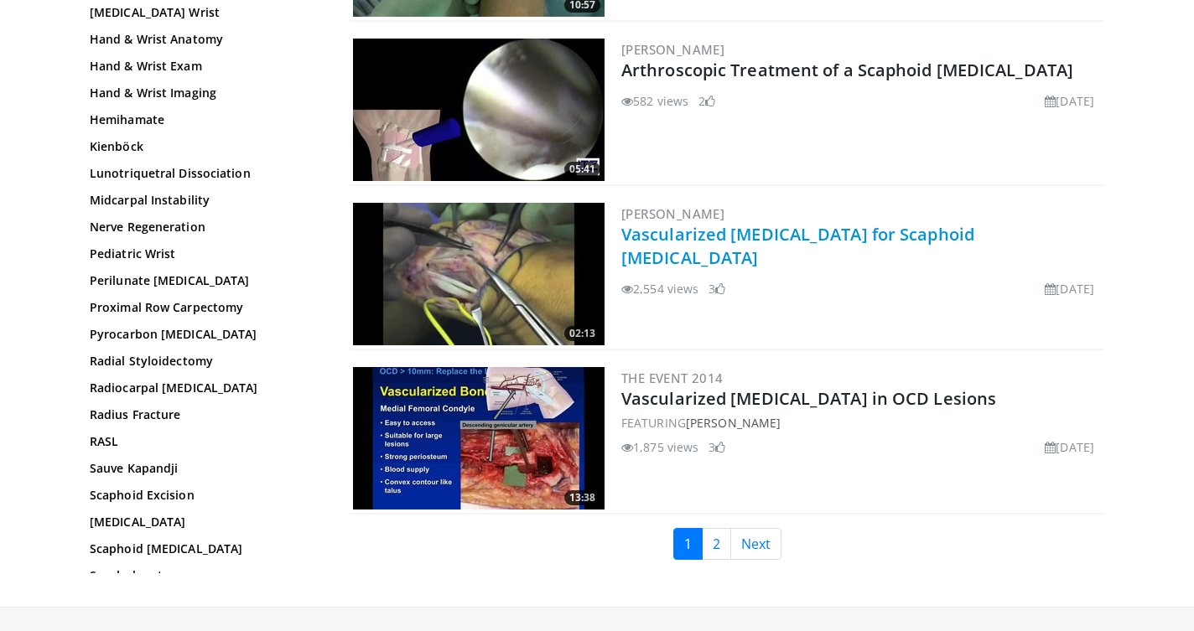
click at [768, 244] on link "Vascularized [MEDICAL_DATA] for Scaphoid [MEDICAL_DATA]" at bounding box center [797, 246] width 353 height 46
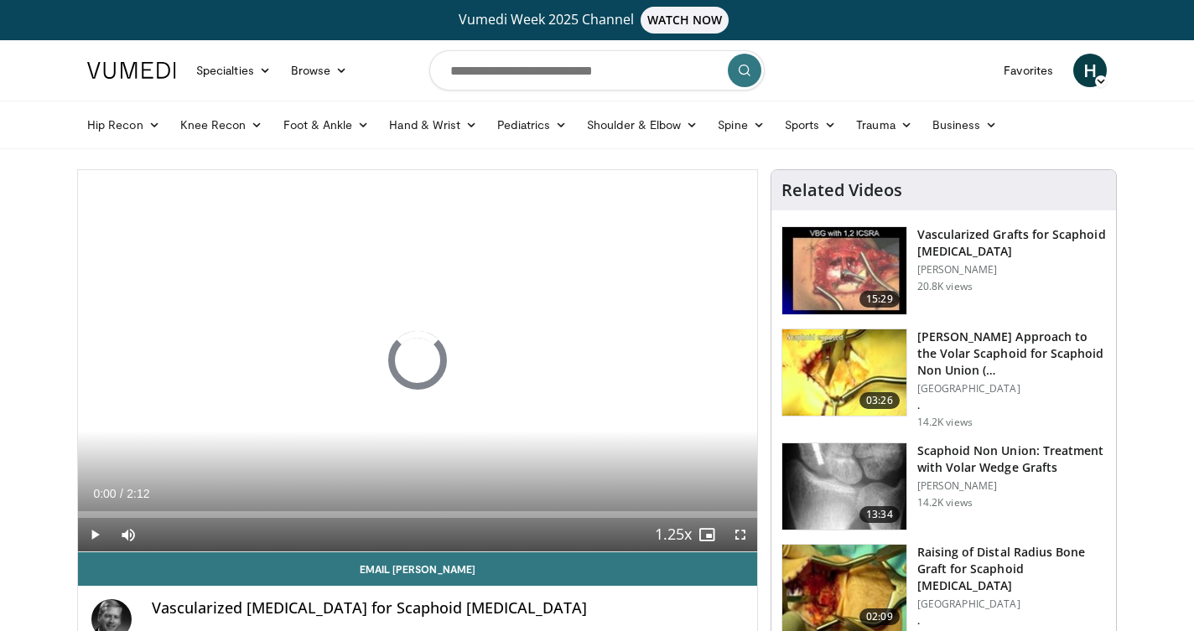
click at [738, 532] on span "Video Player" at bounding box center [741, 535] width 34 height 34
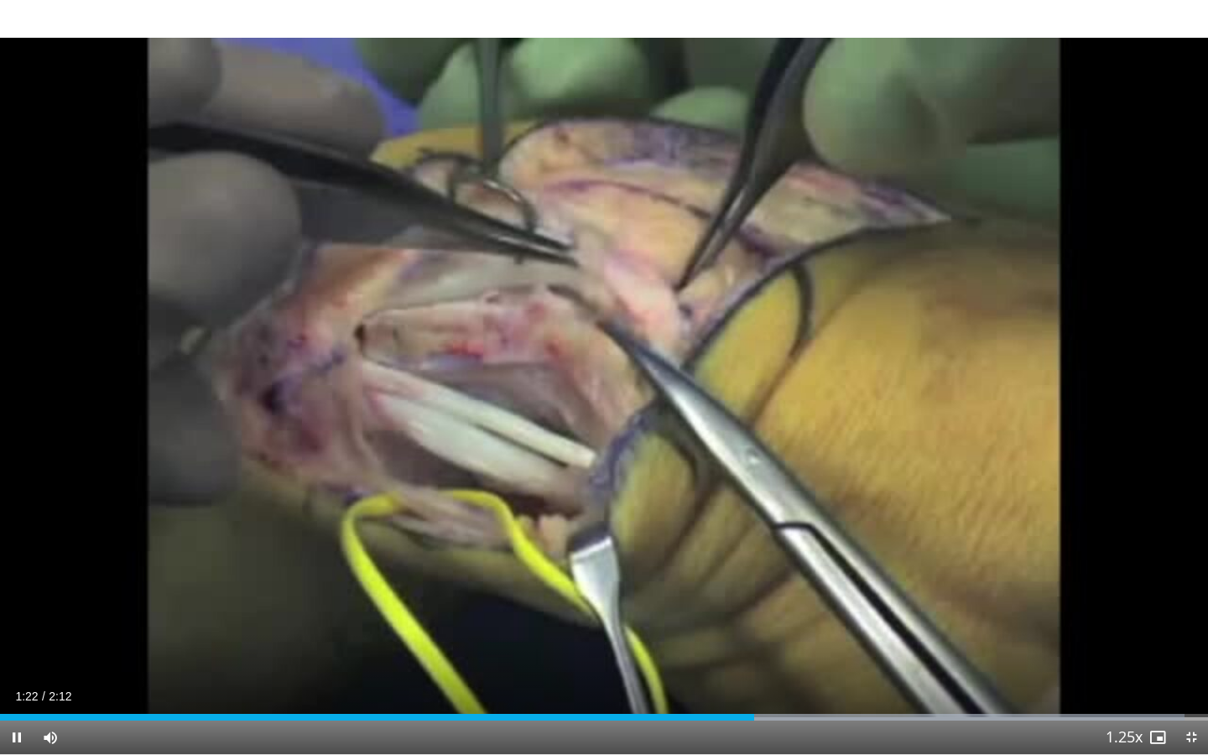
click at [354, 631] on div "Current Time 1:22 / Duration 2:12 Pause Skip Backward Skip Forward Mute Loaded …" at bounding box center [604, 737] width 1208 height 34
click at [369, 631] on div "Progress Bar" at bounding box center [370, 717] width 2 height 7
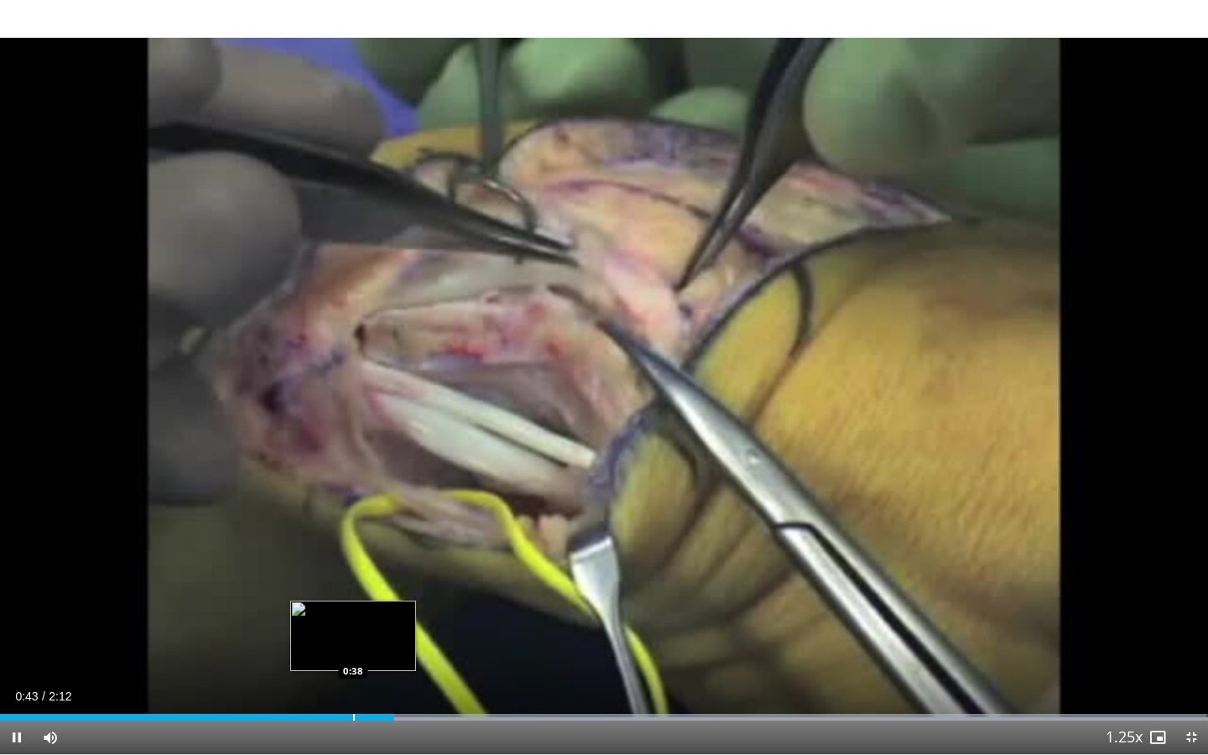
click at [353, 631] on div "Progress Bar" at bounding box center [354, 717] width 2 height 7
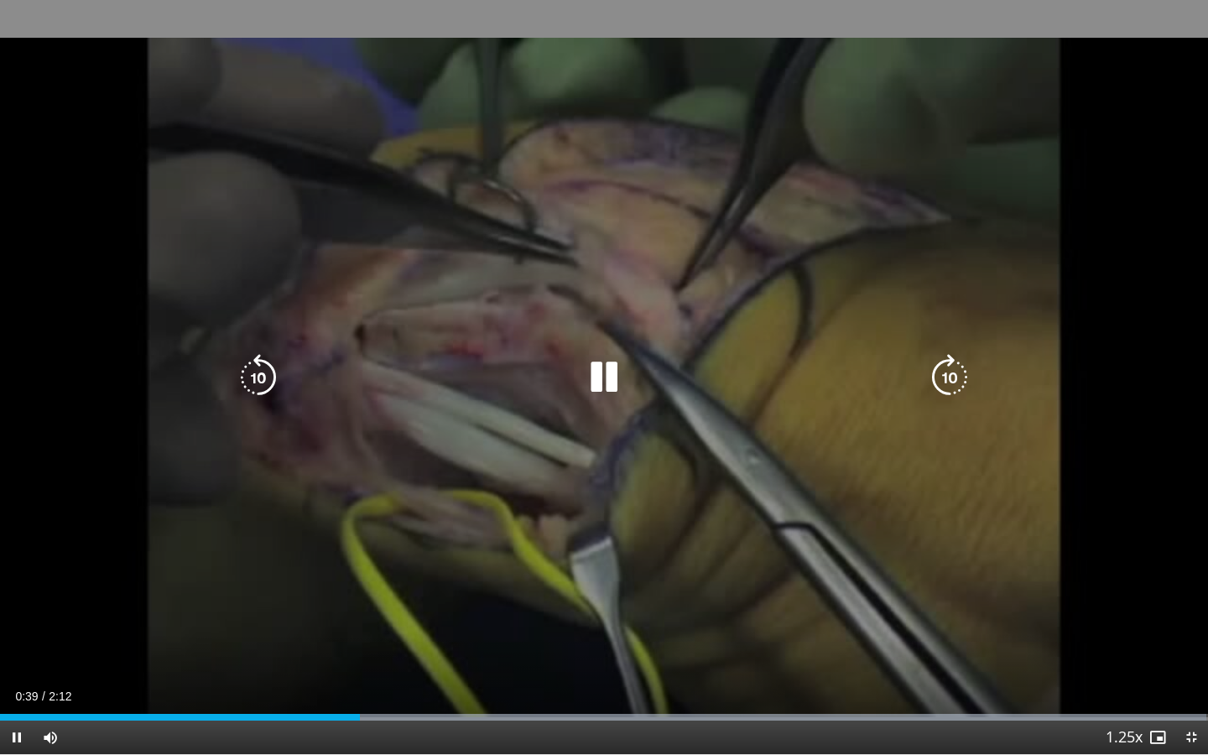
click at [172, 532] on div "10 seconds Tap to unmute" at bounding box center [604, 377] width 1208 height 754
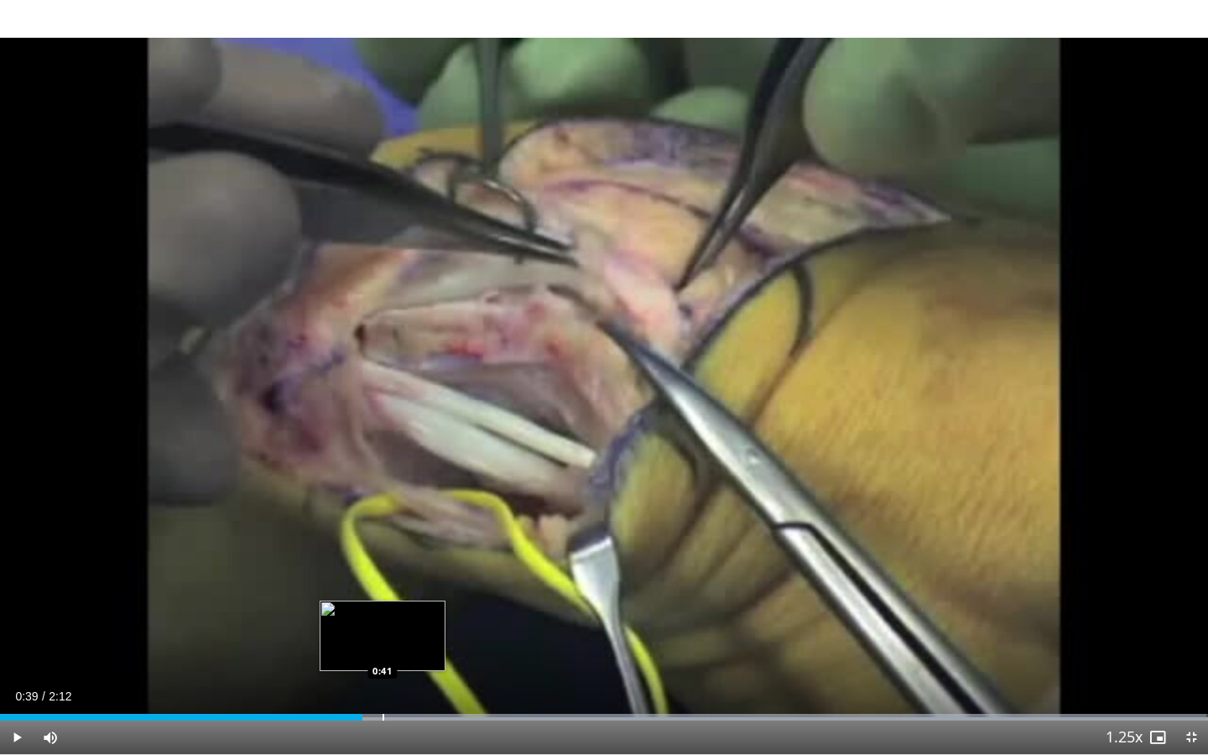
click at [382, 631] on div "Progress Bar" at bounding box center [383, 717] width 2 height 7
click at [423, 631] on div "Progress Bar" at bounding box center [424, 717] width 2 height 7
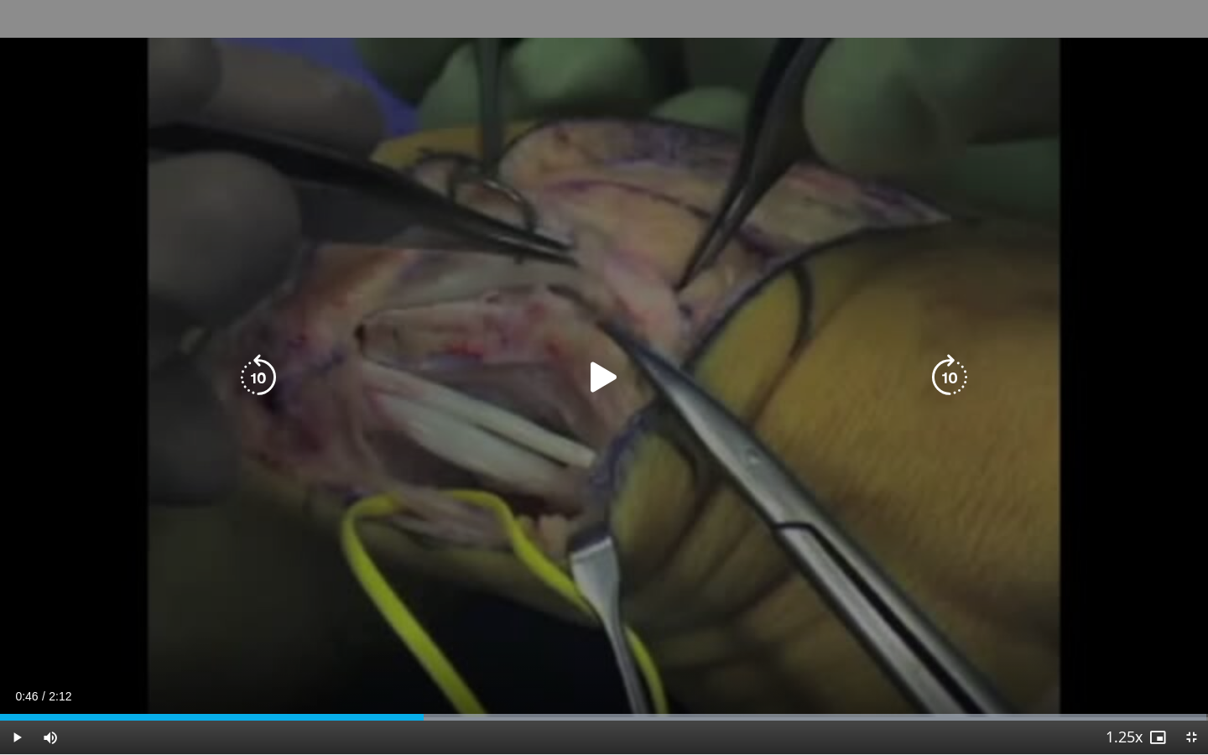
click at [233, 618] on div "10 seconds Tap to unmute" at bounding box center [604, 377] width 1208 height 754
click at [268, 631] on div "10 seconds Tap to unmute" at bounding box center [604, 377] width 1208 height 754
click at [293, 602] on div "10 seconds Tap to unmute" at bounding box center [604, 377] width 1208 height 754
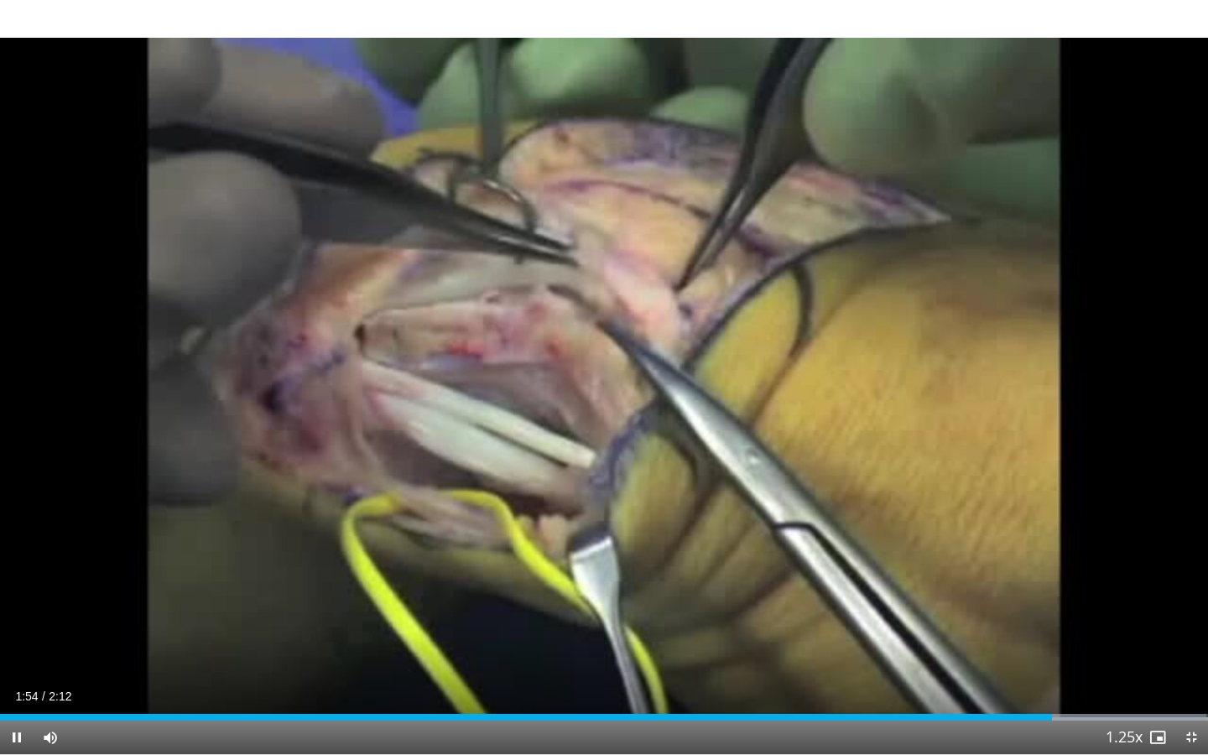
click at [1191, 631] on span "Video Player" at bounding box center [1191, 737] width 34 height 34
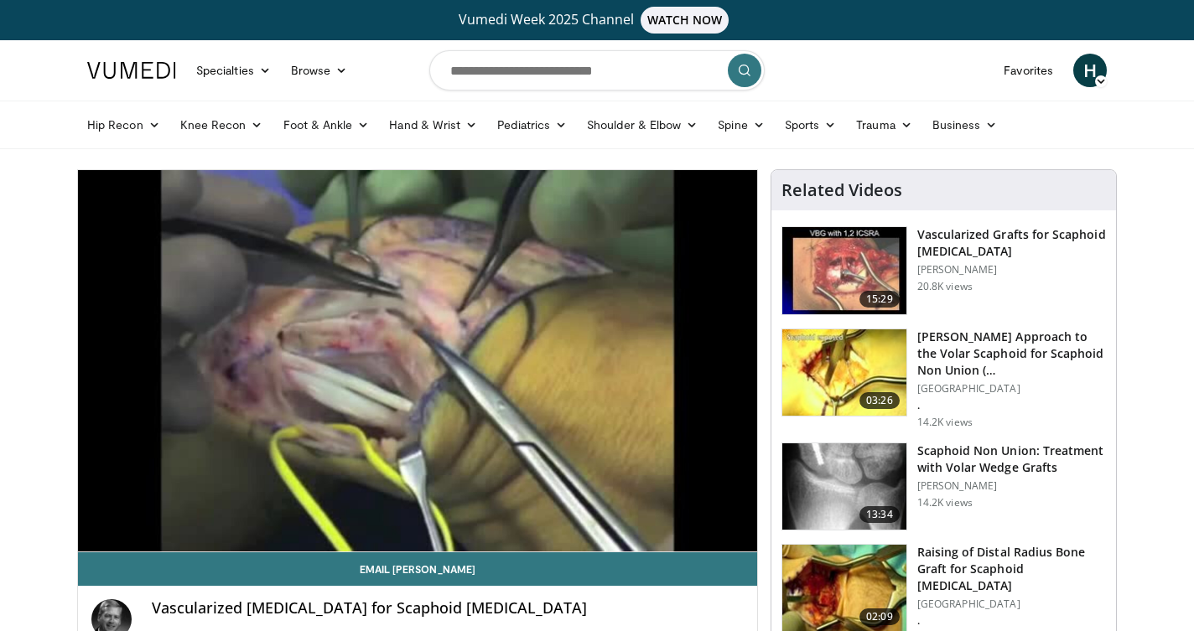
click at [960, 242] on h3 "Vascularized Grafts for Scaphoid [MEDICAL_DATA]" at bounding box center [1011, 243] width 189 height 34
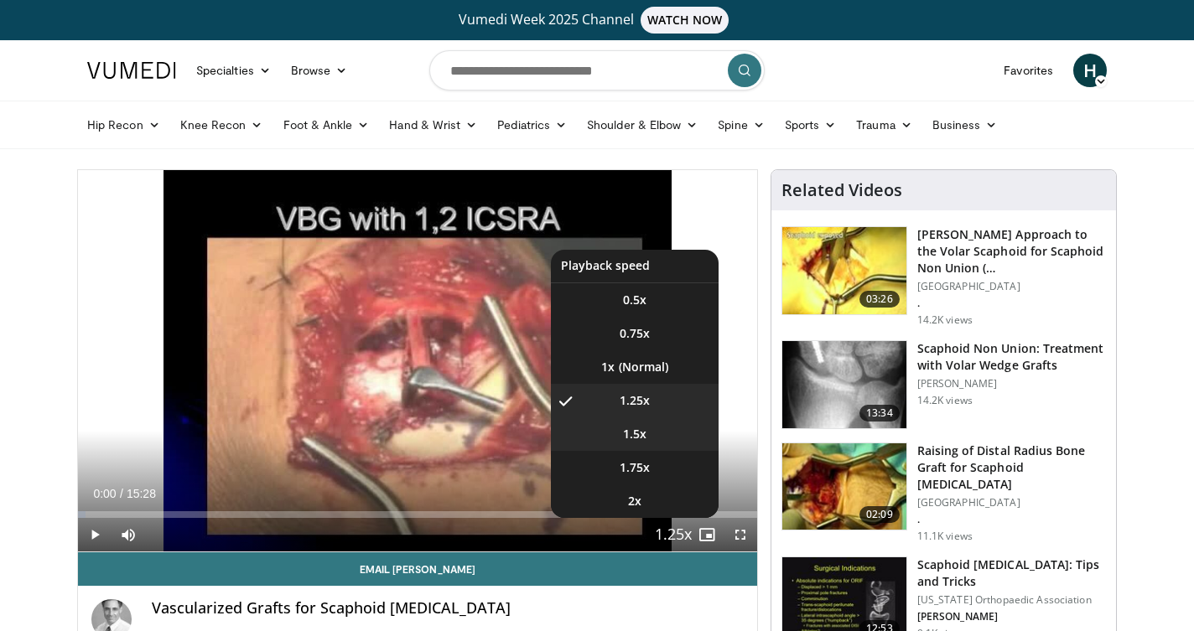
click at [635, 438] on span "1.5x" at bounding box center [634, 434] width 23 height 17
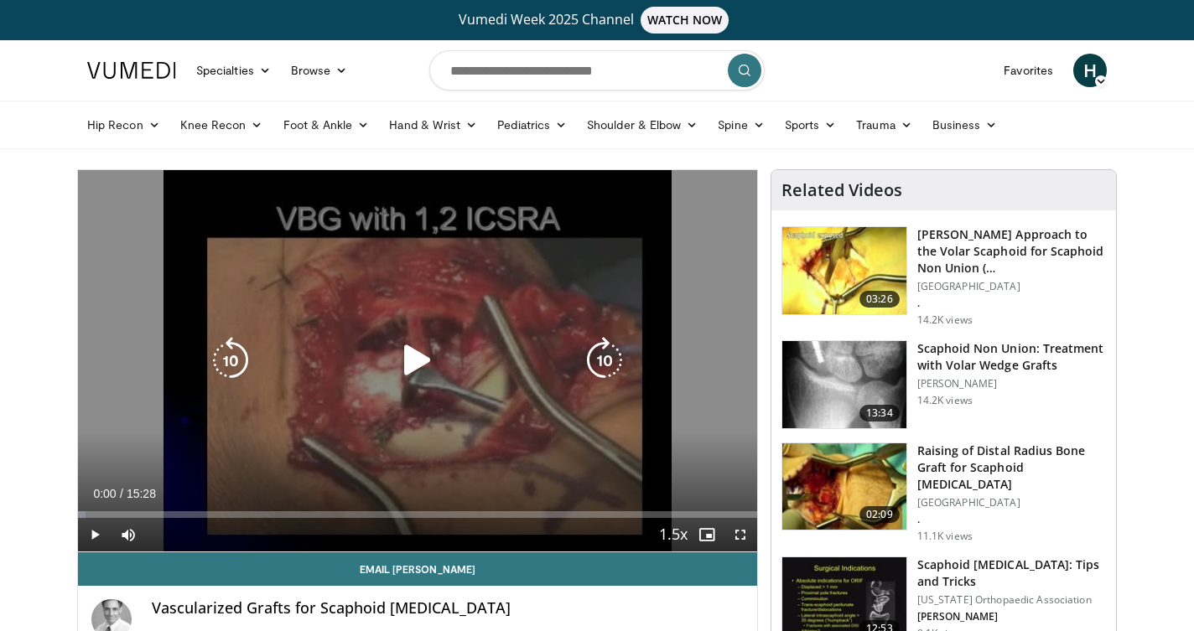
click at [673, 455] on div "10 seconds Tap to unmute" at bounding box center [417, 361] width 679 height 382
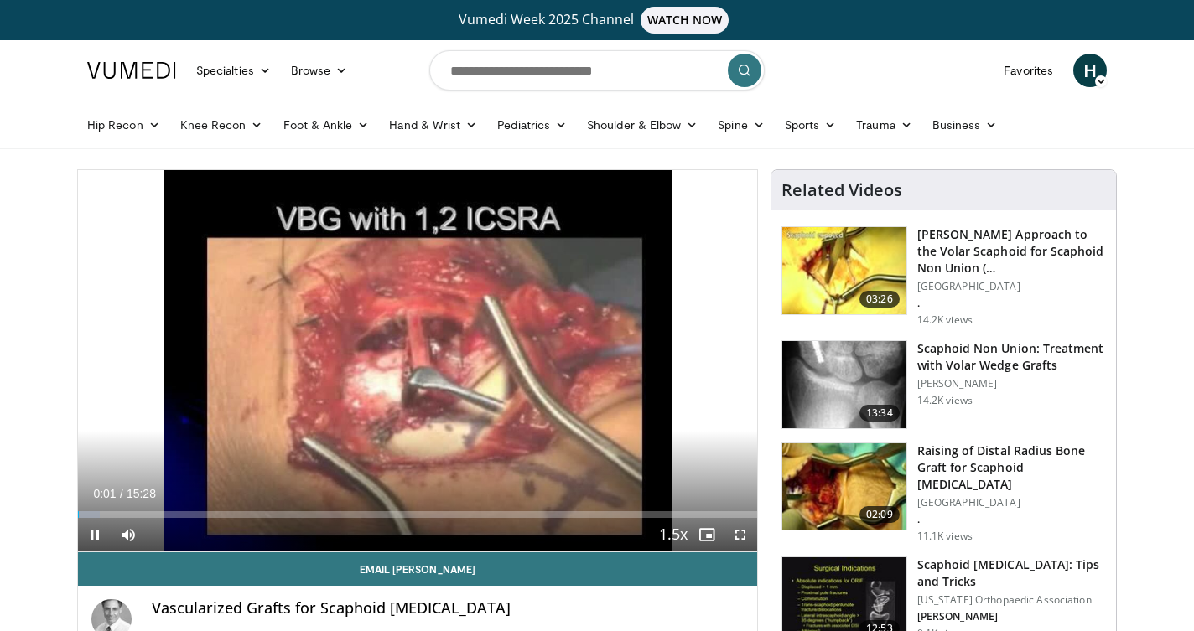
click at [741, 534] on span "Video Player" at bounding box center [741, 535] width 34 height 34
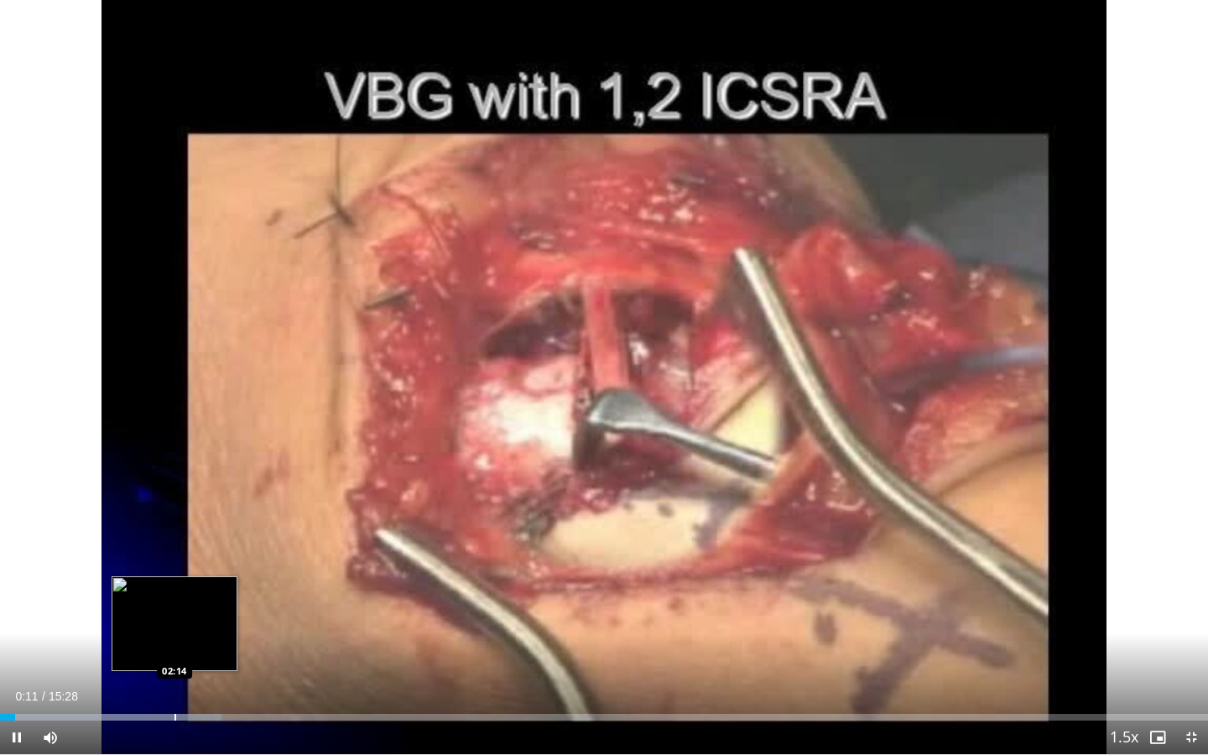
click at [174, 631] on div "Progress Bar" at bounding box center [175, 717] width 2 height 7
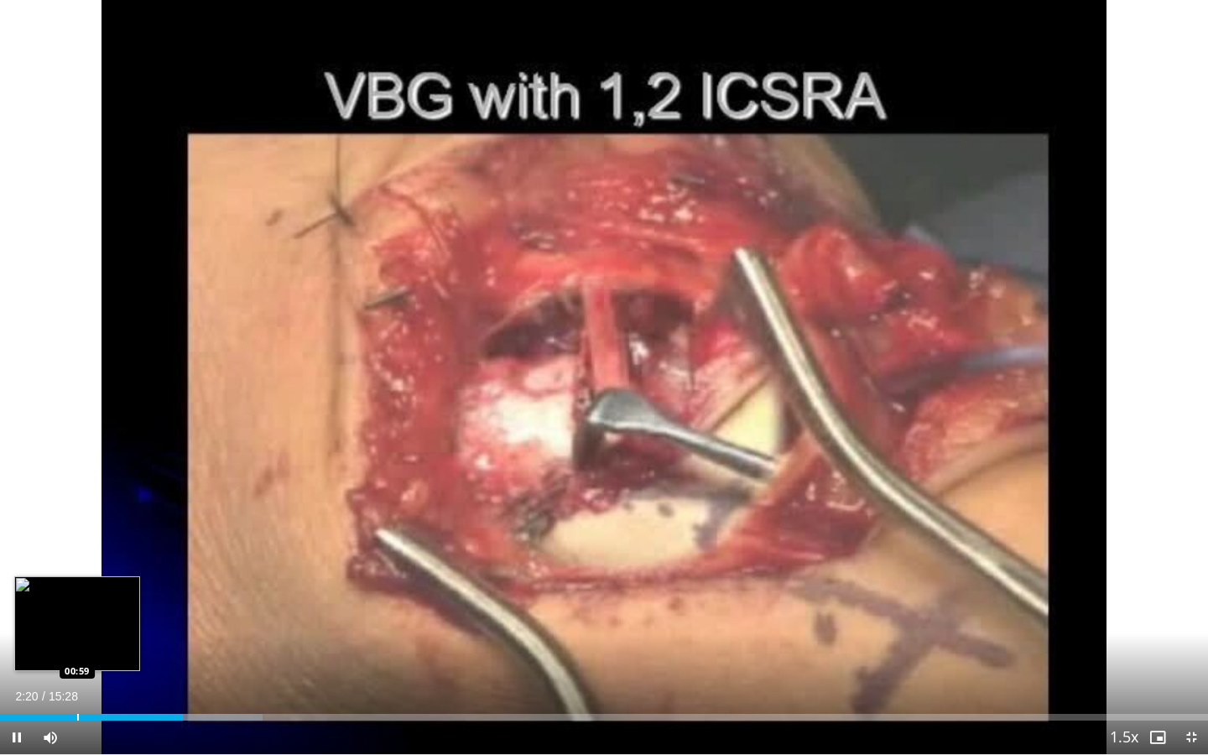
click at [77, 631] on div "Progress Bar" at bounding box center [78, 717] width 2 height 7
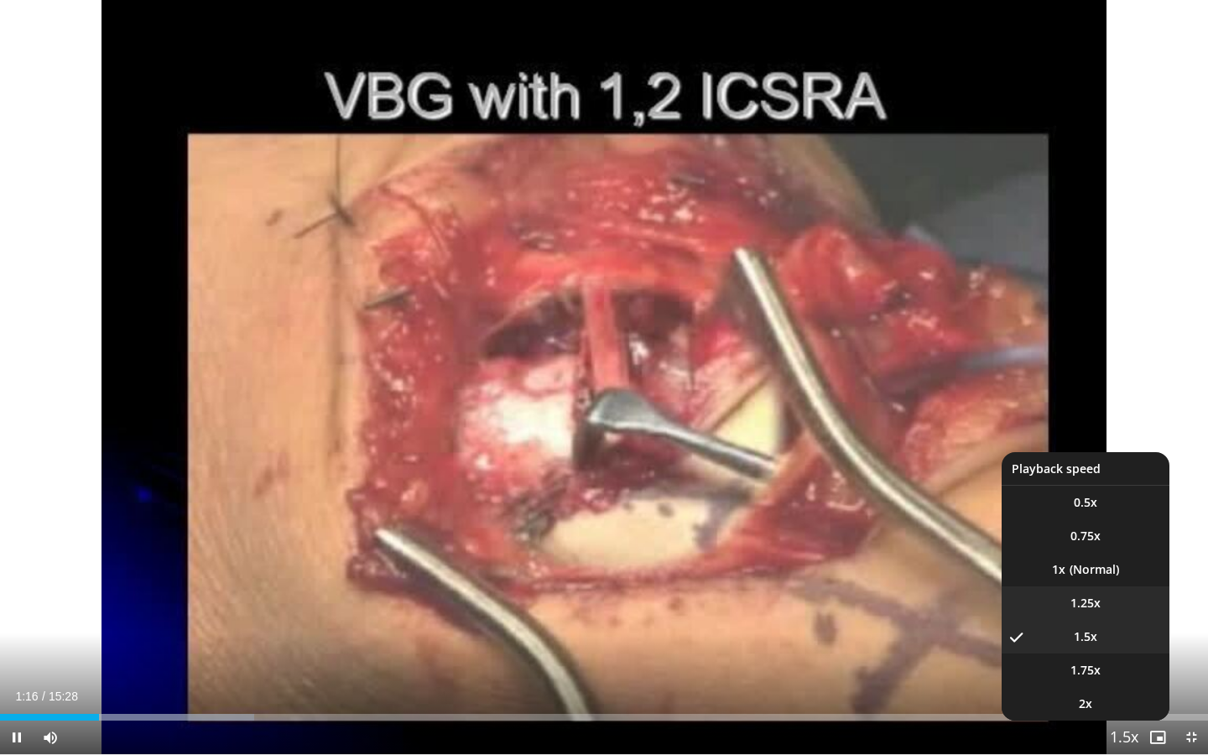
click at [1102, 610] on li "1.25x" at bounding box center [1085, 603] width 168 height 34
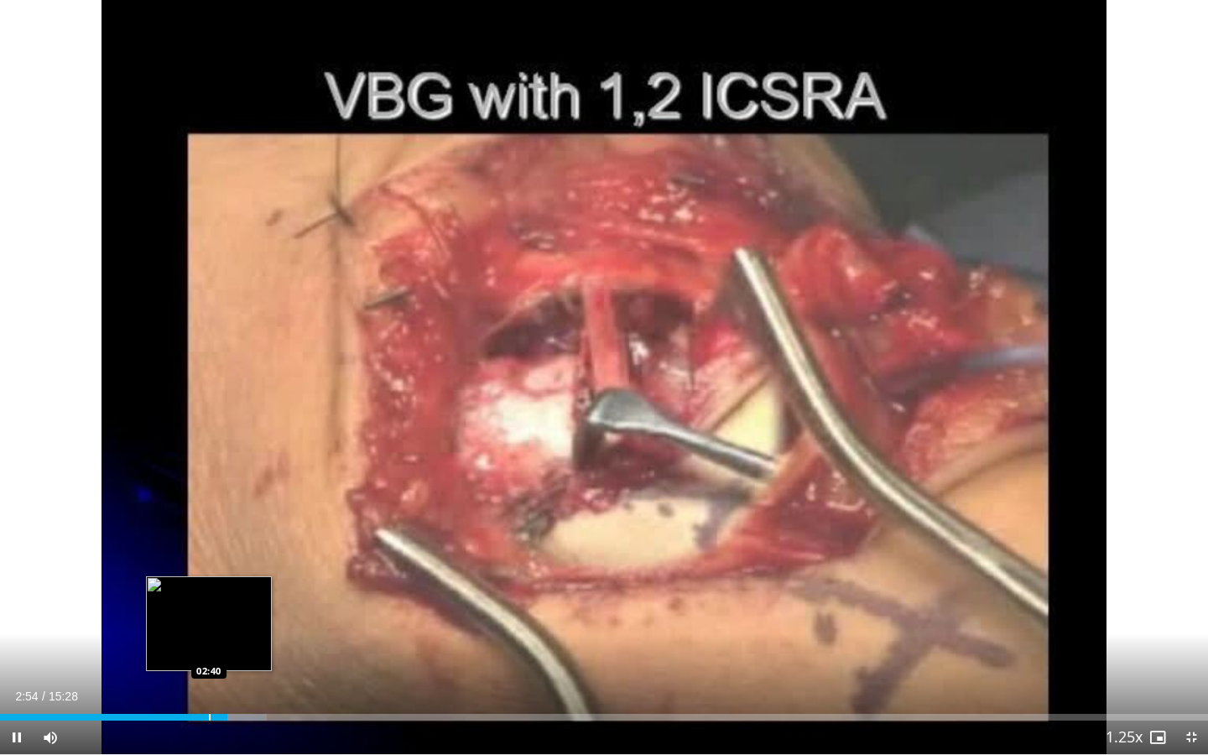
click at [209, 631] on div "Progress Bar" at bounding box center [210, 717] width 2 height 7
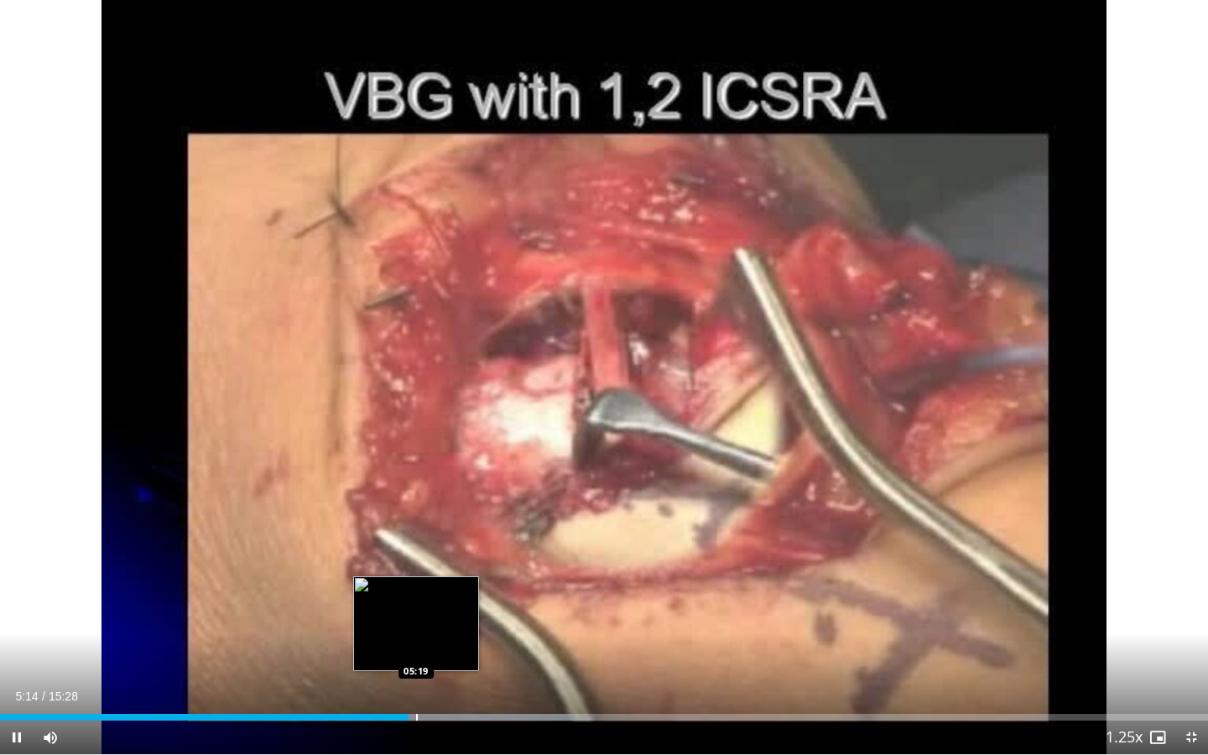
click at [416, 631] on div "Progress Bar" at bounding box center [417, 717] width 2 height 7
click at [439, 631] on div "Loaded : 48.05% 05:20 05:37" at bounding box center [604, 712] width 1208 height 16
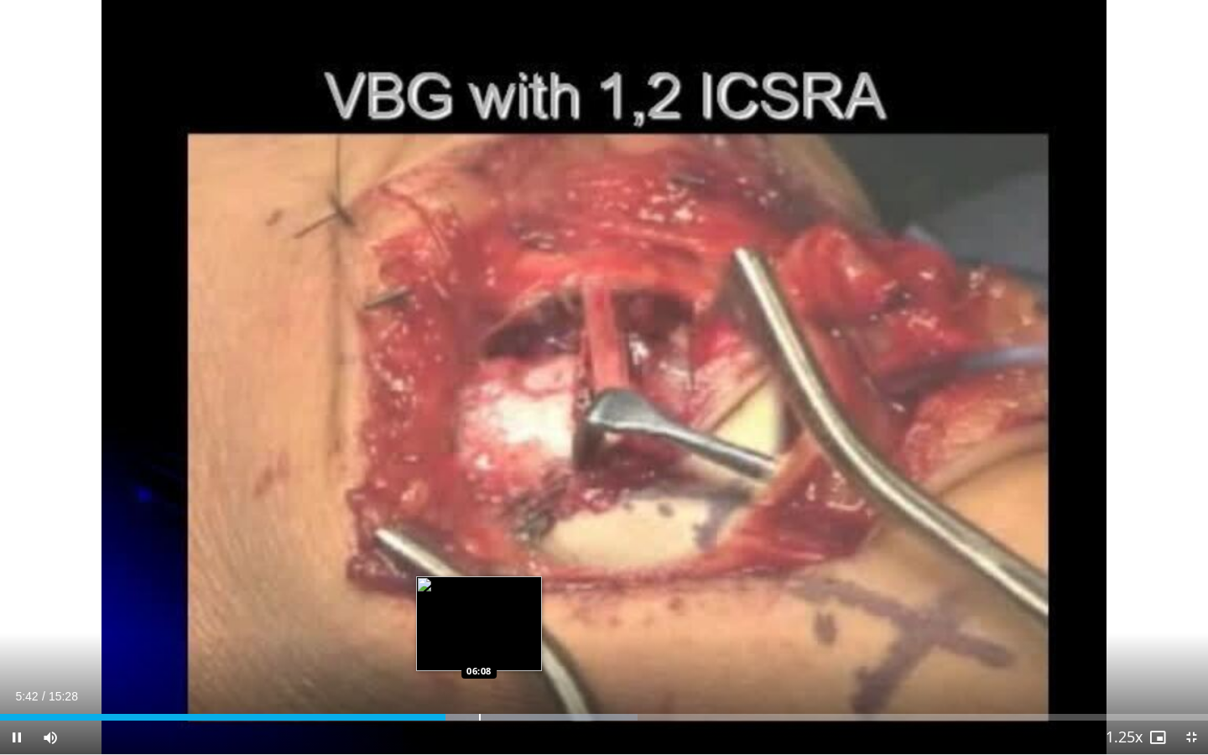
click at [479, 631] on div "Progress Bar" at bounding box center [480, 717] width 2 height 7
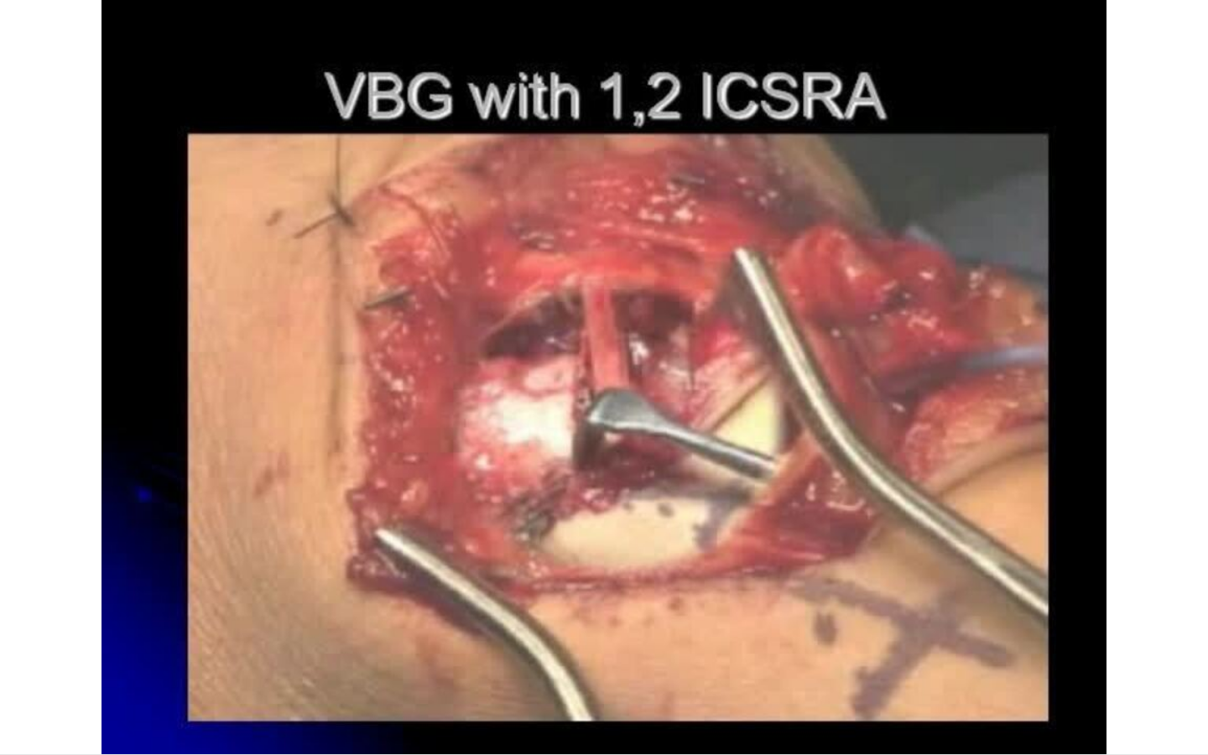
click at [502, 631] on div "10 seconds Tap to unmute" at bounding box center [604, 377] width 1208 height 754
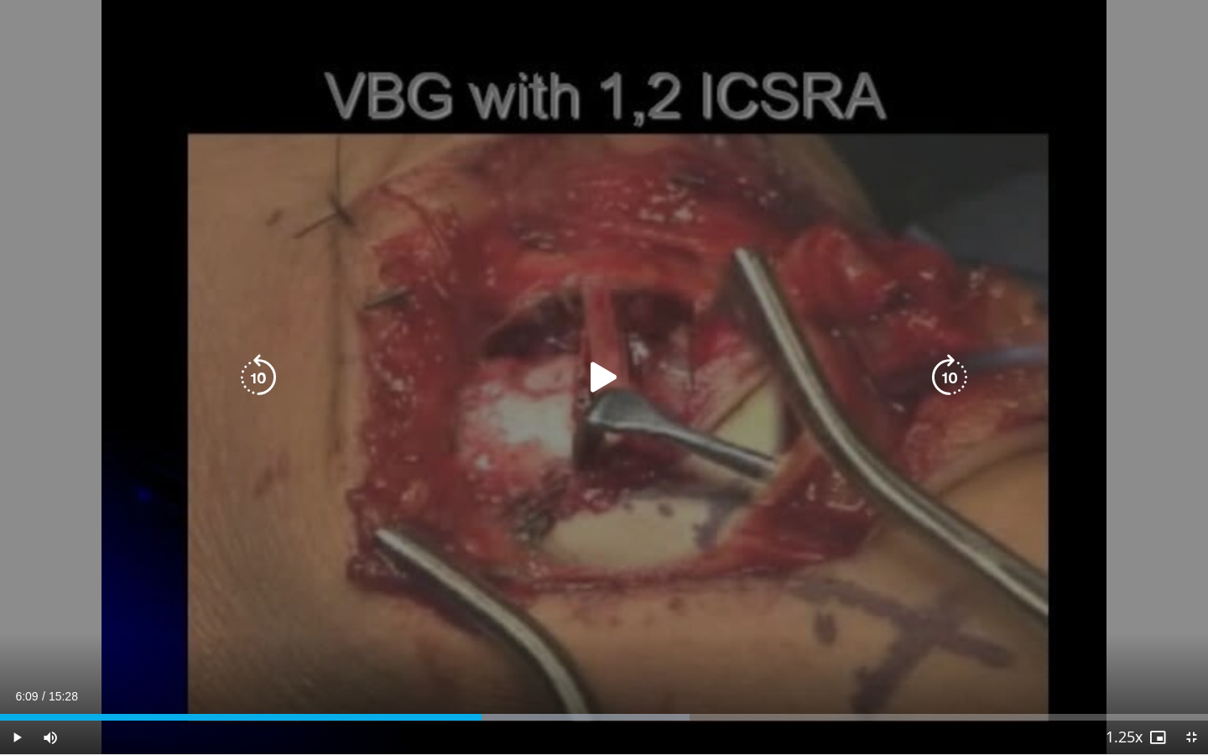
click at [600, 377] on icon "Video Player" at bounding box center [603, 377] width 47 height 47
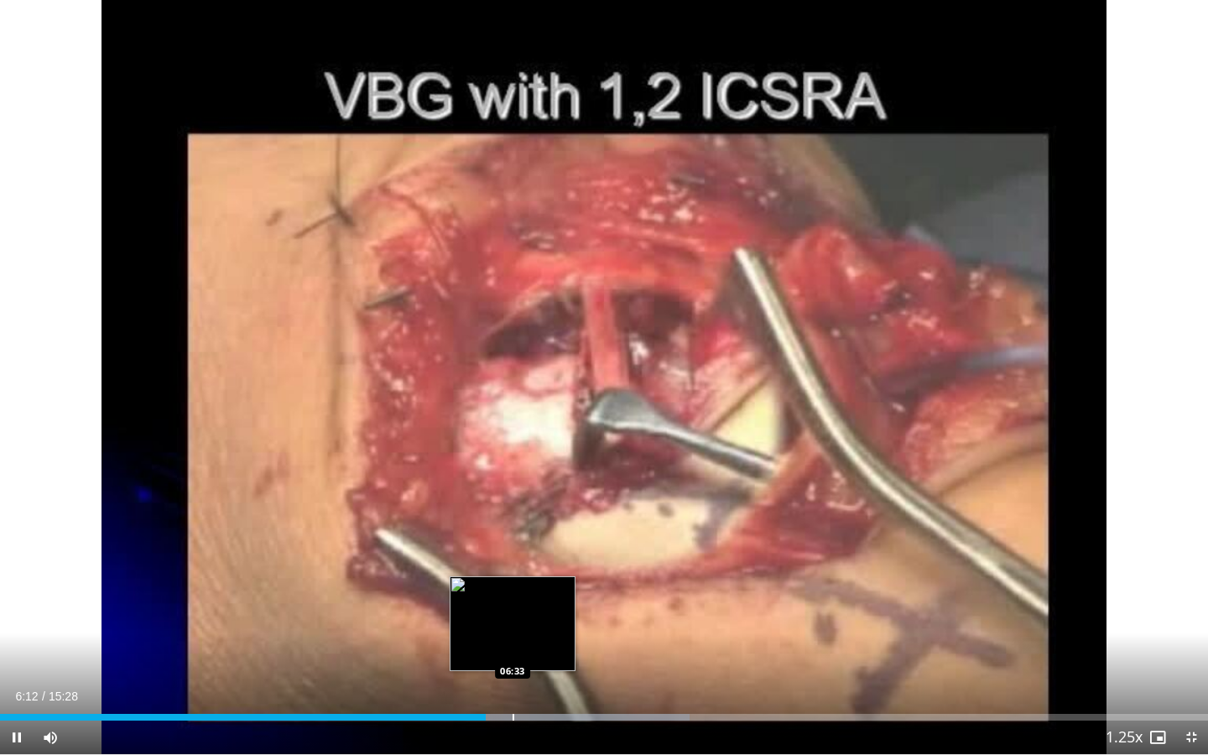
click at [513, 631] on div "Progress Bar" at bounding box center [513, 717] width 2 height 7
click at [526, 631] on div "Progress Bar" at bounding box center [527, 717] width 2 height 7
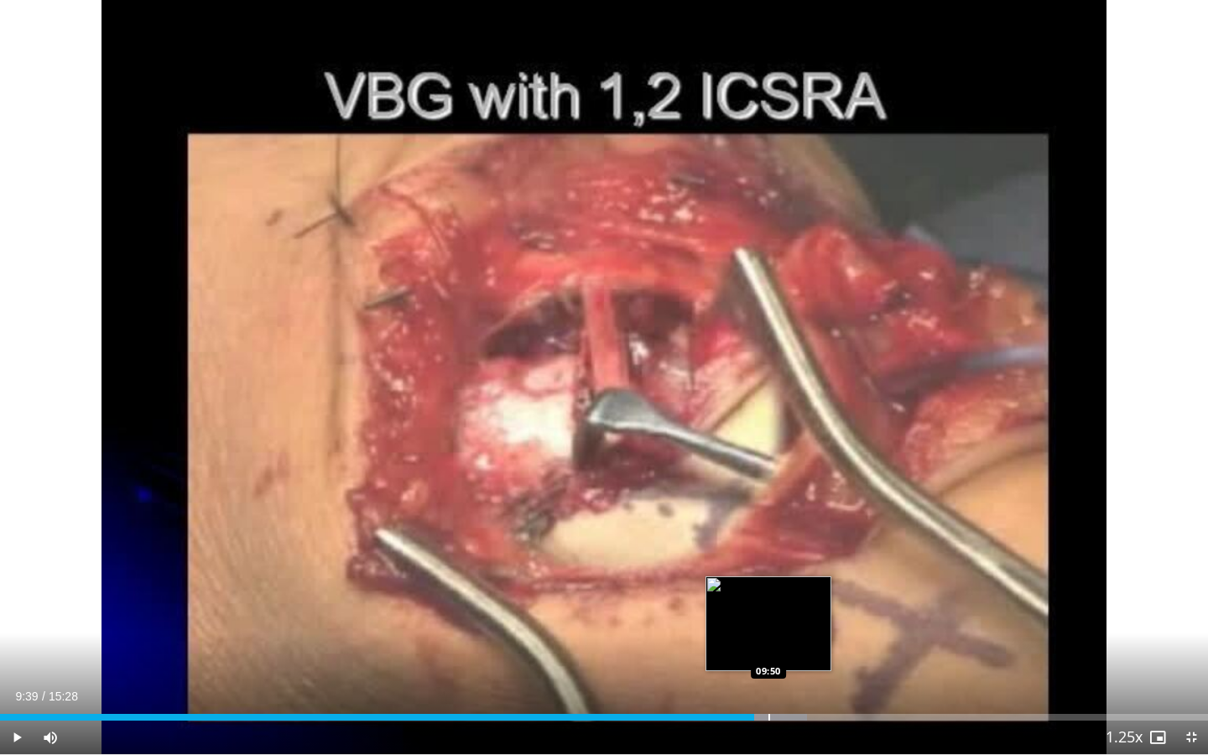
click at [768, 631] on div "Progress Bar" at bounding box center [769, 717] width 2 height 7
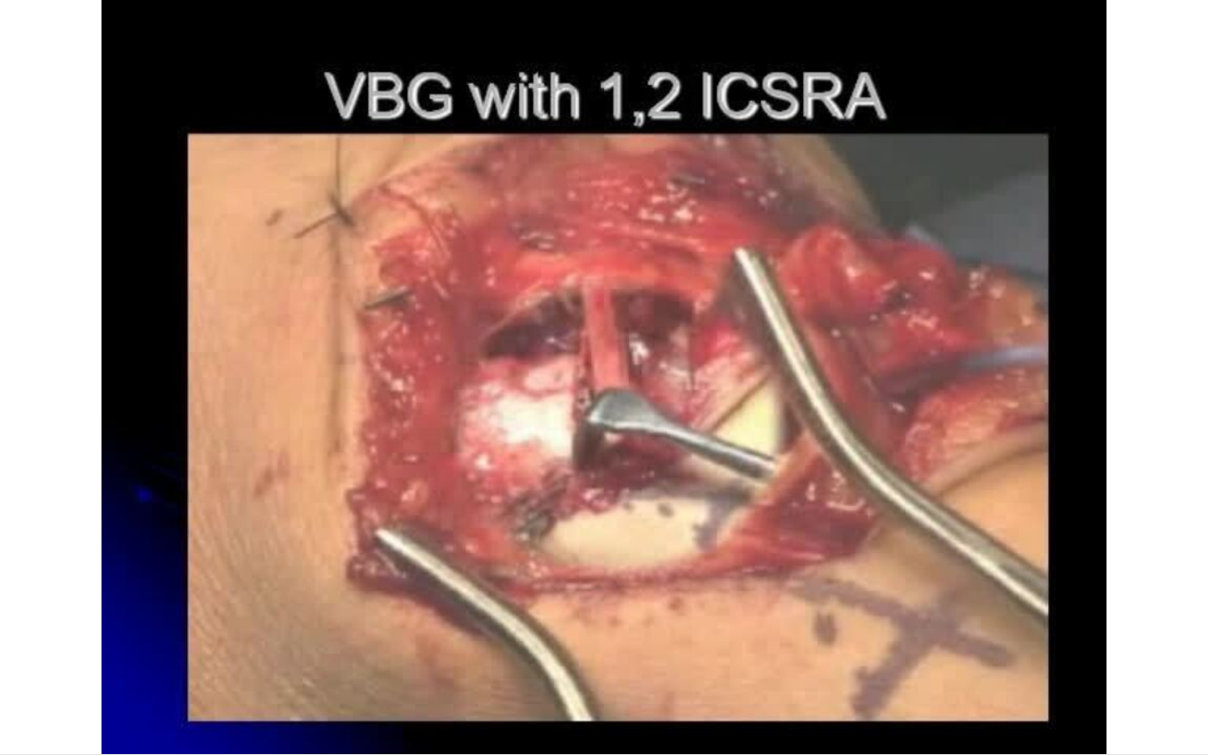
click at [801, 631] on div "10 seconds Tap to unmute" at bounding box center [604, 377] width 1208 height 754
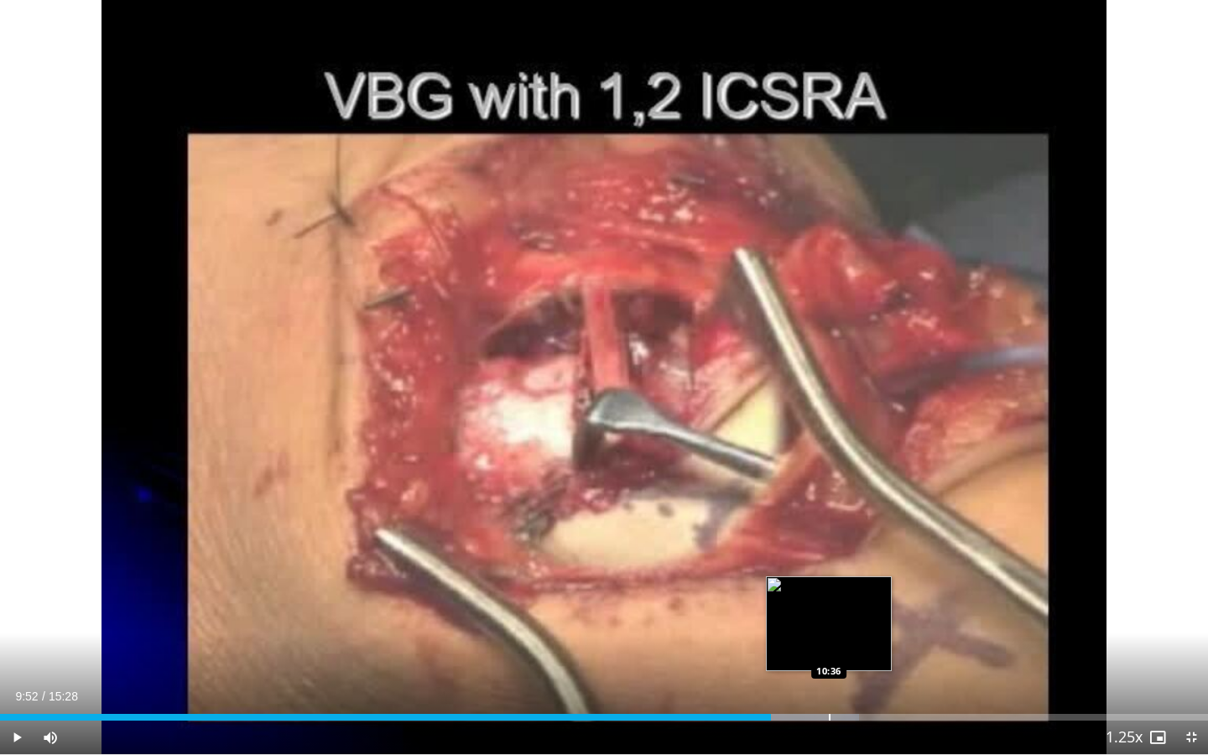
click at [829, 631] on div "Progress Bar" at bounding box center [830, 717] width 2 height 7
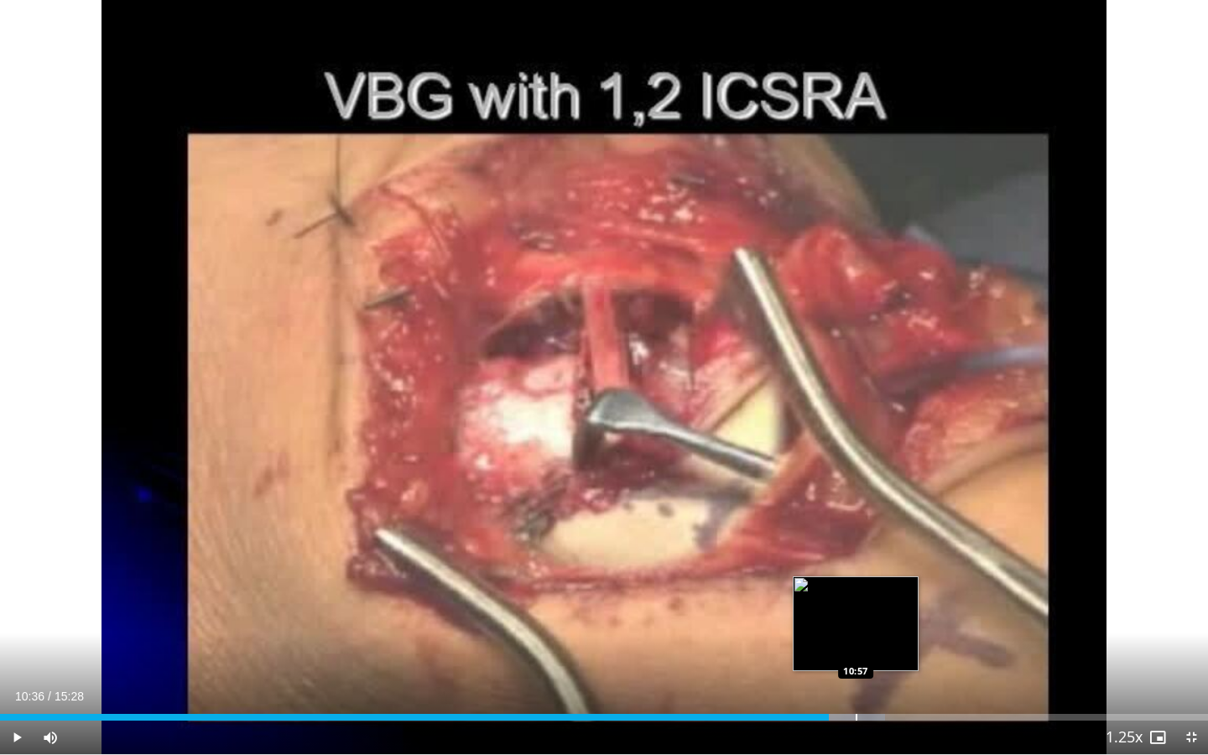
click at [855, 631] on div "Progress Bar" at bounding box center [856, 717] width 2 height 7
click at [874, 631] on div "Progress Bar" at bounding box center [875, 717] width 2 height 7
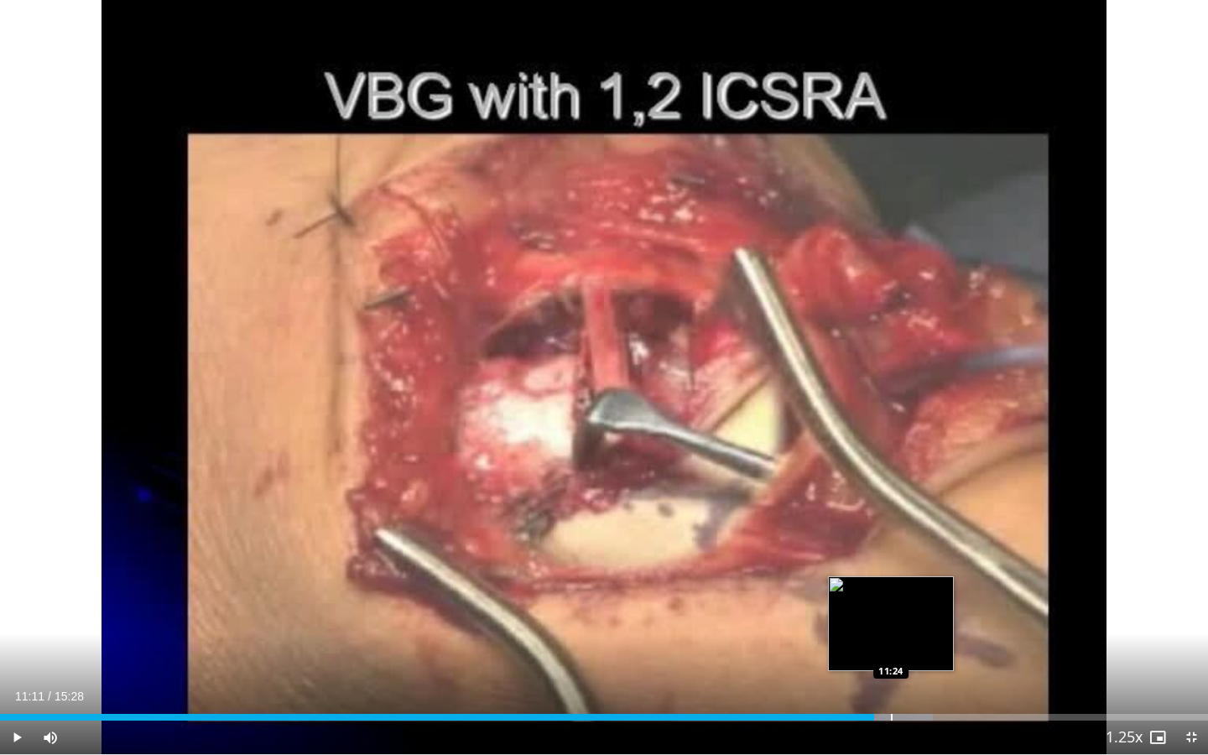
click at [891, 631] on div "Progress Bar" at bounding box center [892, 717] width 2 height 7
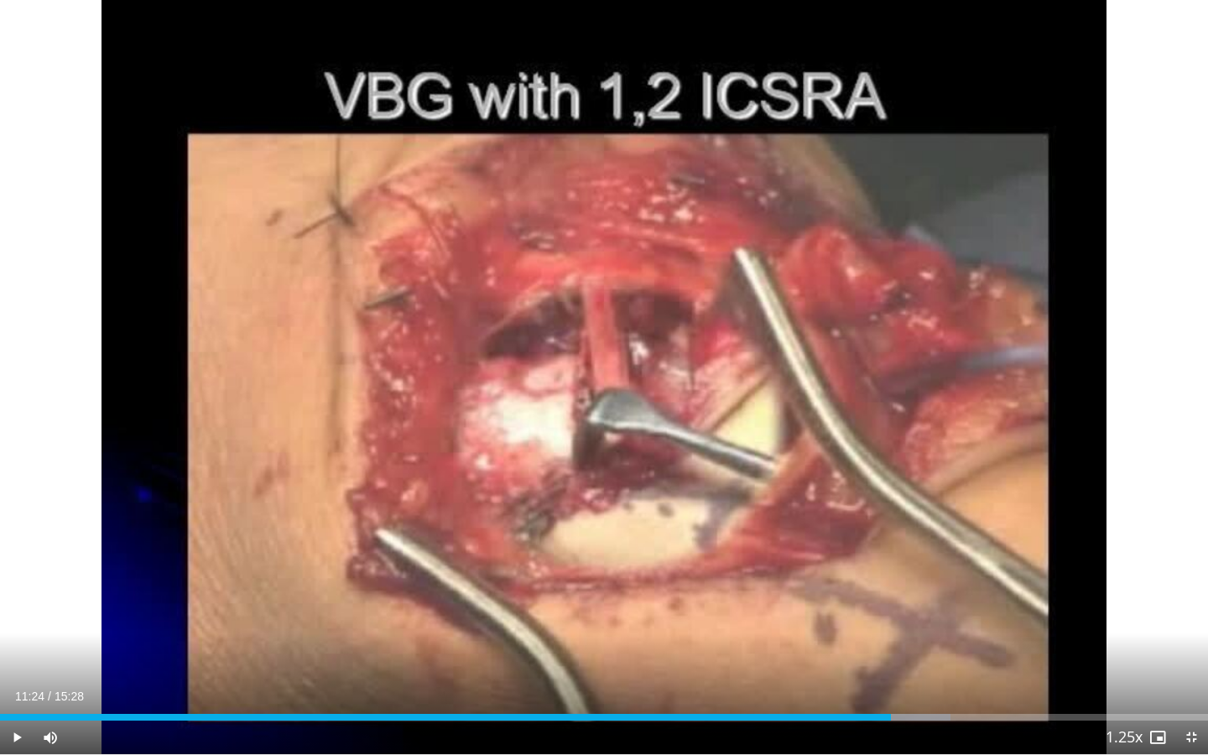
click at [1191, 631] on span "Video Player" at bounding box center [1191, 737] width 34 height 34
